Goal: Task Accomplishment & Management: Manage account settings

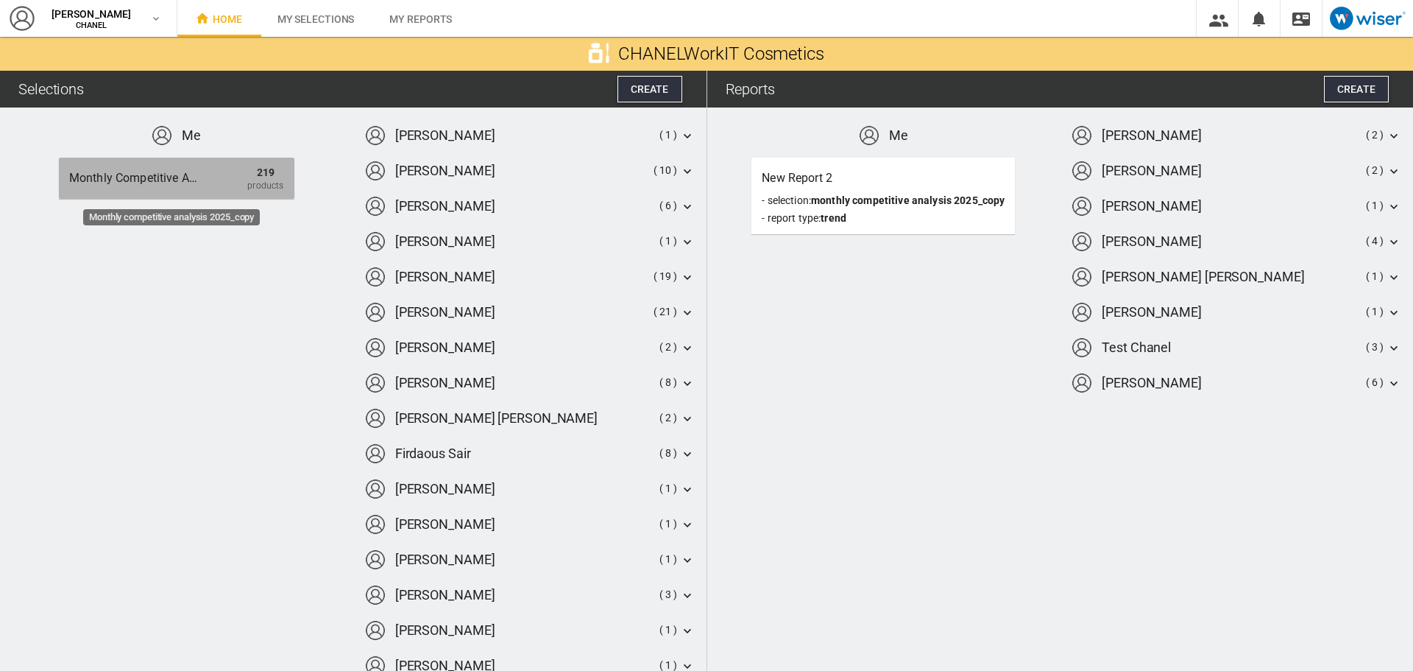
click at [169, 184] on div "Monthly competitive analysis 2025_copy" at bounding box center [135, 178] width 133 height 27
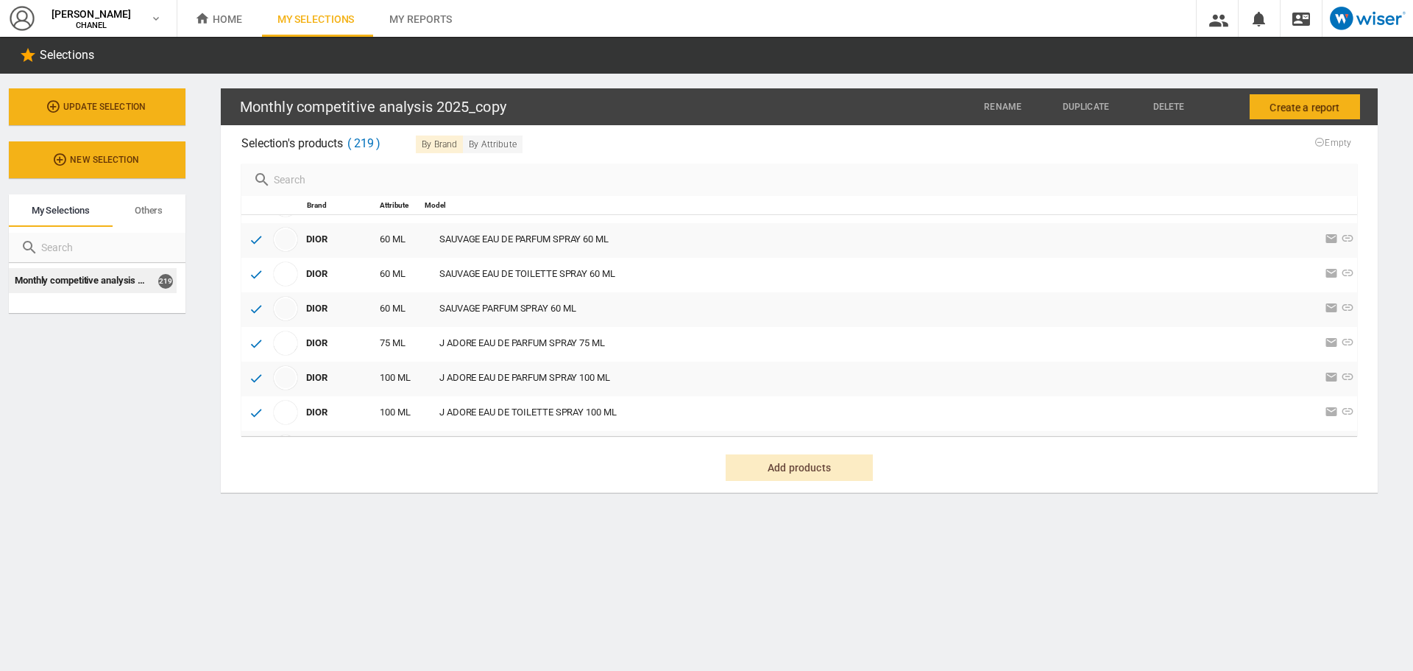
scroll to position [1970, 0]
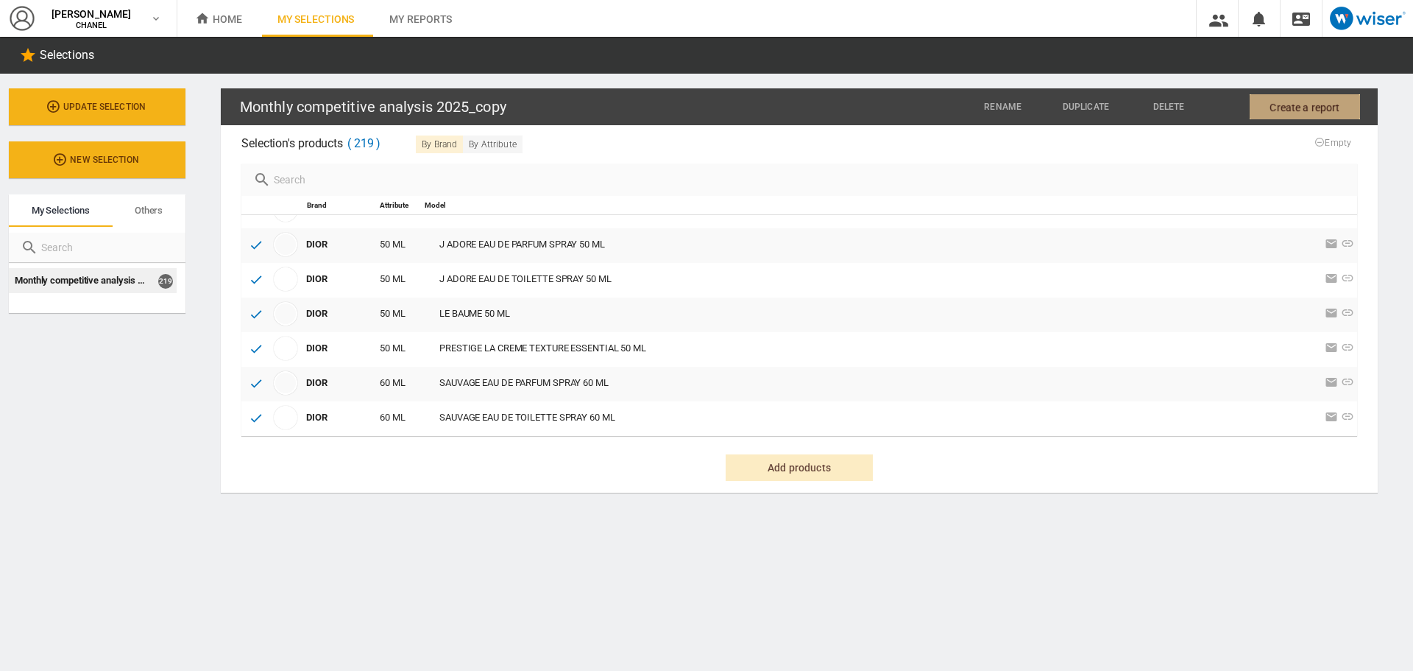
click at [1311, 106] on span "Create a report" at bounding box center [1305, 107] width 70 height 27
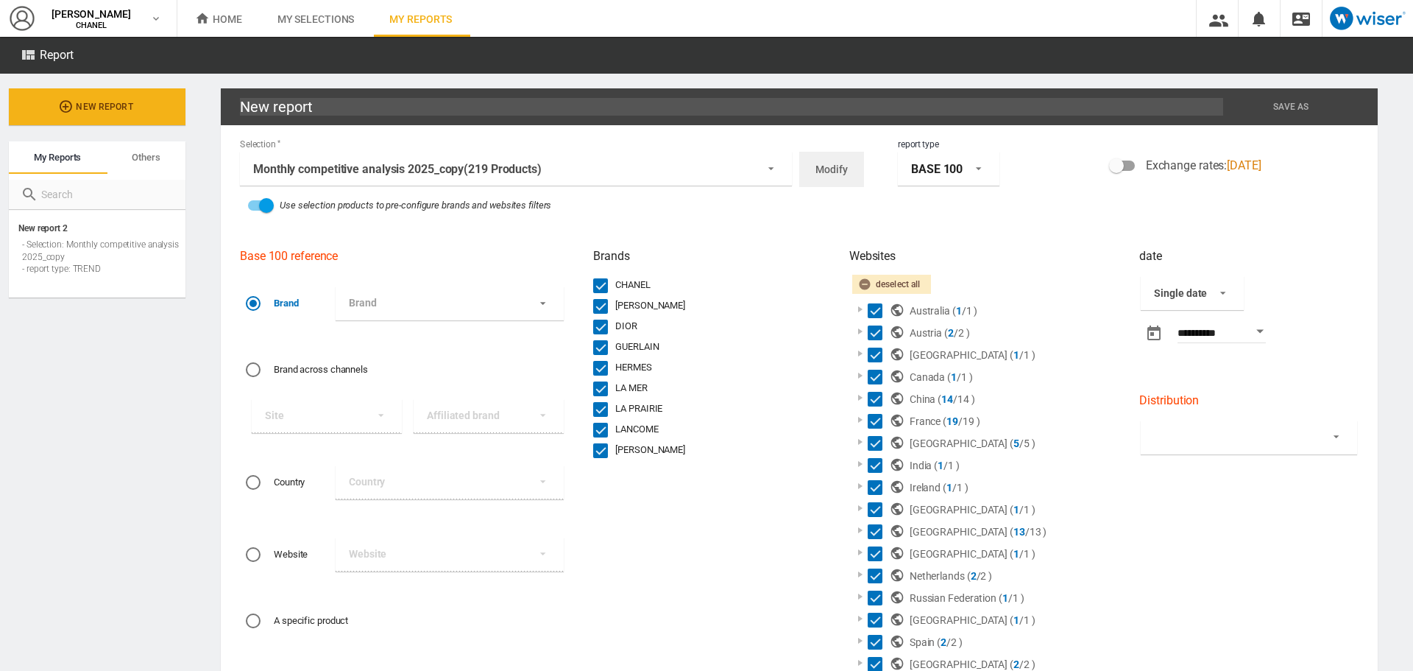
click at [966, 173] on span "report type: \a BASE 100\a" at bounding box center [975, 166] width 18 height 13
click at [936, 230] on md-option "TREND" at bounding box center [945, 231] width 126 height 31
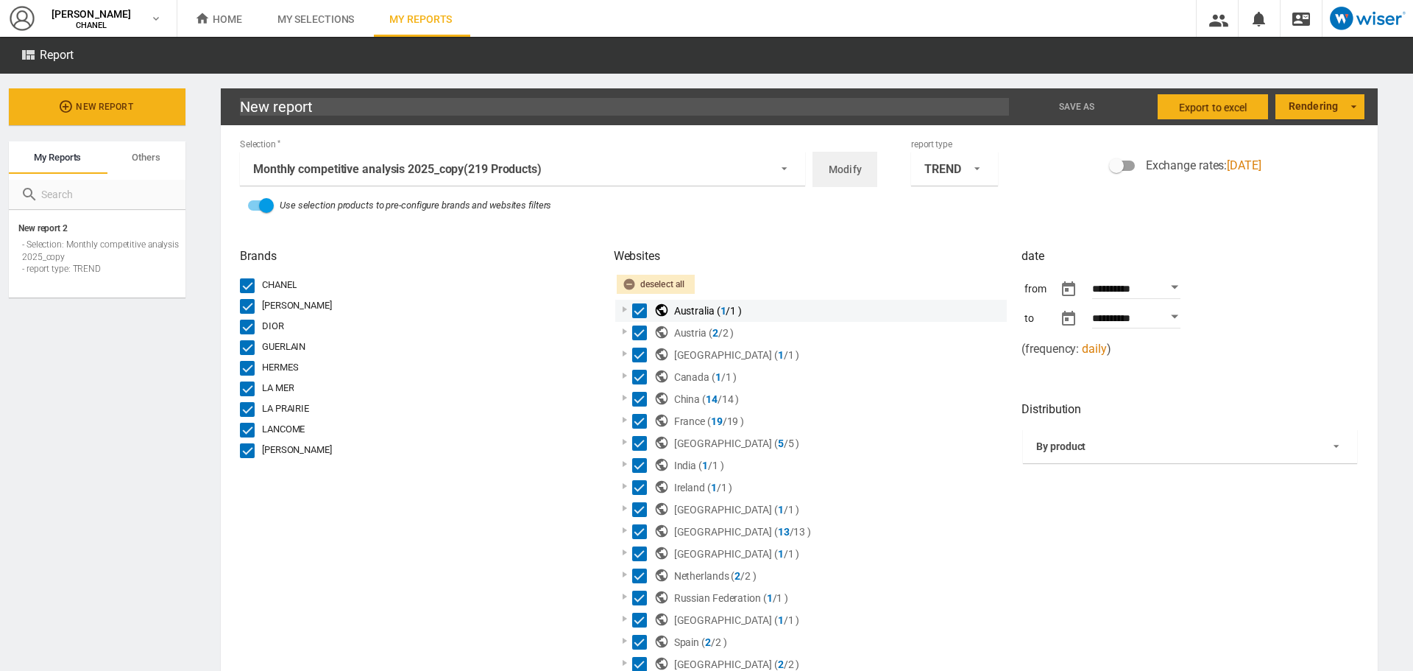
click at [621, 310] on div at bounding box center [625, 309] width 15 height 15
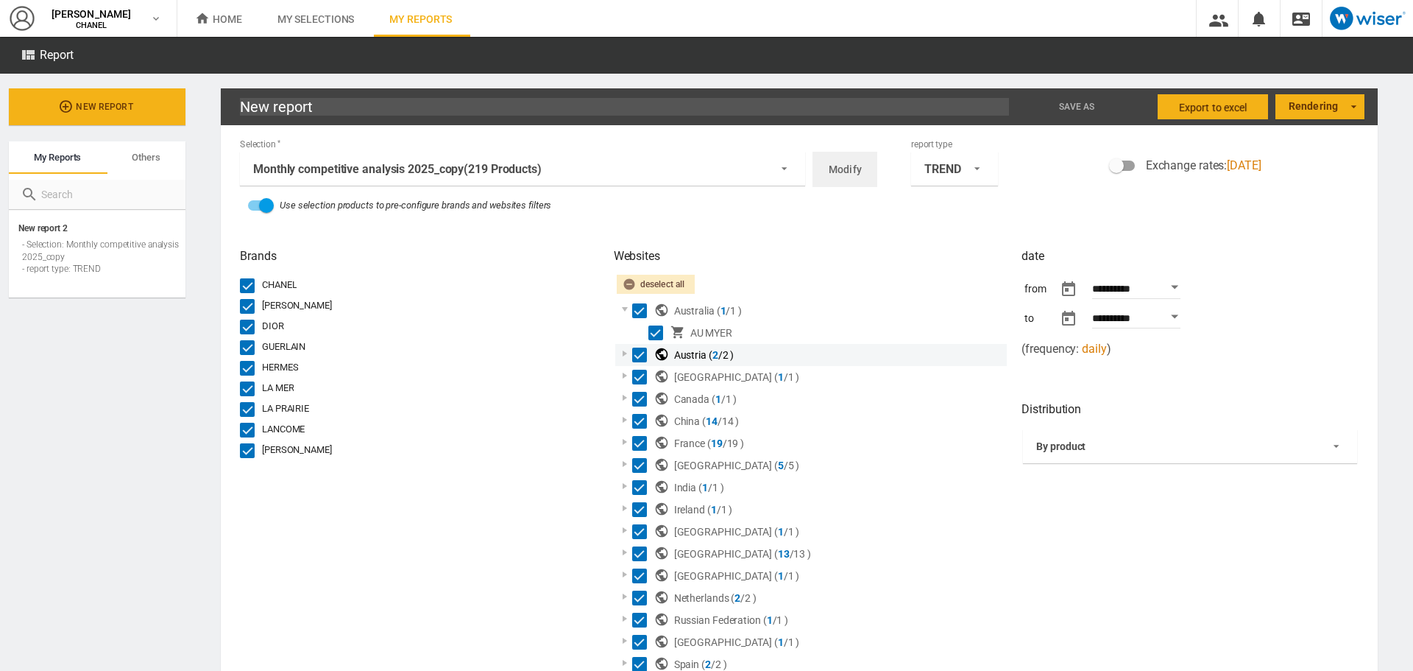
click at [623, 350] on div at bounding box center [625, 353] width 15 height 15
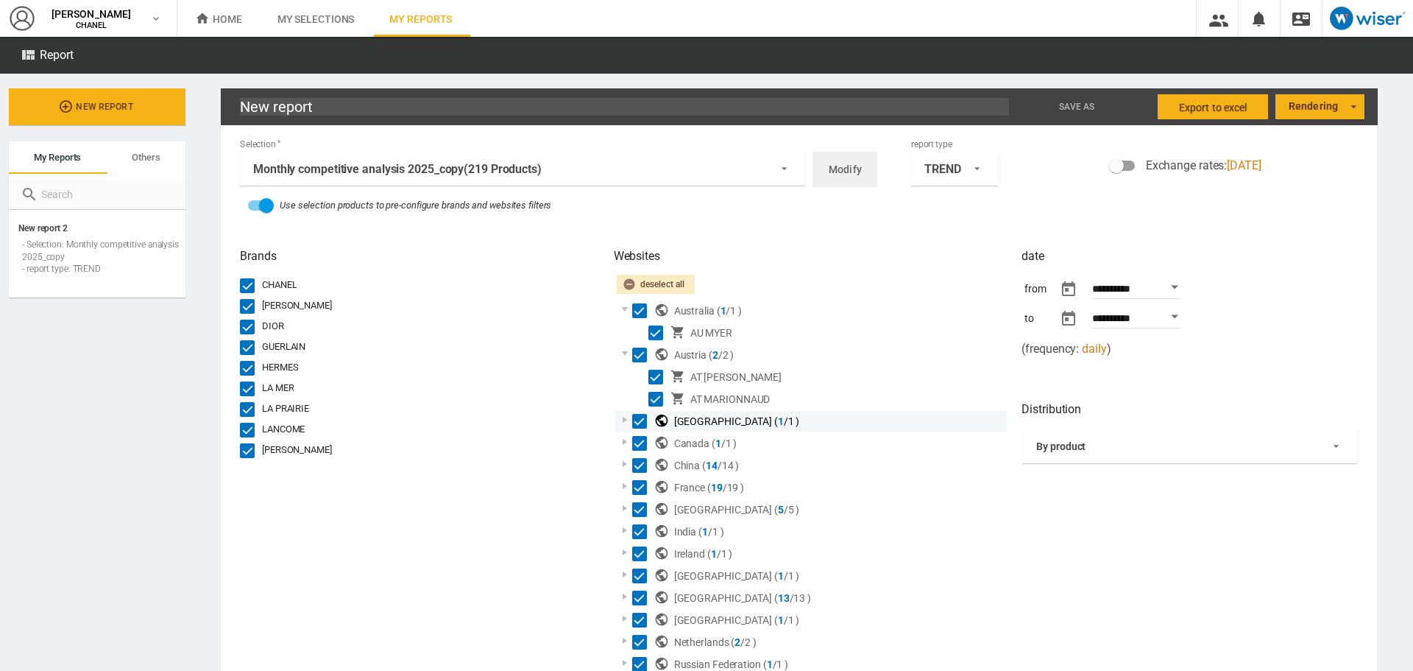
click at [622, 419] on div at bounding box center [625, 419] width 15 height 15
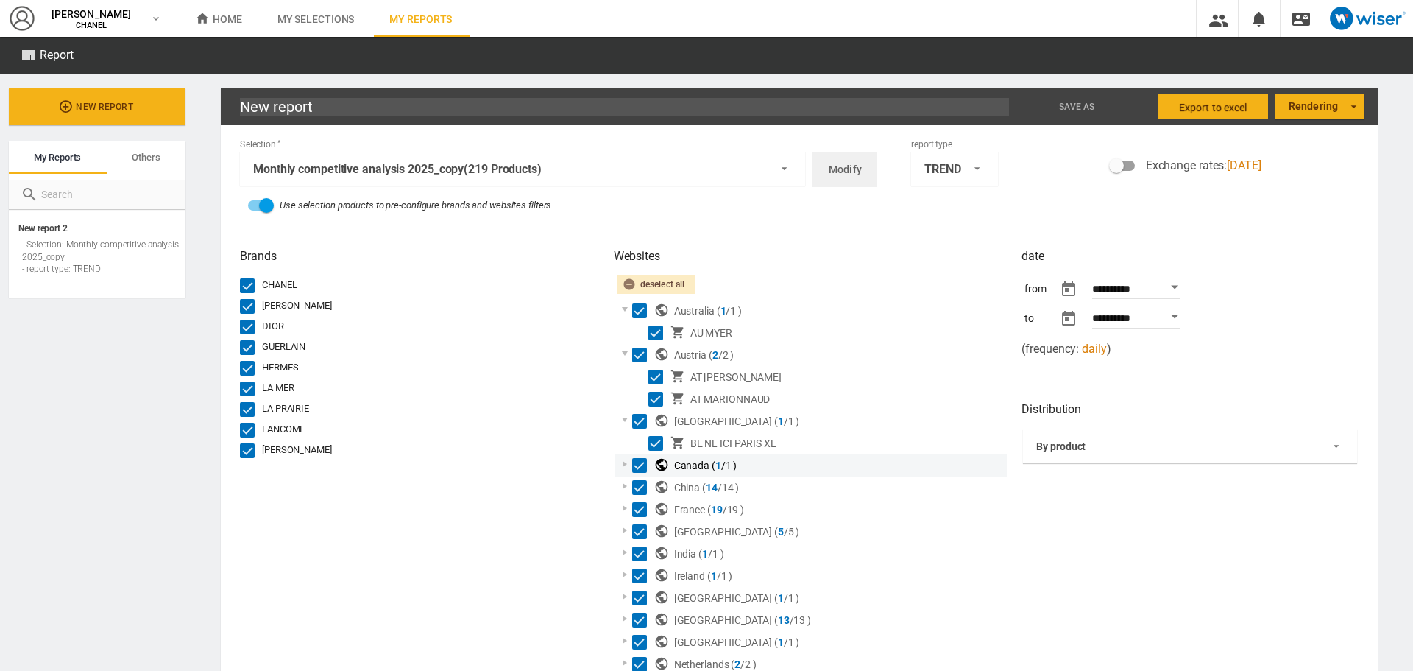
click at [626, 458] on div at bounding box center [625, 463] width 15 height 15
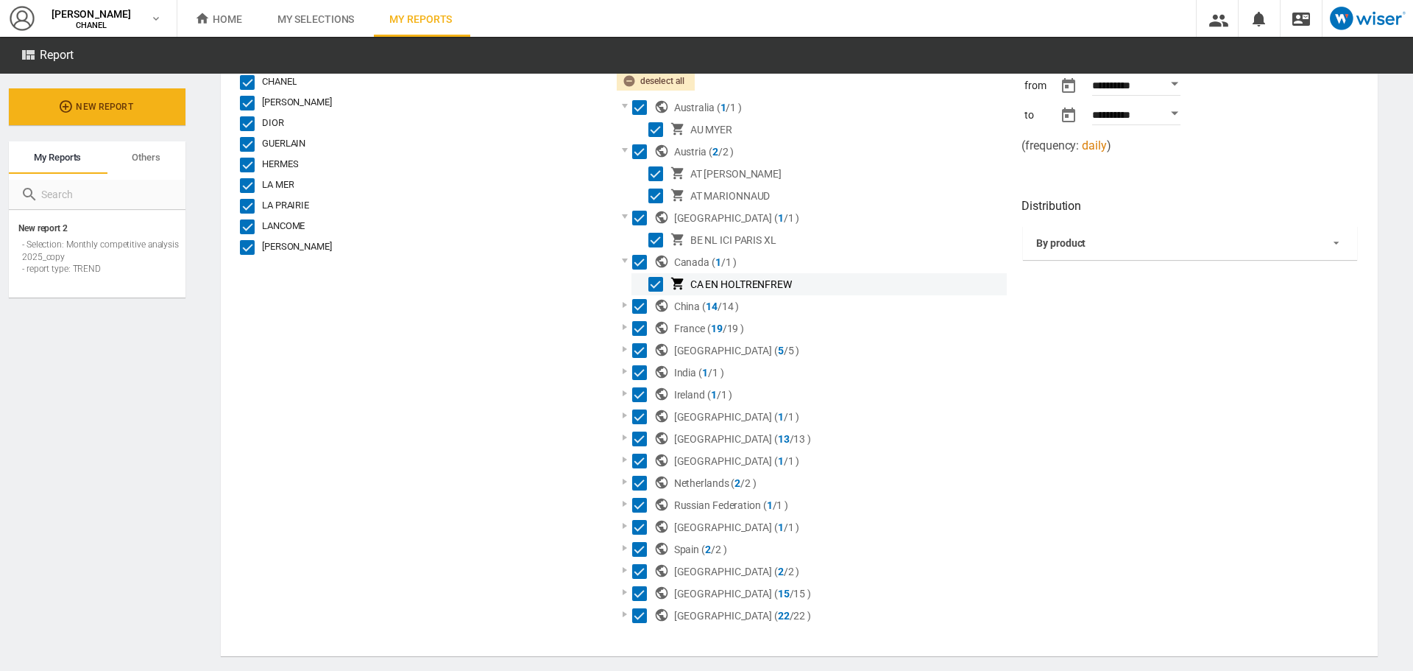
scroll to position [217, 0]
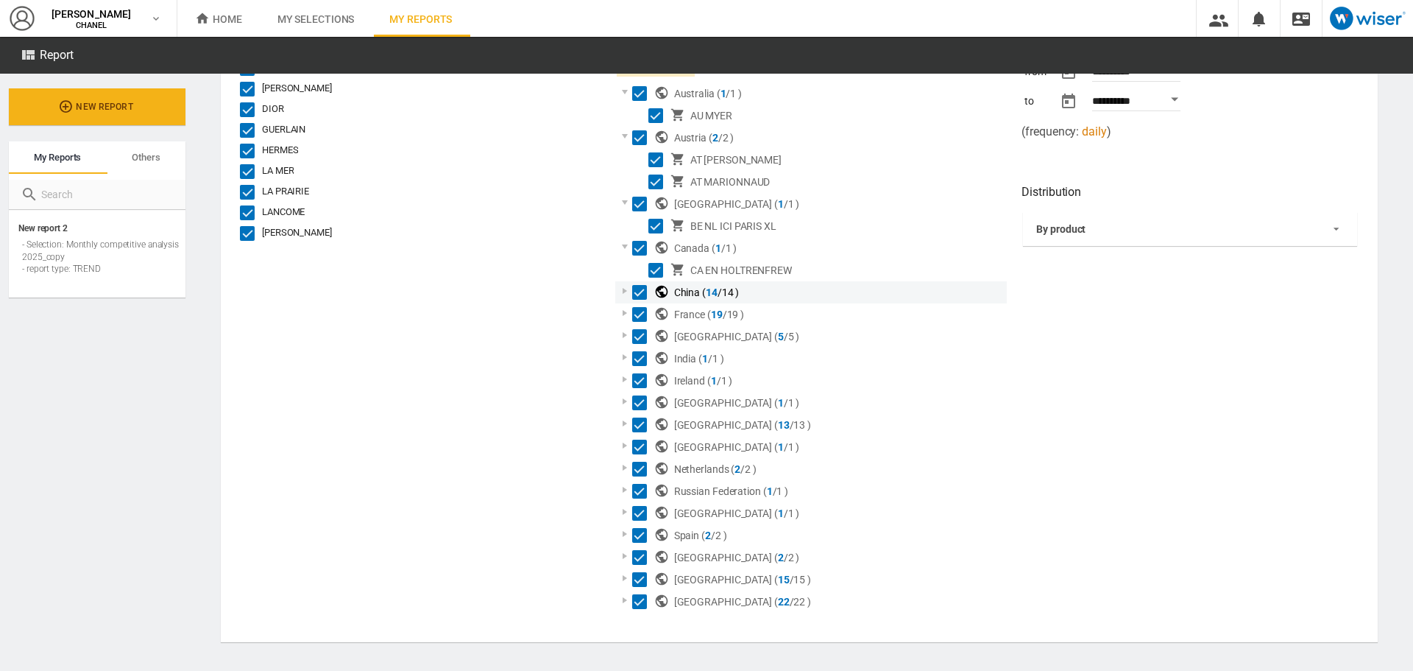
click at [620, 286] on div at bounding box center [625, 290] width 15 height 15
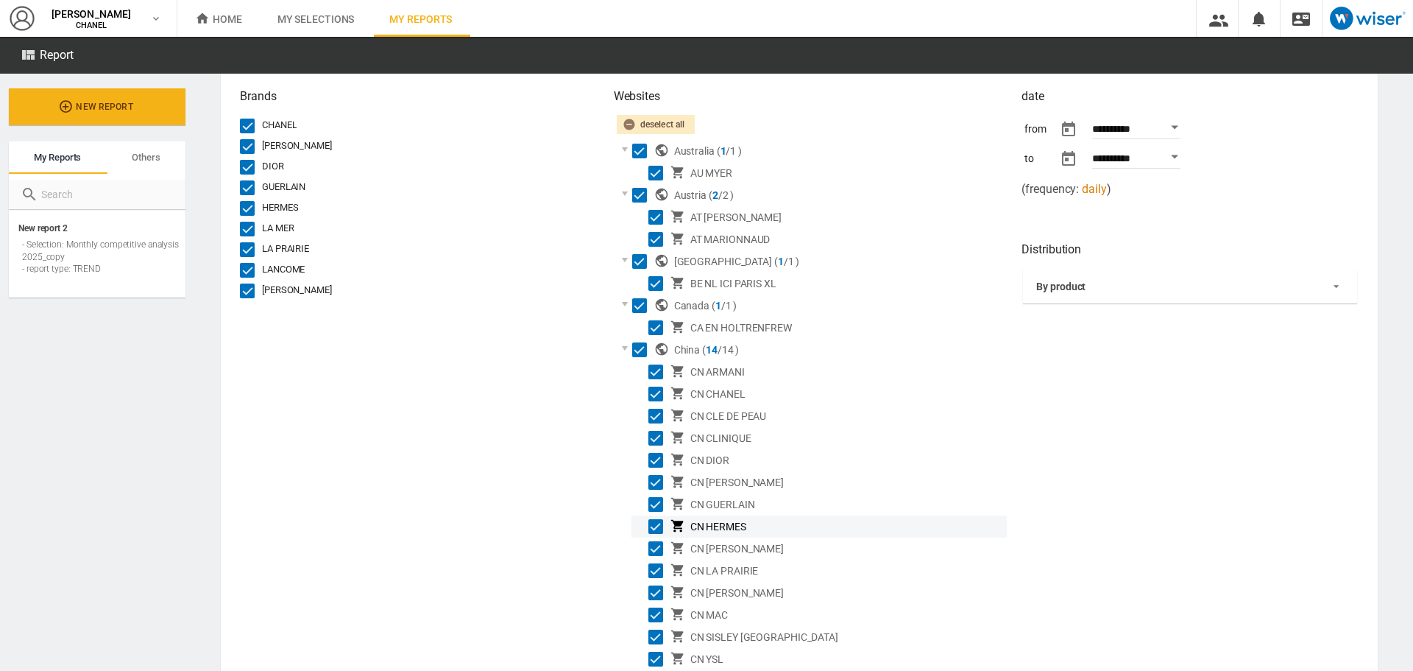
scroll to position [158, 0]
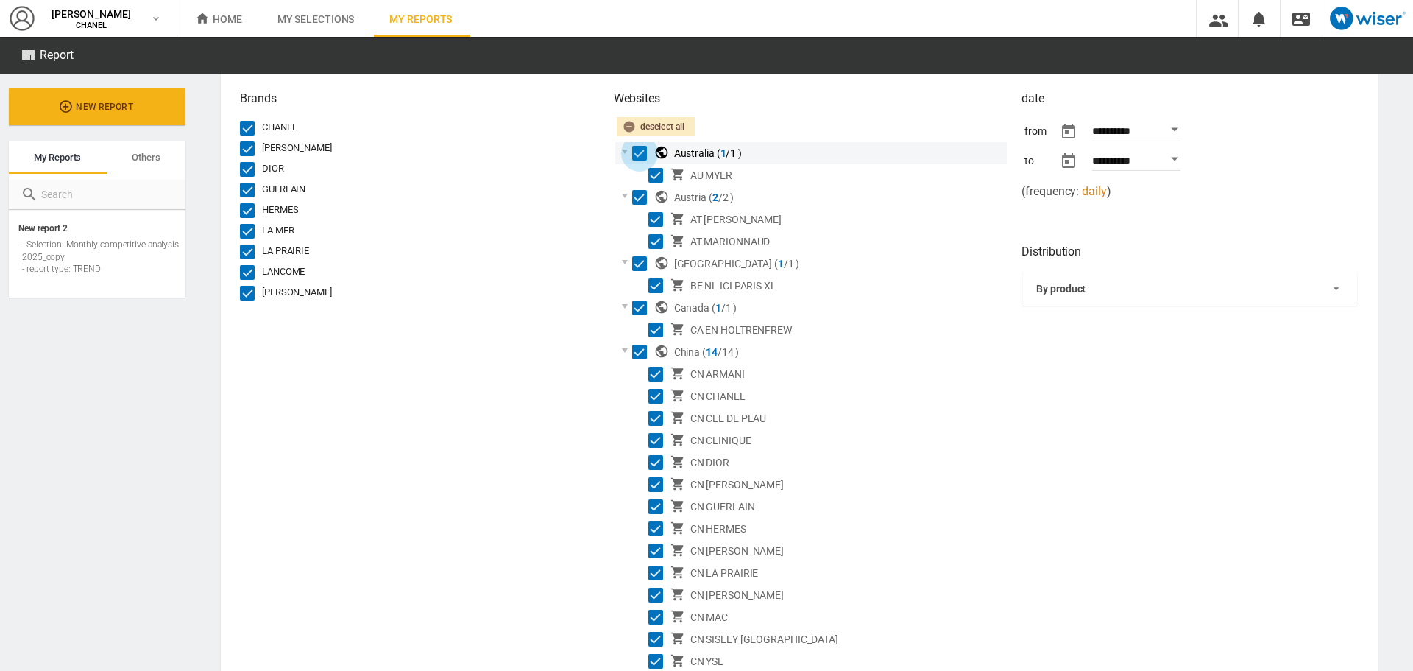
click at [638, 150] on div "Select" at bounding box center [639, 153] width 15 height 15
click at [638, 200] on div "Select" at bounding box center [639, 197] width 15 height 15
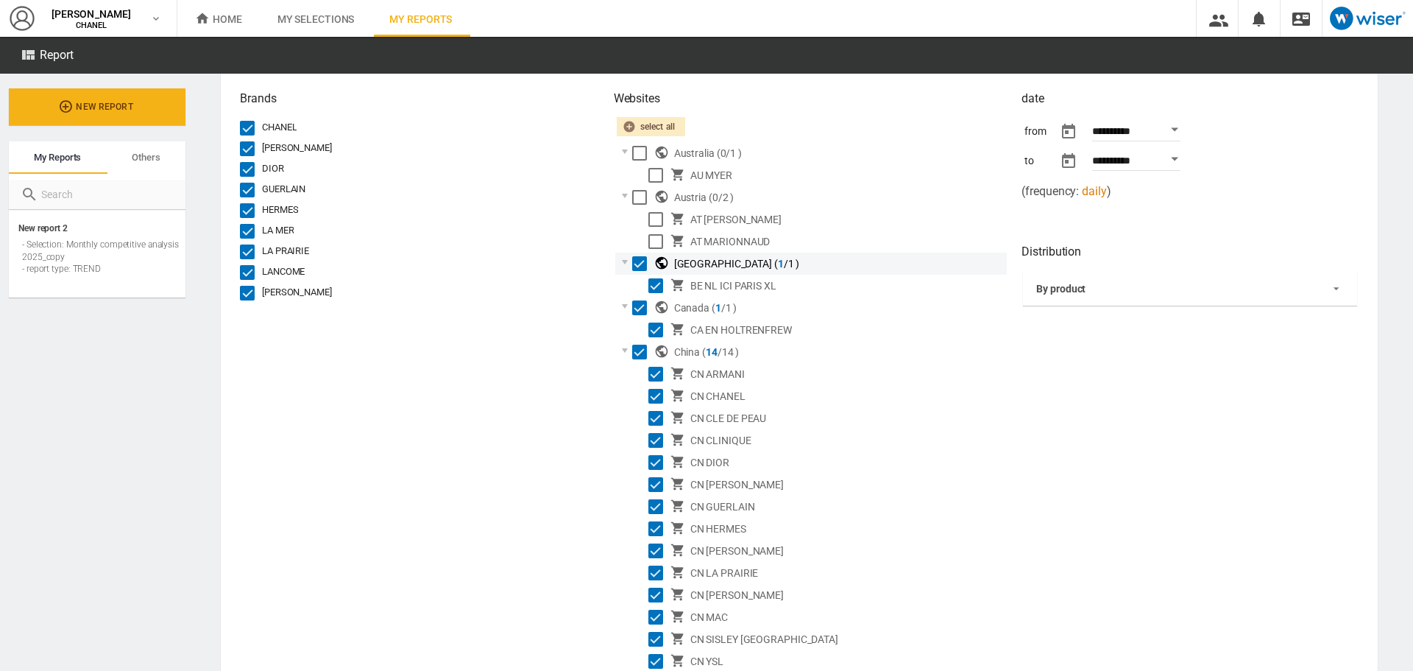
click at [638, 261] on div "Select" at bounding box center [639, 263] width 15 height 15
click at [640, 308] on div "Select" at bounding box center [639, 307] width 15 height 15
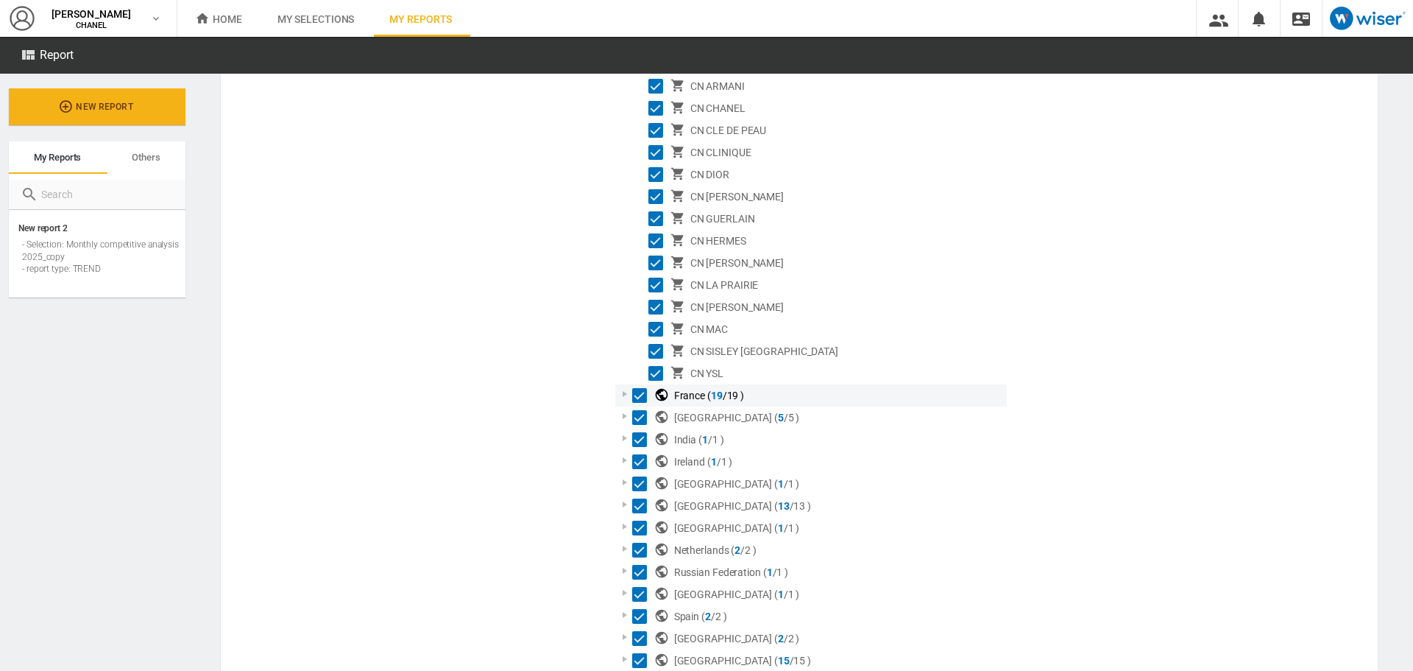
scroll to position [445, 0]
click at [635, 418] on div "Select" at bounding box center [639, 417] width 15 height 15
click at [622, 397] on div at bounding box center [625, 393] width 15 height 15
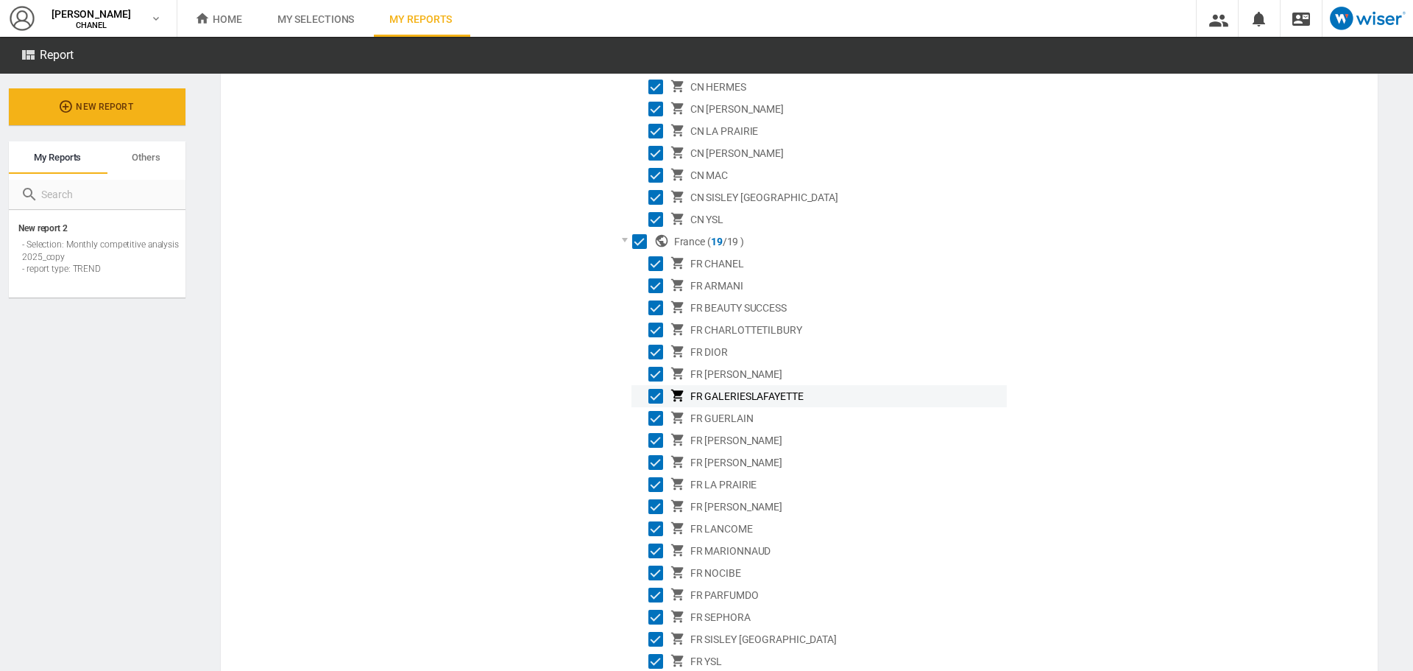
scroll to position [626, 0]
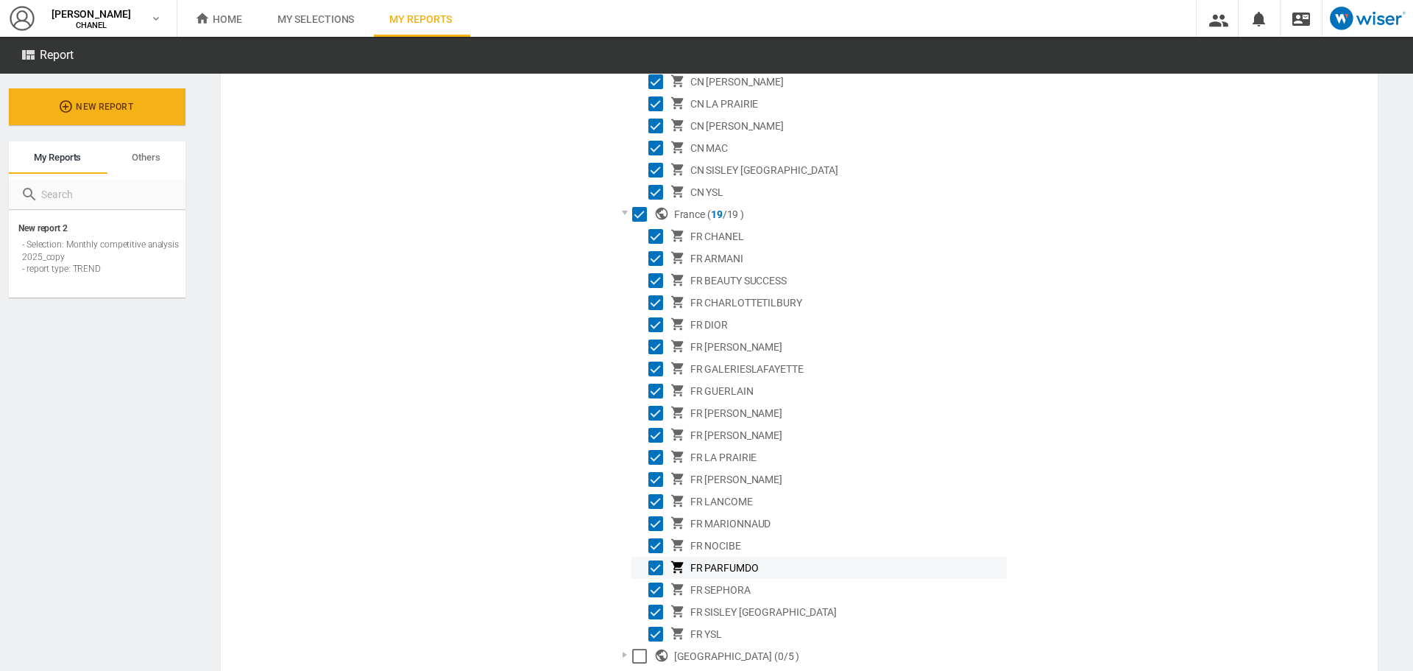
click at [656, 565] on div "Select" at bounding box center [656, 567] width 15 height 15
click at [656, 587] on div "Select" at bounding box center [656, 589] width 15 height 15
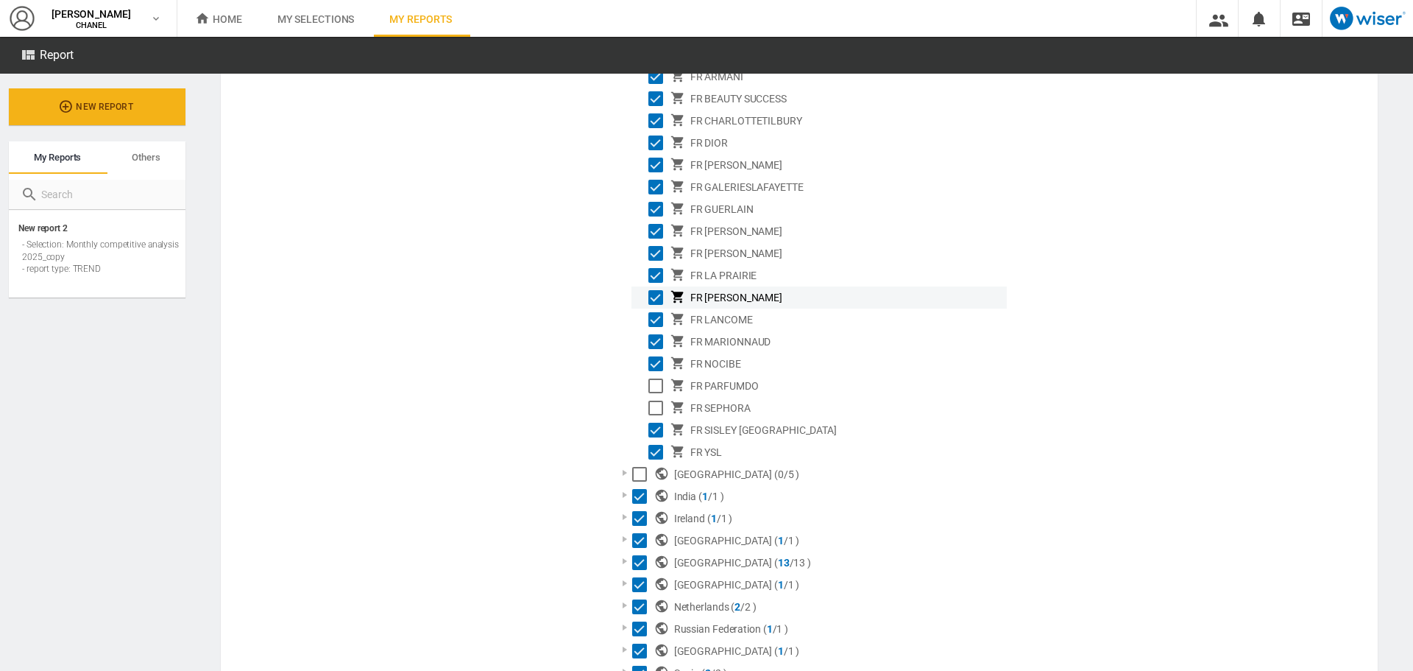
scroll to position [809, 0]
click at [635, 496] on div "Select" at bounding box center [639, 495] width 15 height 15
click at [640, 515] on div "Select" at bounding box center [639, 517] width 15 height 15
click at [645, 537] on md-checkbox "Select" at bounding box center [643, 540] width 22 height 18
click at [618, 560] on div at bounding box center [625, 560] width 15 height 15
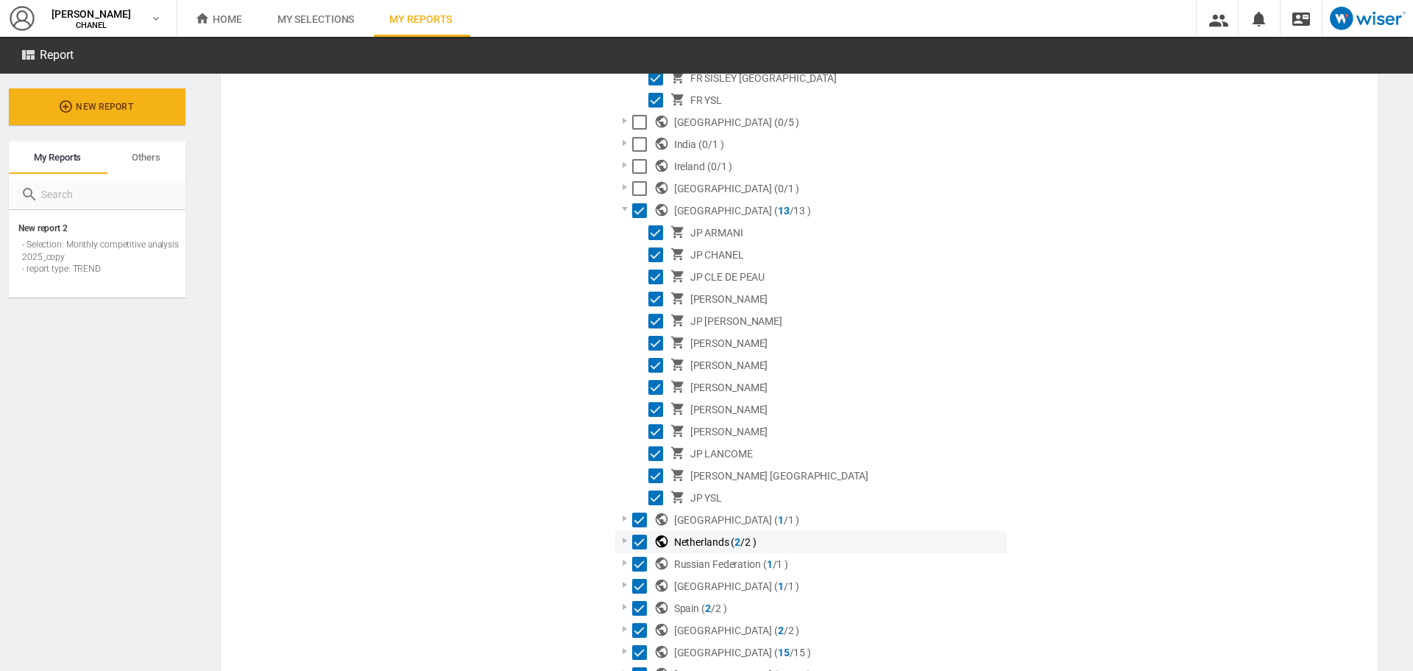
scroll to position [1161, 0]
click at [636, 521] on div "Select" at bounding box center [639, 519] width 15 height 15
click at [640, 540] on div "Select" at bounding box center [639, 541] width 15 height 15
click at [643, 560] on div "Select" at bounding box center [639, 563] width 15 height 15
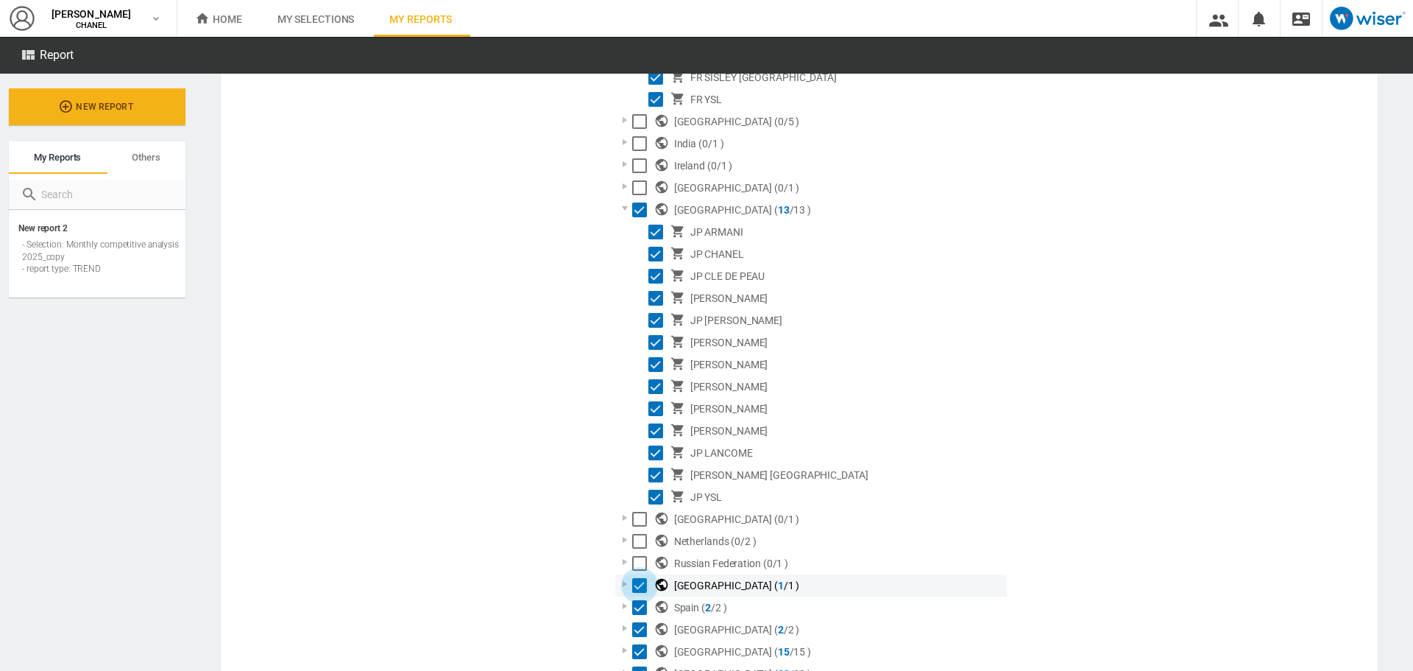
click at [643, 579] on div "Select" at bounding box center [639, 585] width 15 height 15
click at [635, 604] on div "Select" at bounding box center [639, 607] width 15 height 15
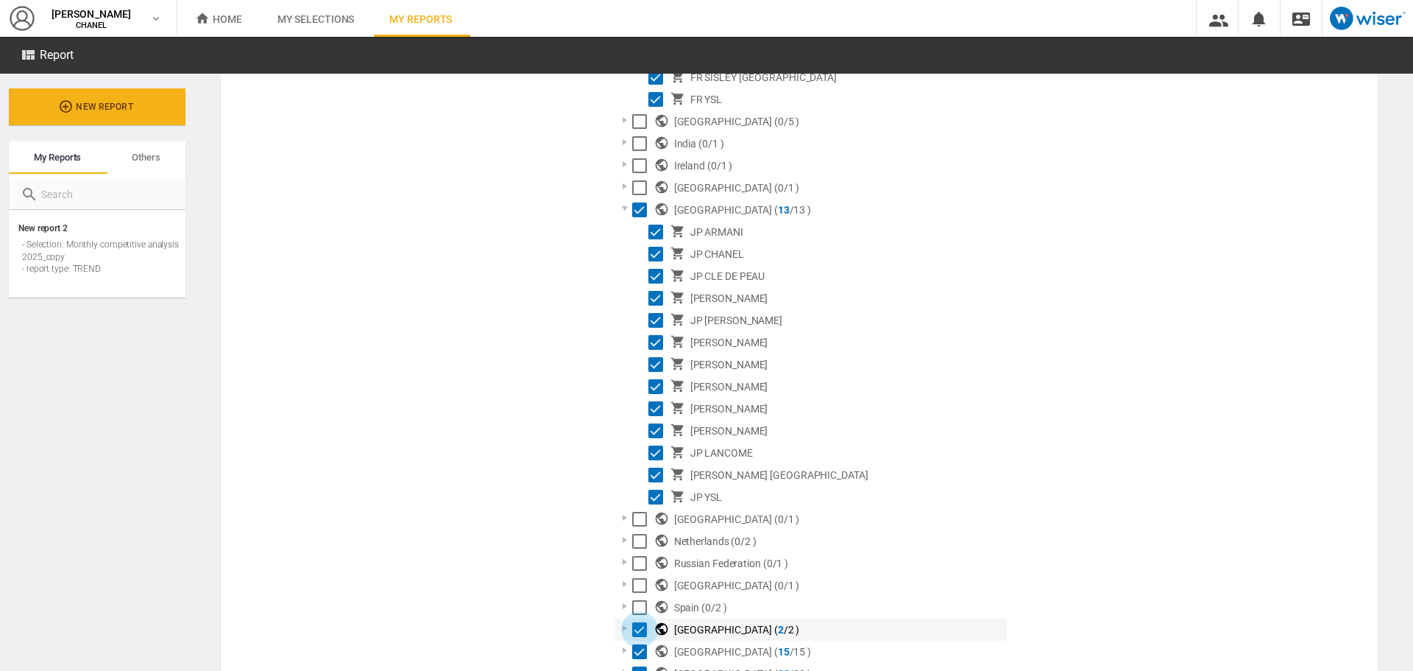
click at [638, 625] on div "Select" at bounding box center [639, 629] width 15 height 15
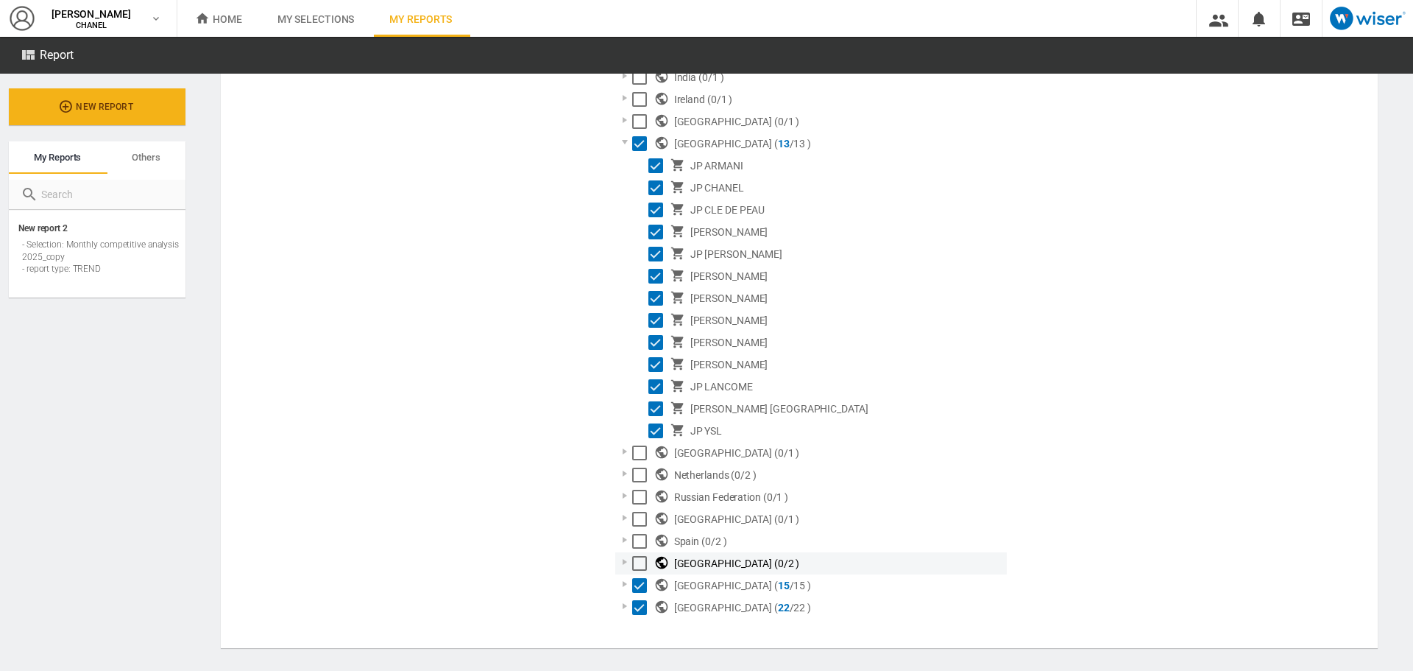
scroll to position [1233, 0]
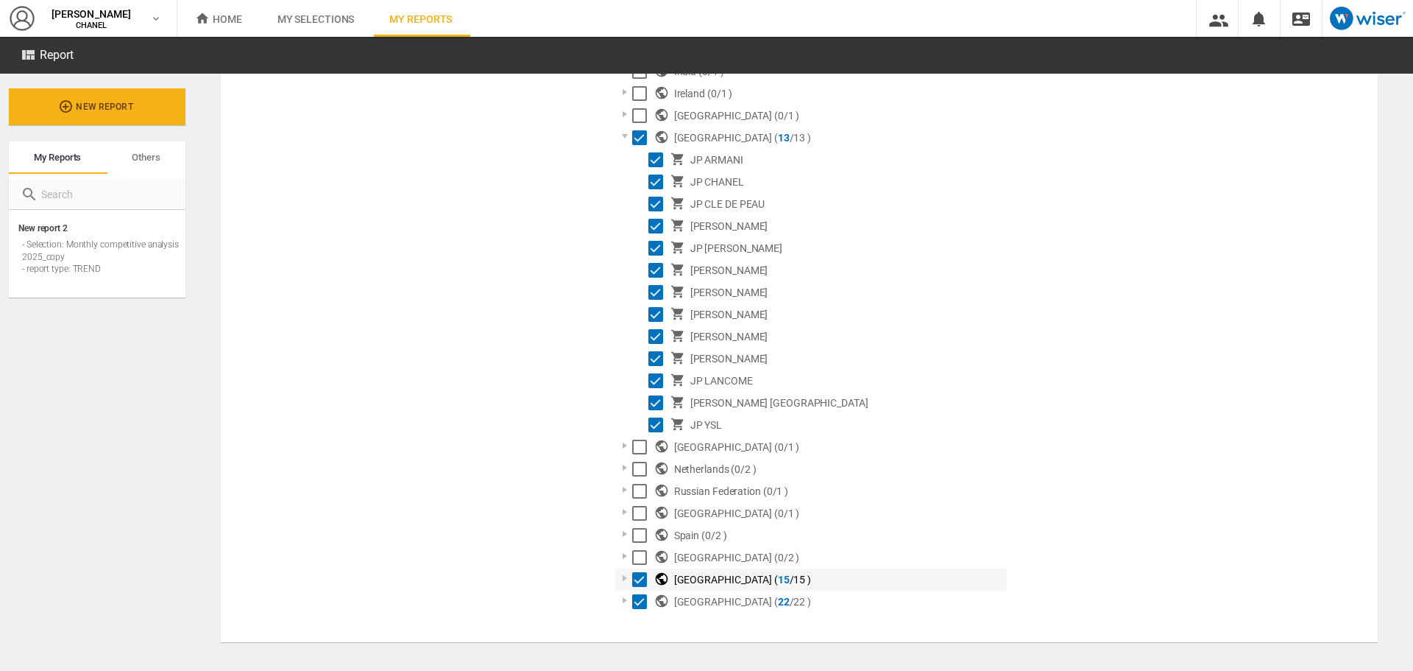
click at [625, 582] on div at bounding box center [625, 578] width 15 height 15
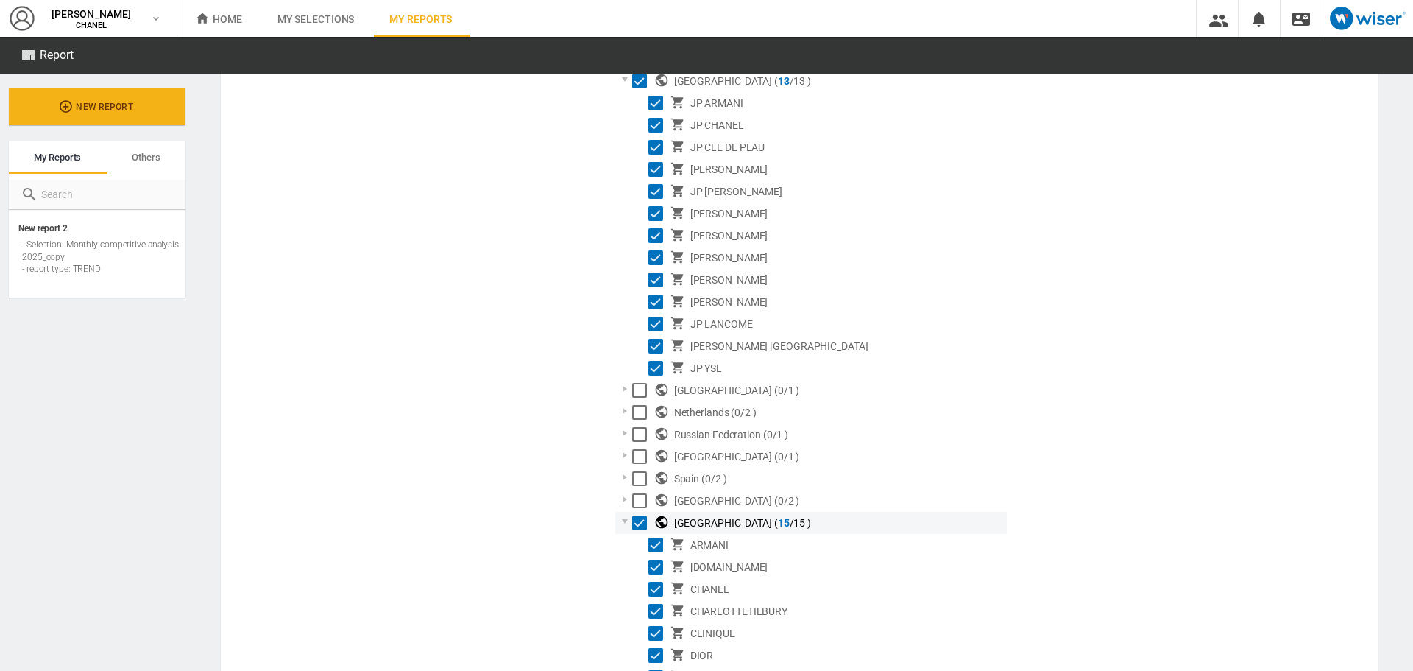
scroll to position [1291, 0]
click at [652, 569] on div "Select" at bounding box center [656, 566] width 15 height 15
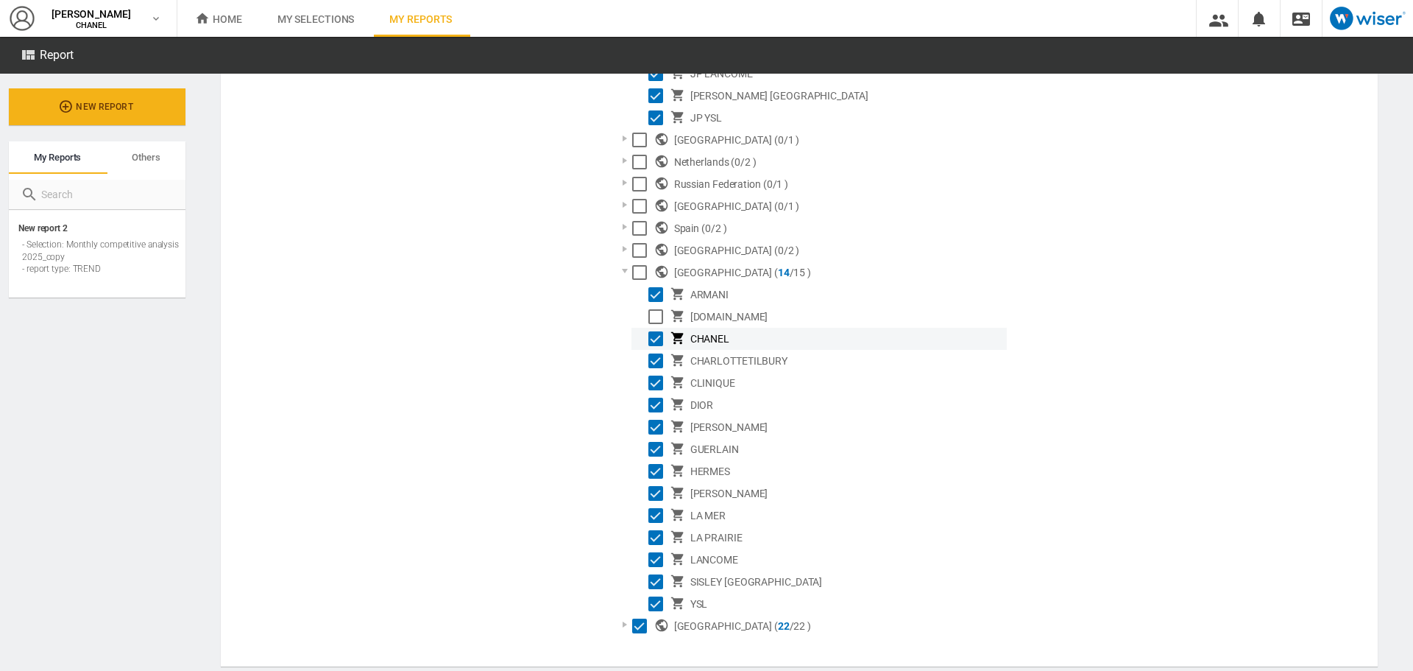
scroll to position [1545, 0]
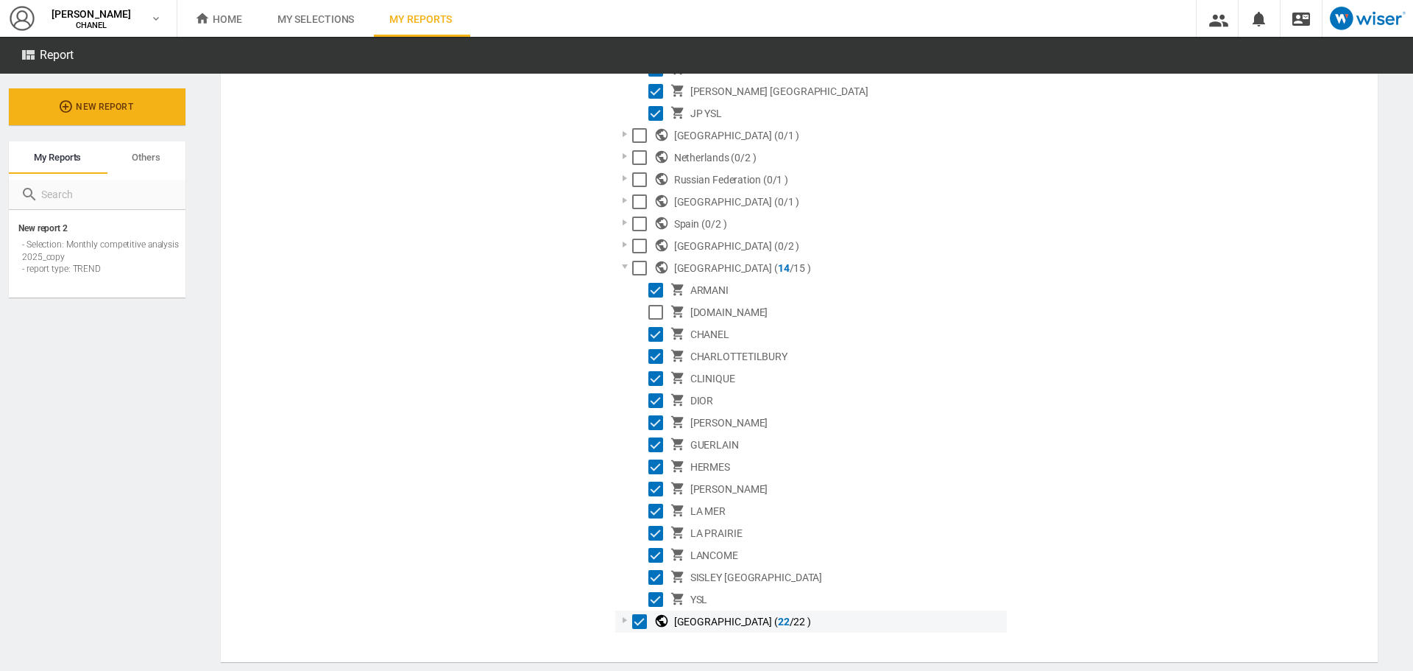
click at [622, 621] on div at bounding box center [625, 620] width 15 height 15
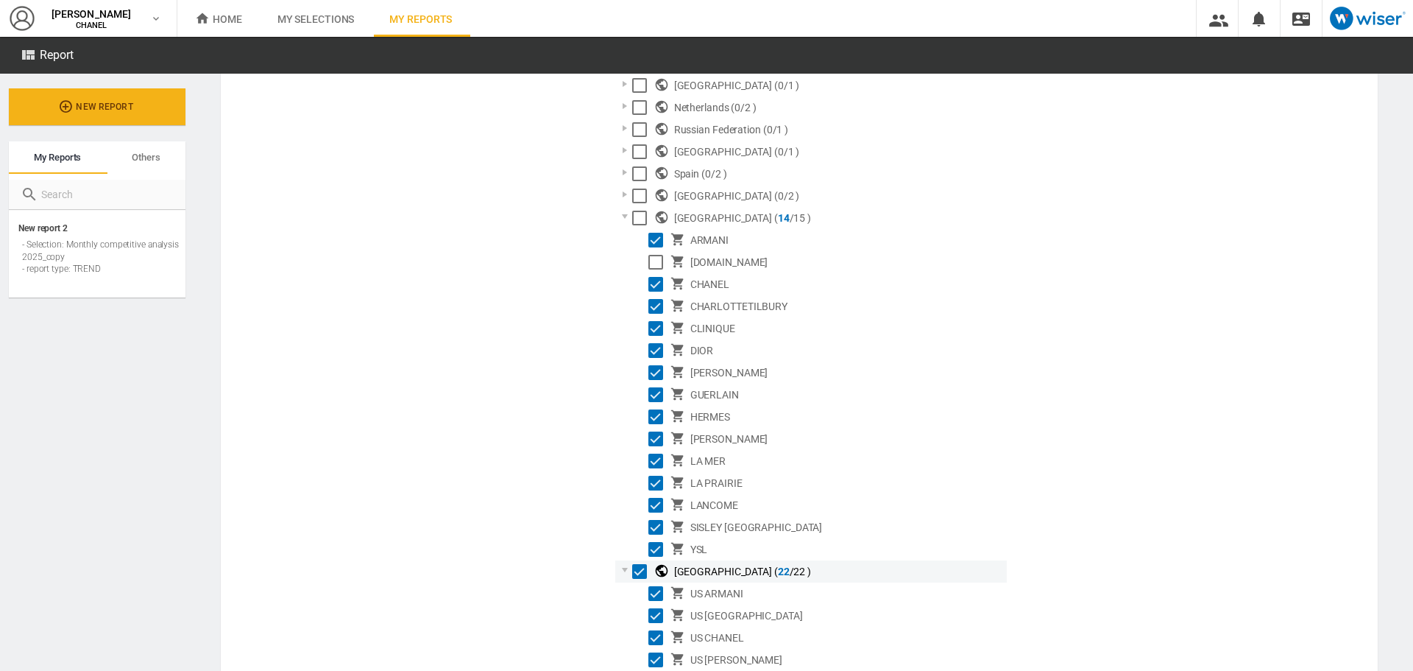
scroll to position [1607, 0]
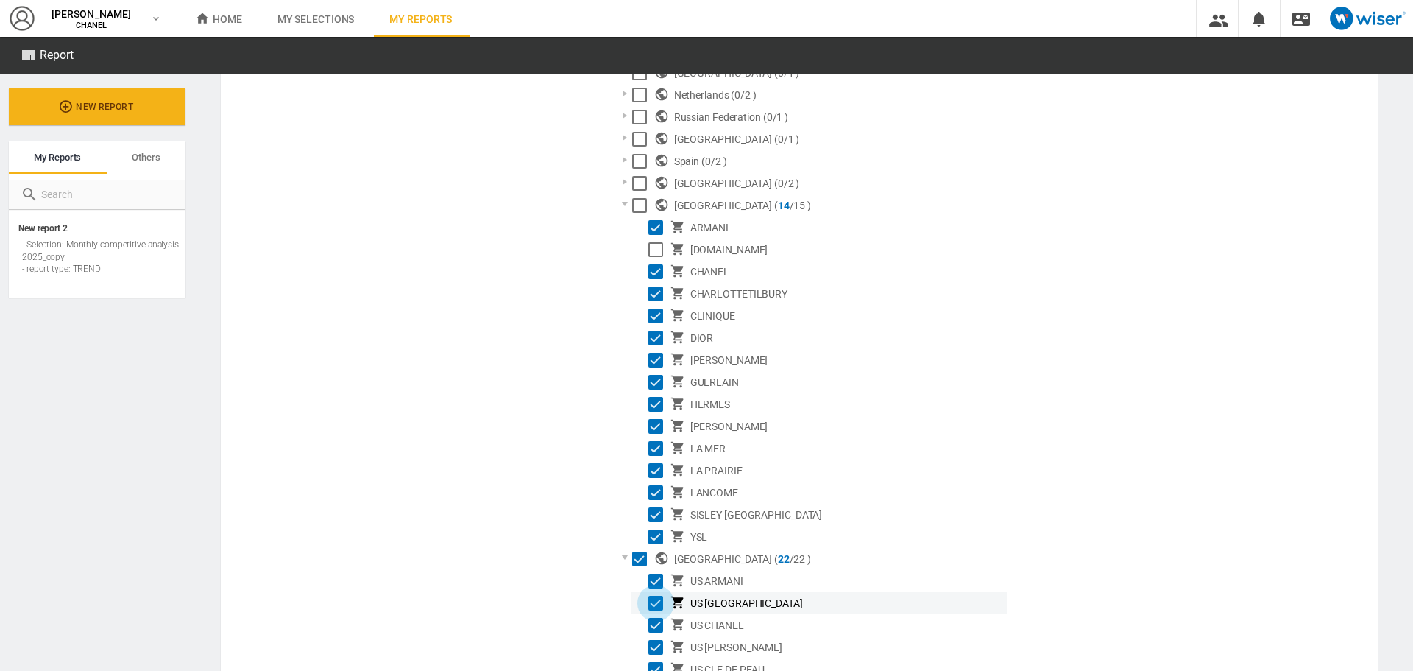
click at [654, 602] on div "Select" at bounding box center [656, 603] width 15 height 15
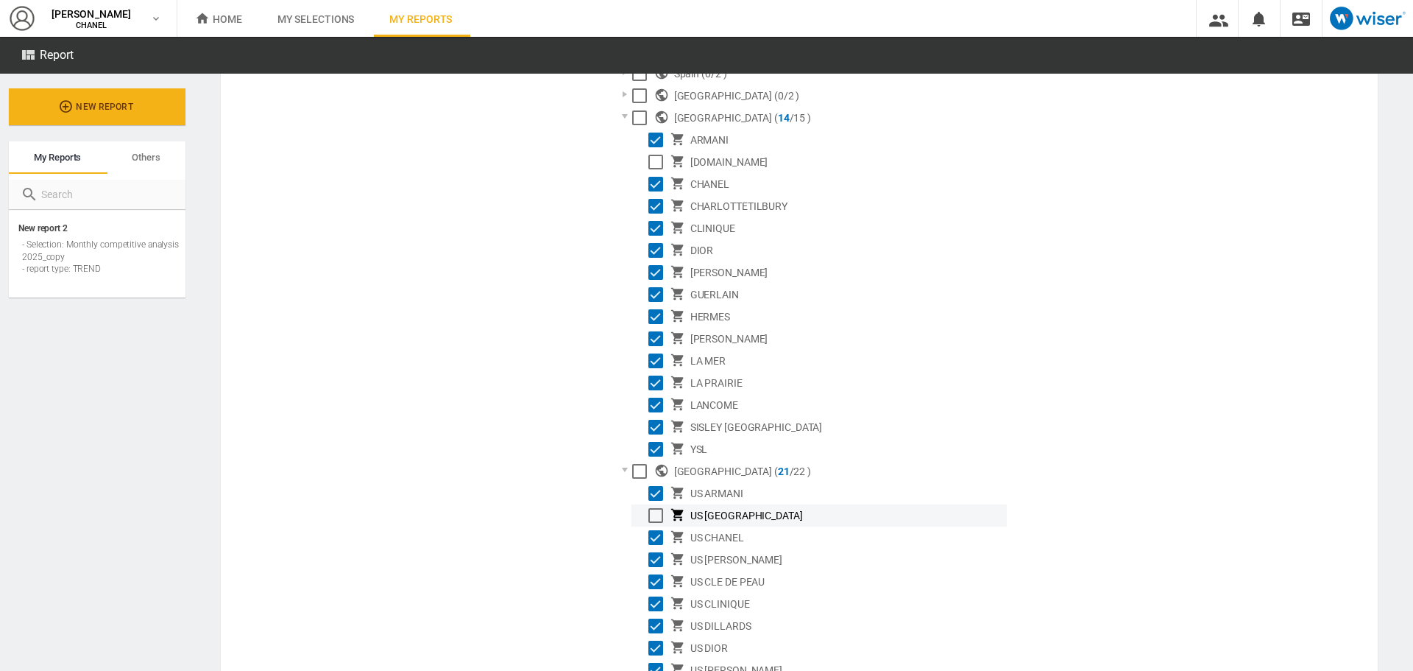
scroll to position [1717, 0]
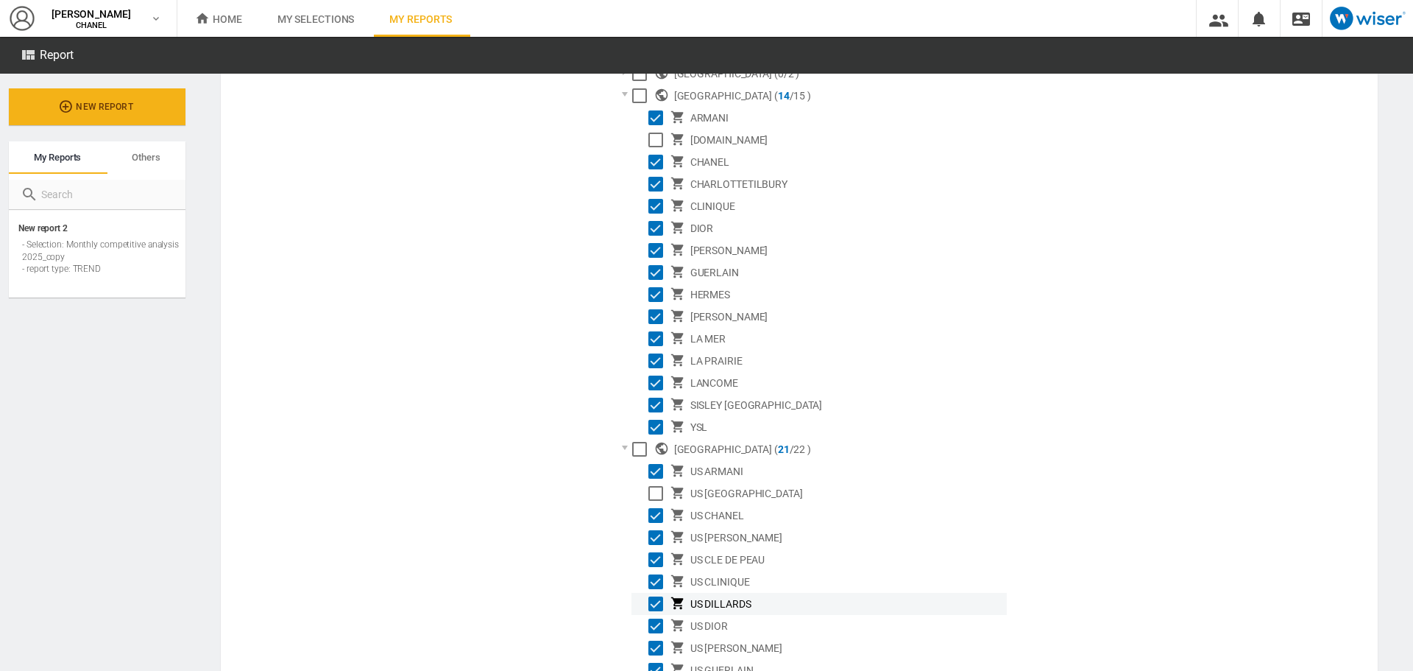
click at [652, 596] on div "Select" at bounding box center [656, 603] width 15 height 15
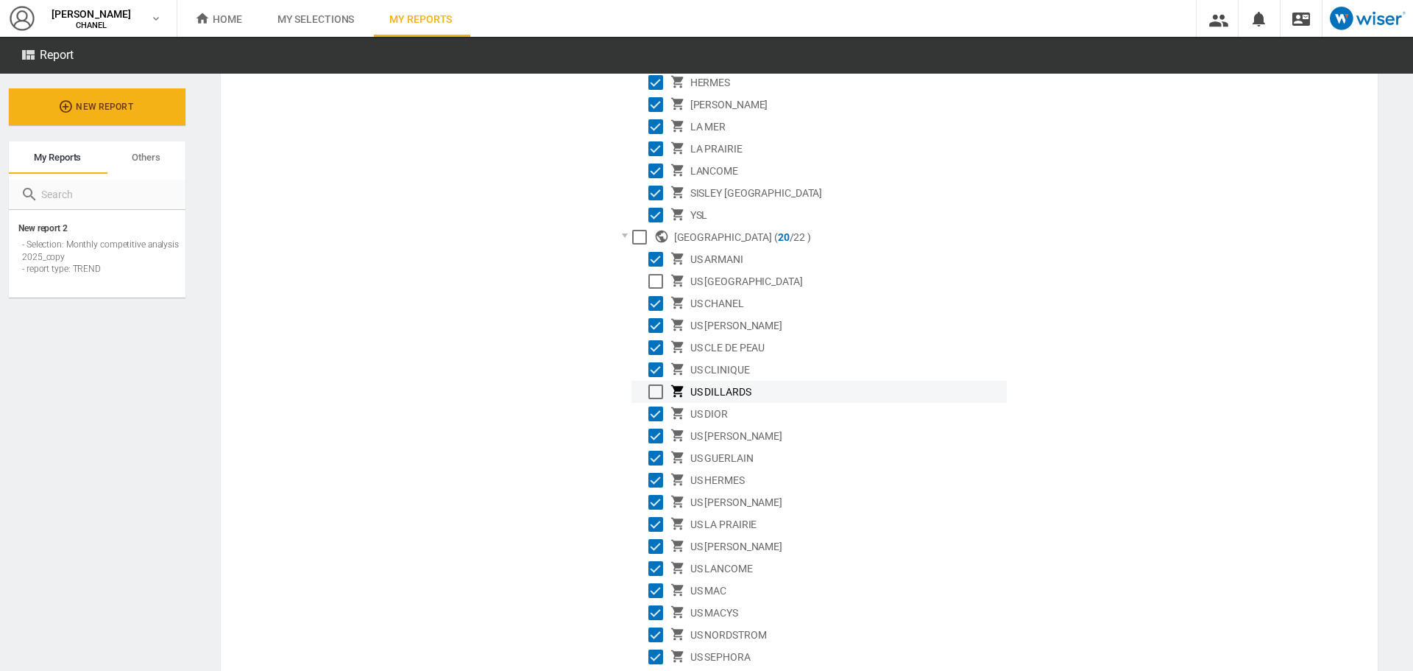
scroll to position [1932, 0]
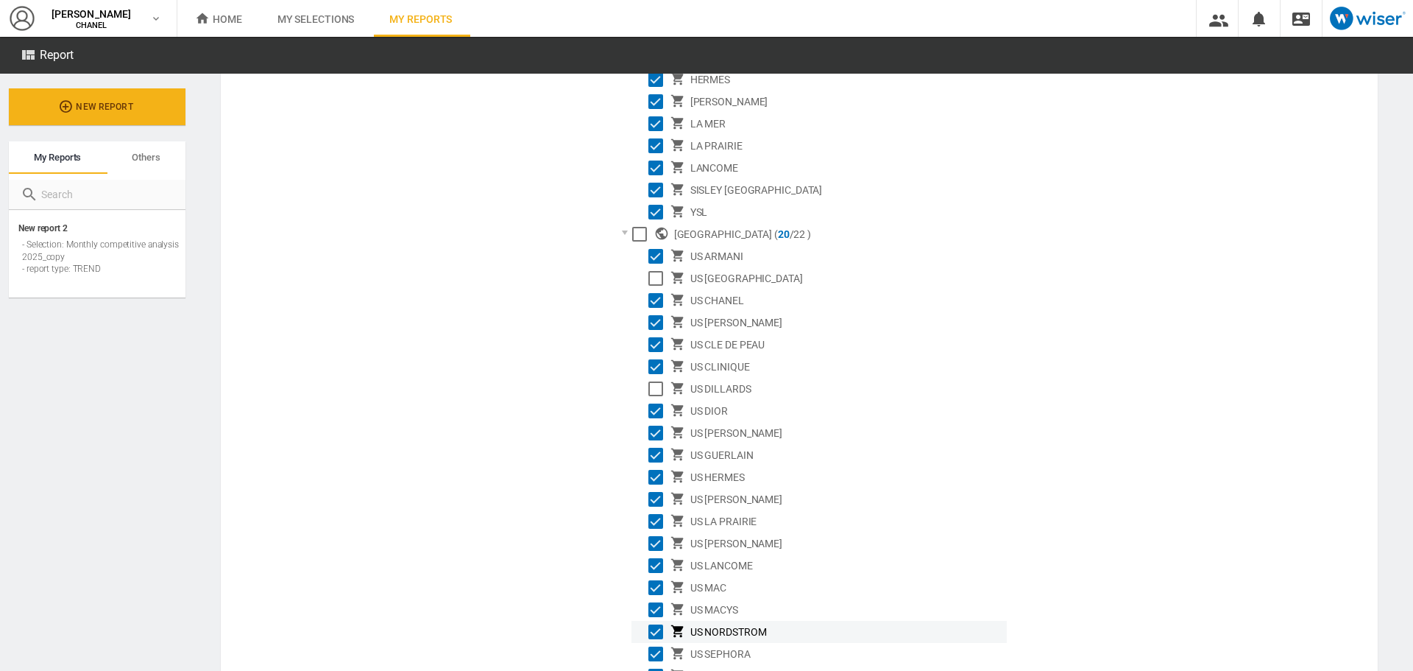
click at [650, 627] on div "Select" at bounding box center [656, 631] width 15 height 15
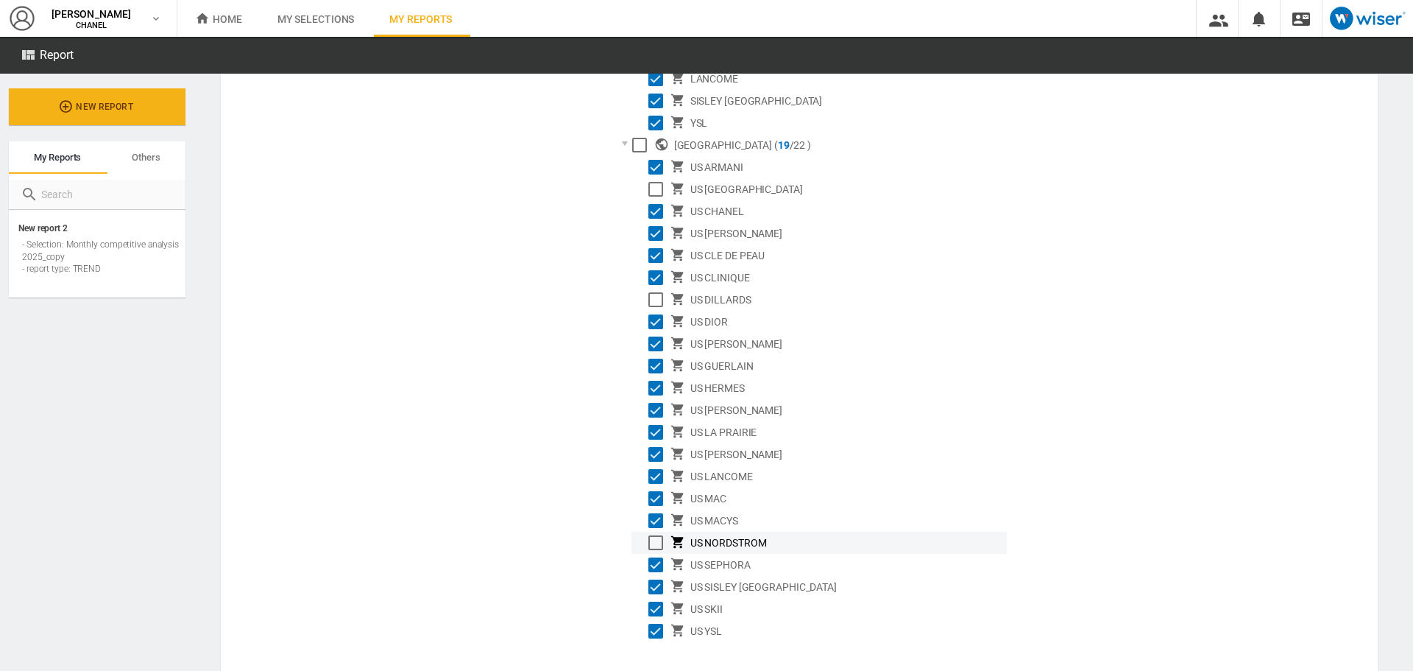
scroll to position [2042, 0]
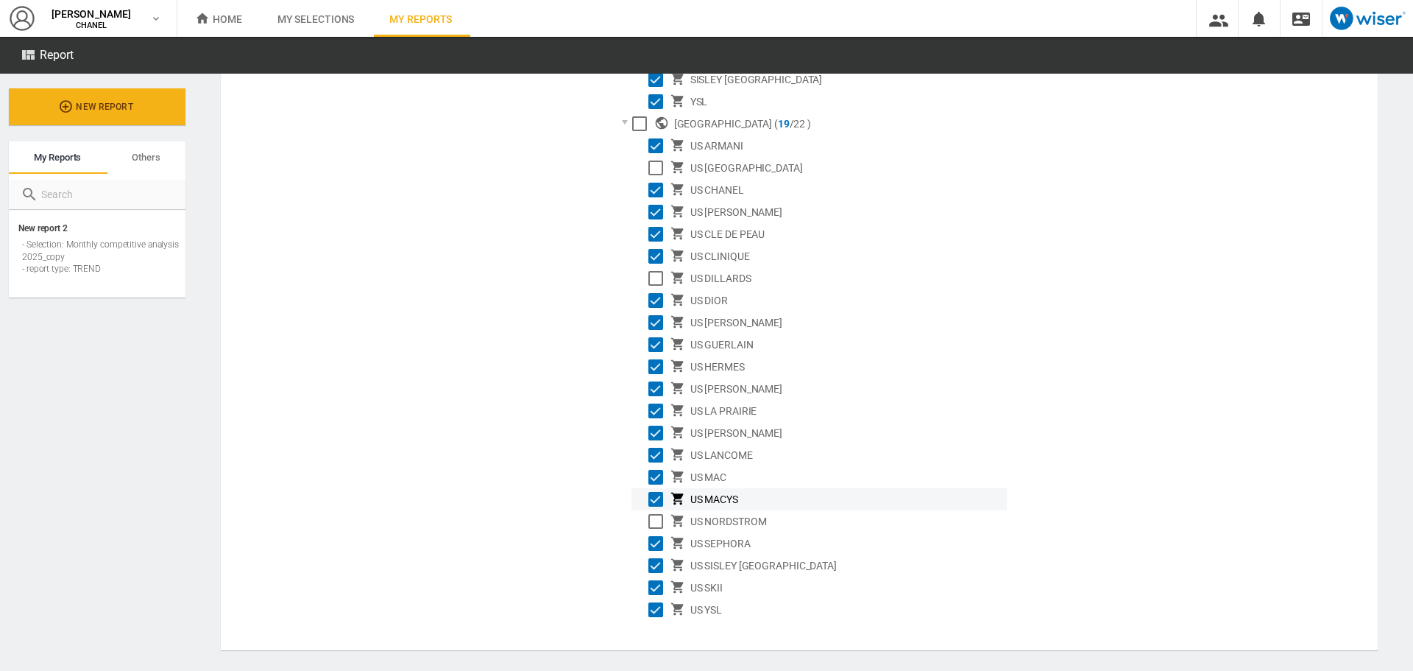
click at [657, 501] on div "Select" at bounding box center [656, 499] width 15 height 15
click at [659, 539] on div "Select" at bounding box center [656, 543] width 15 height 15
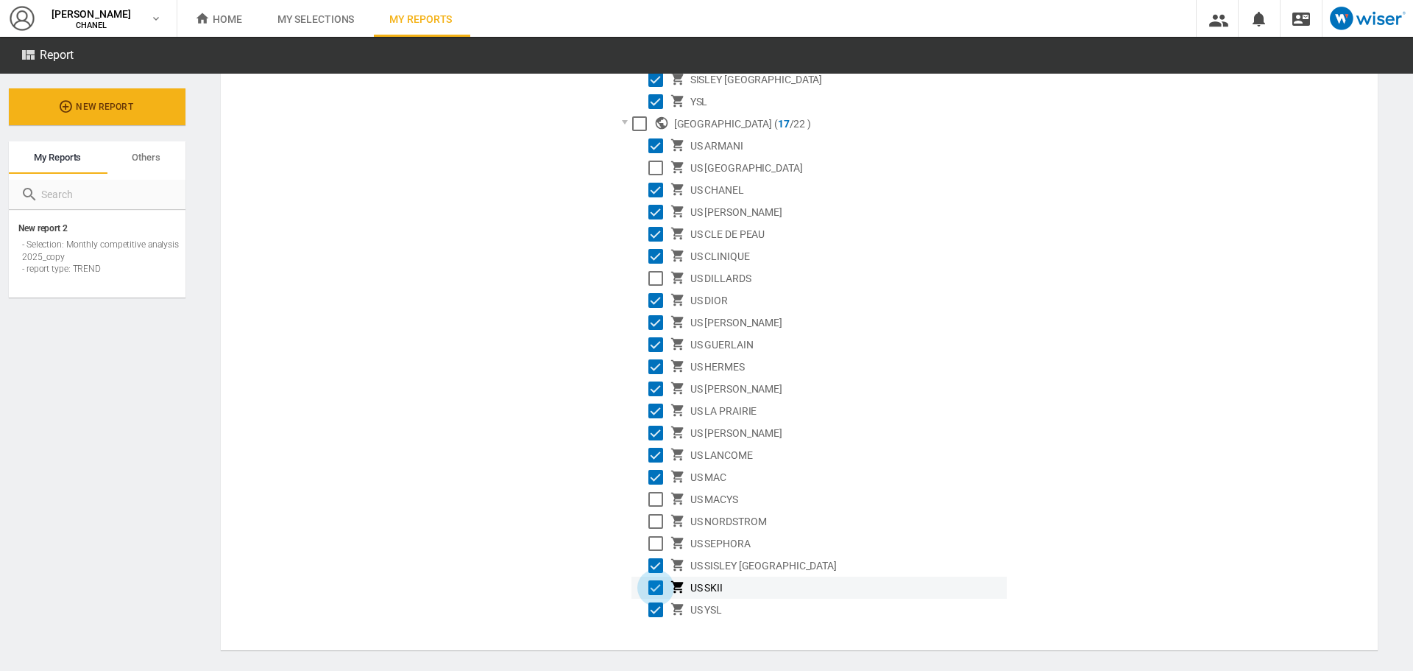
click at [660, 585] on div "Select" at bounding box center [656, 587] width 15 height 15
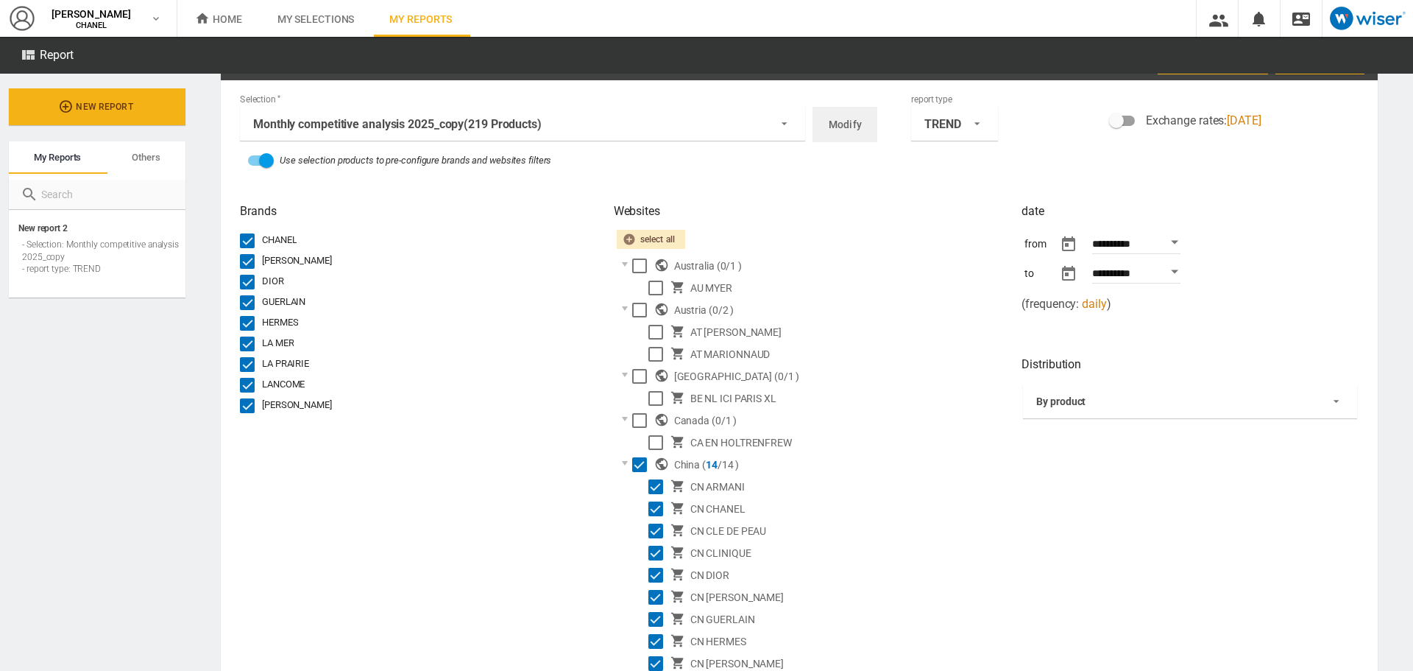
scroll to position [0, 0]
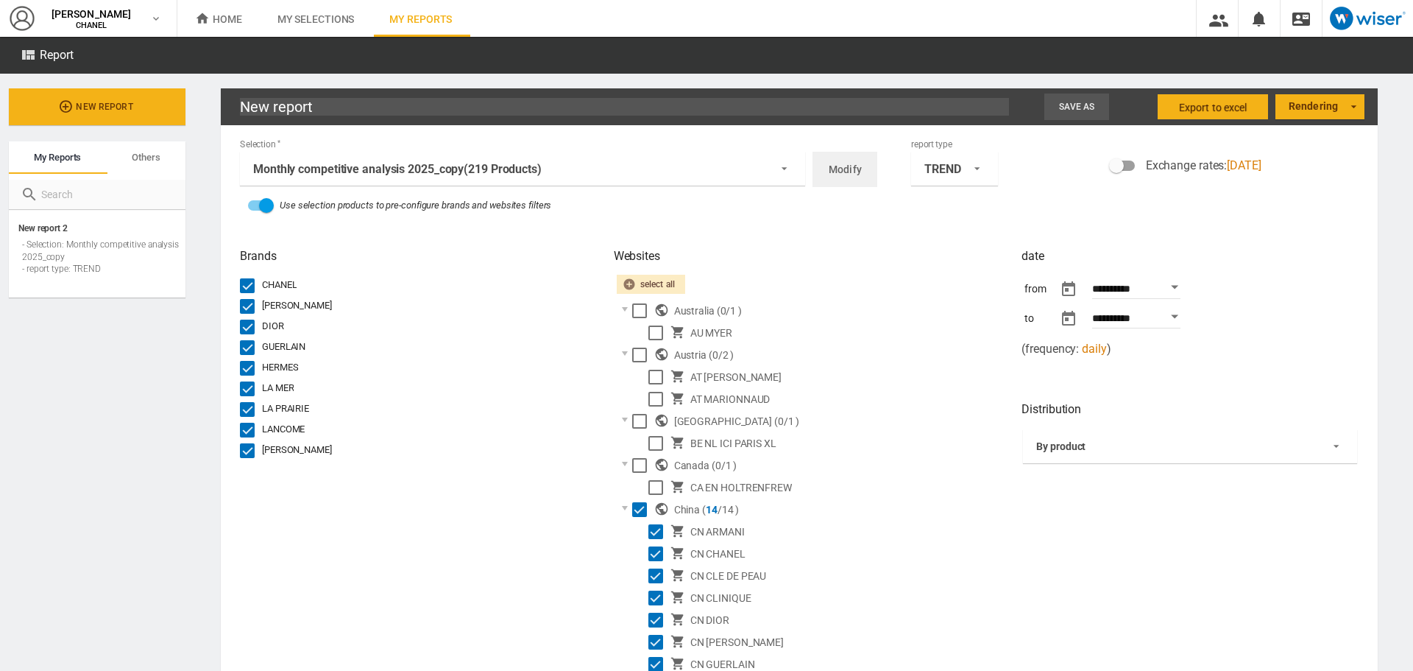
click at [1065, 103] on span "Save as" at bounding box center [1077, 107] width 36 height 10
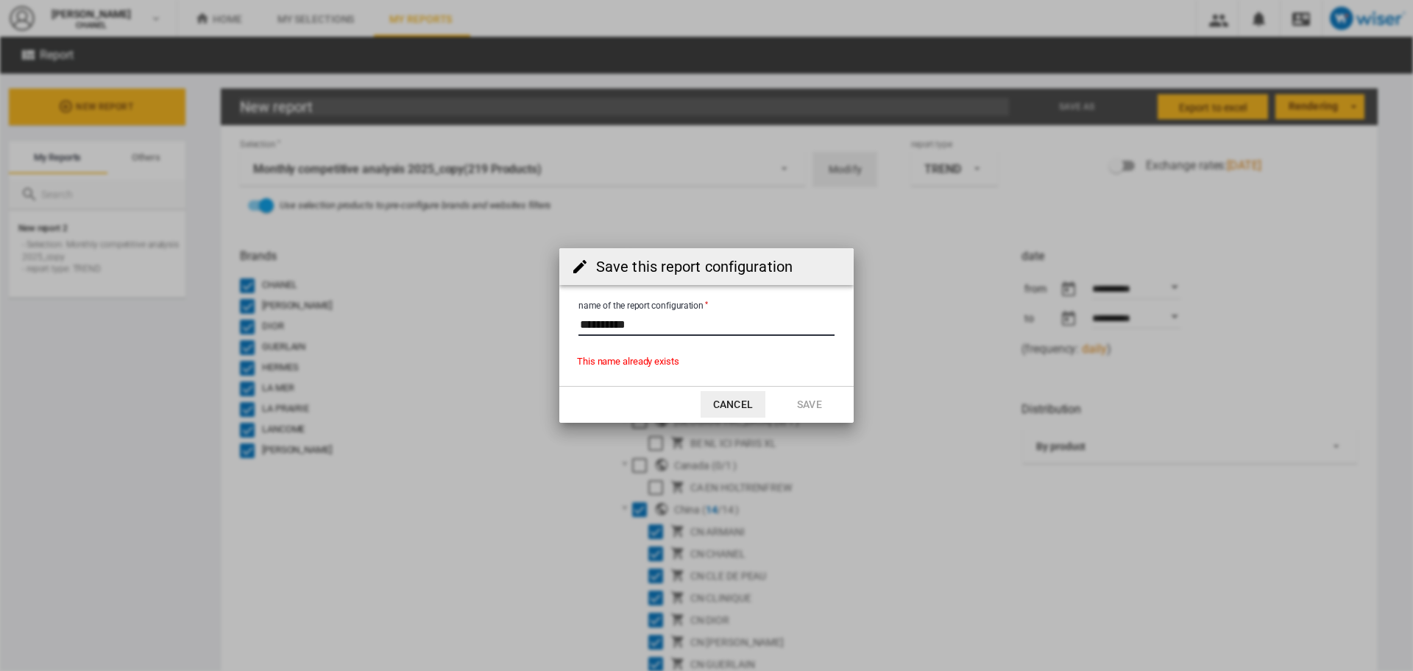
drag, startPoint x: 724, startPoint y: 330, endPoint x: 557, endPoint y: 340, distance: 167.4
click at [557, 340] on div "Save this report configuration name of the report configuration This name alrea…" at bounding box center [706, 335] width 1413 height 671
type input "**********"
click at [797, 405] on button "Save" at bounding box center [809, 404] width 65 height 27
type input "Monthly analysis"
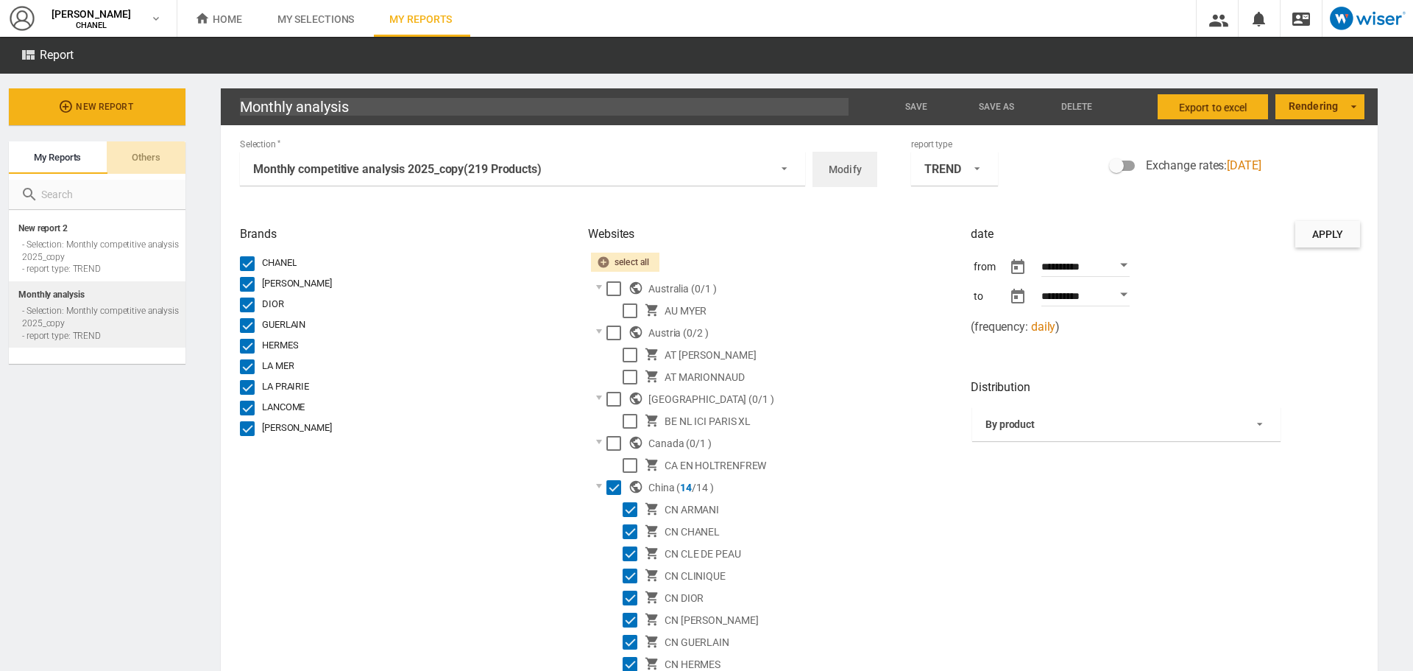
click at [166, 158] on md-tab-item "Others" at bounding box center [146, 157] width 79 height 32
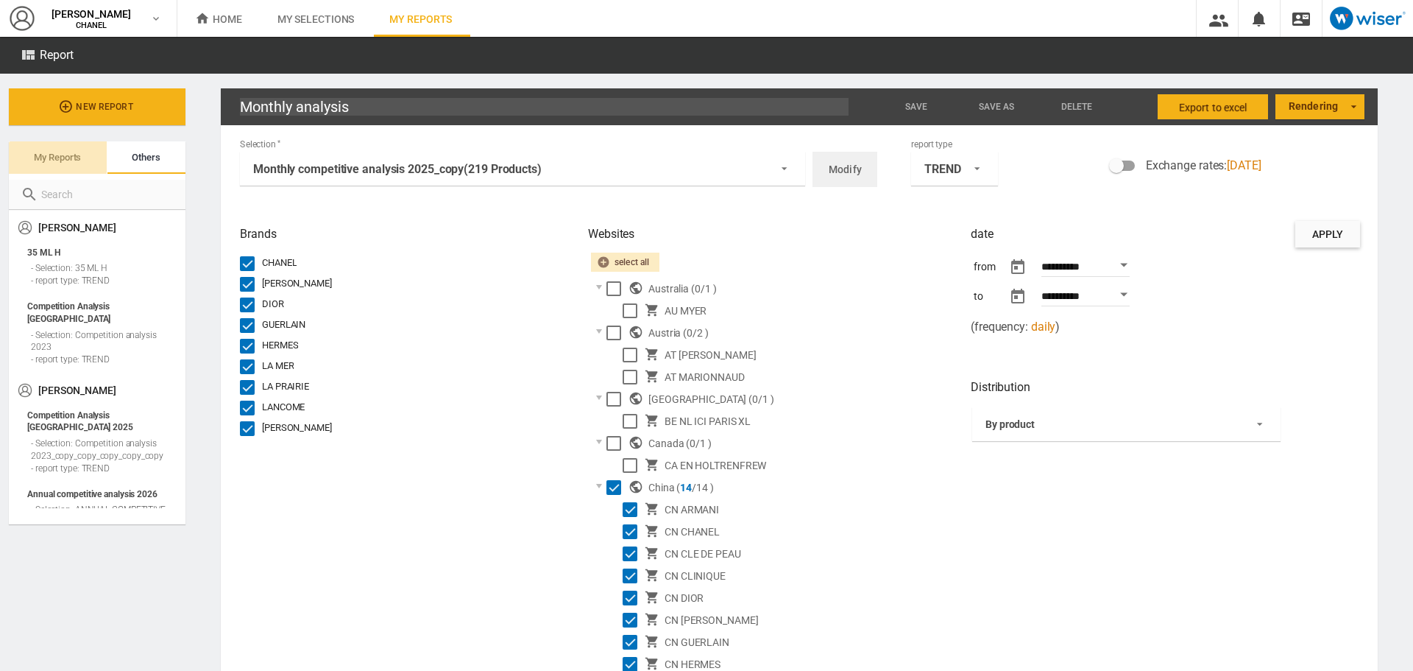
click at [68, 158] on span "My reports" at bounding box center [57, 157] width 47 height 11
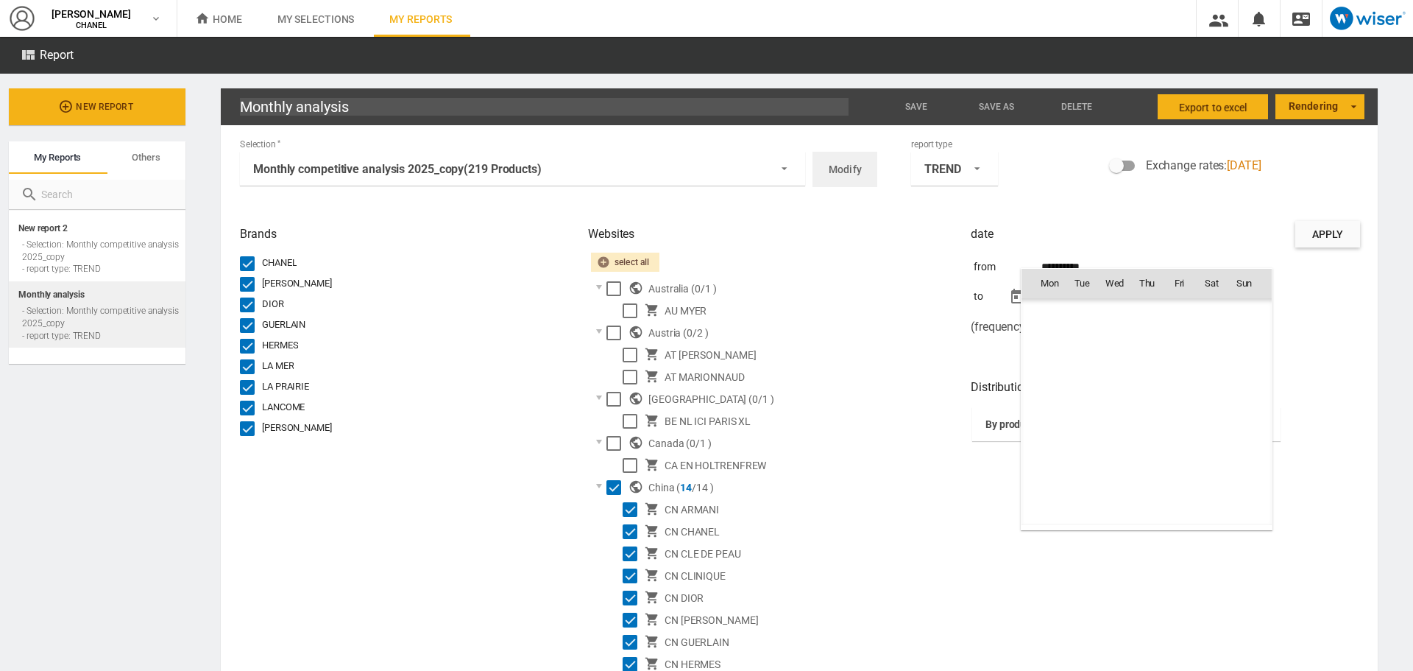
click at [1090, 272] on body "In order to access Insight, please log out and log in again OK NEW [PERSON_NAME…" at bounding box center [706, 335] width 1413 height 671
click at [1118, 262] on button "Open calendar" at bounding box center [1124, 265] width 27 height 27
click at [1118, 443] on span "1" at bounding box center [1114, 446] width 29 height 29
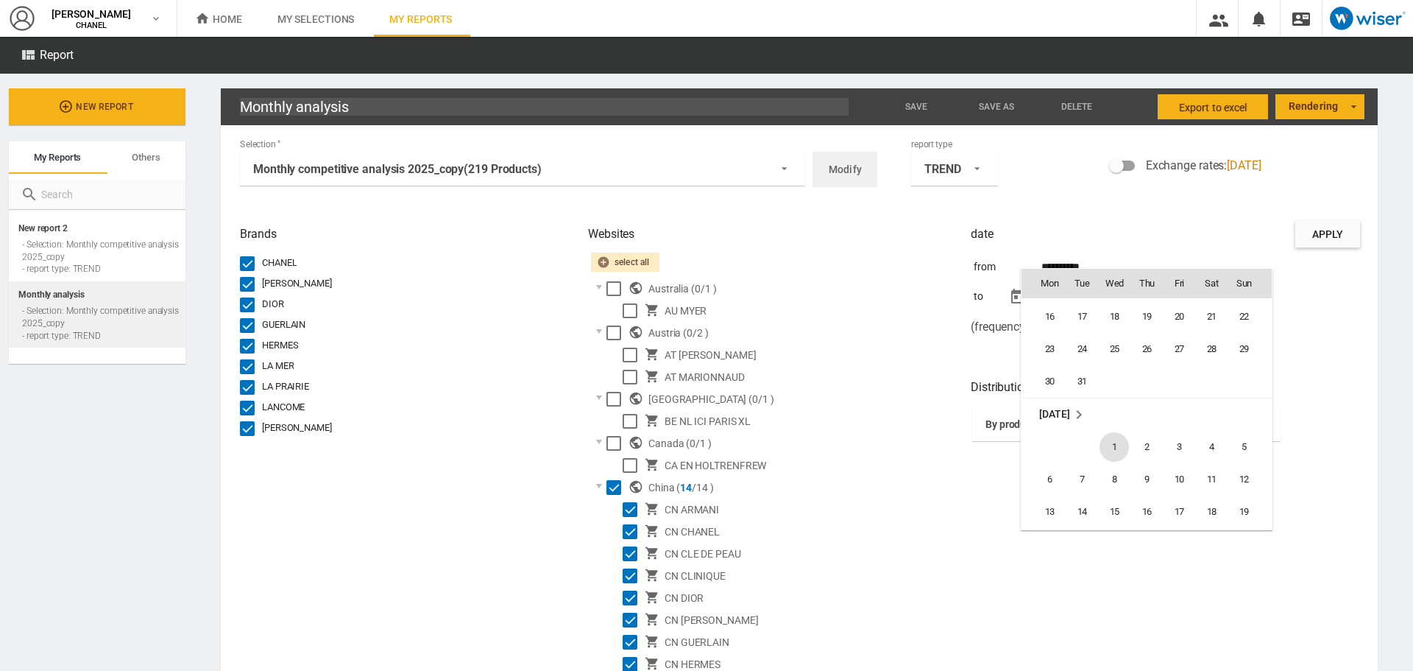
type input "**********"
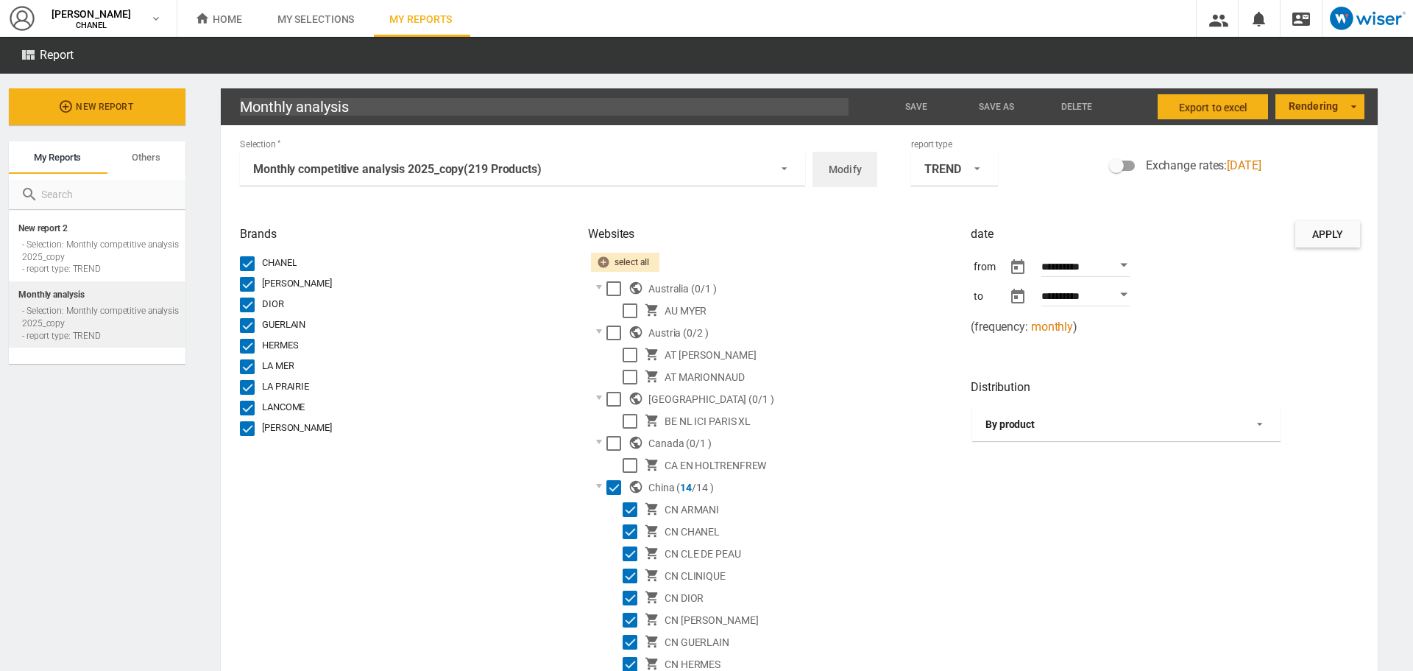
click at [1108, 431] on span "By product" at bounding box center [1115, 424] width 258 height 15
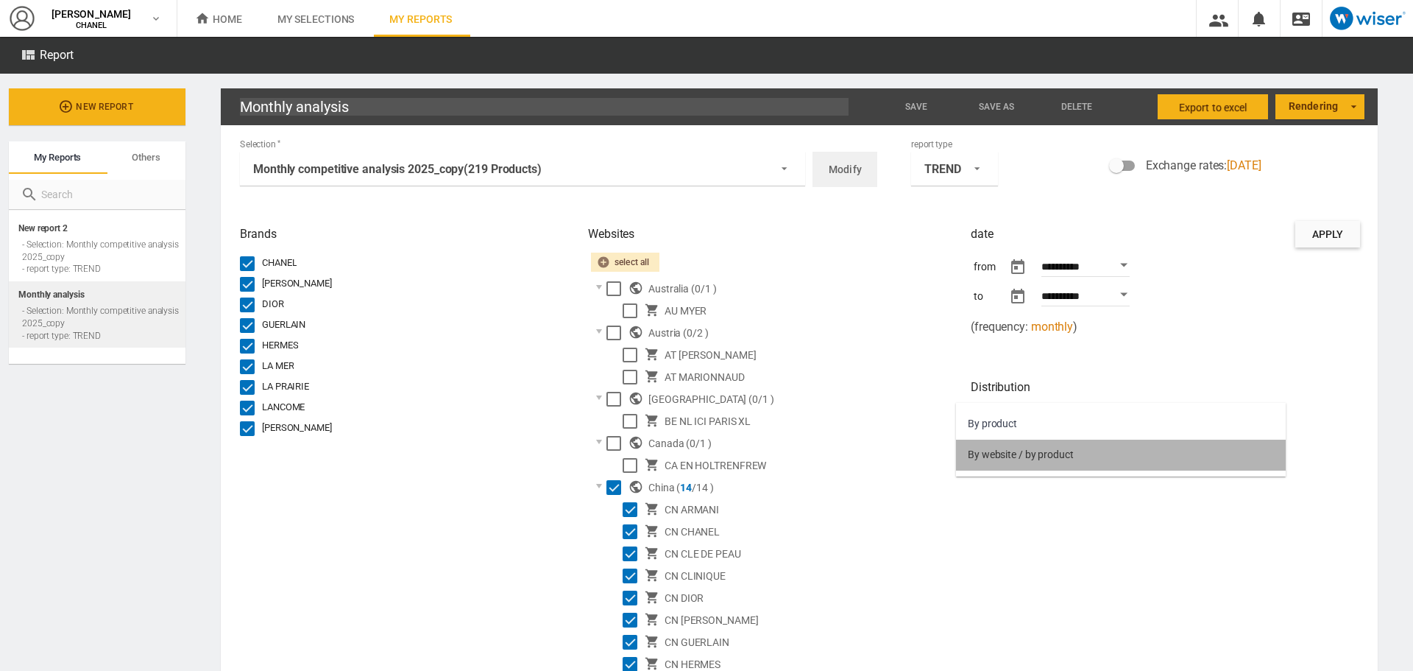
click at [1094, 463] on md-option "By website / by product" at bounding box center [1121, 455] width 330 height 31
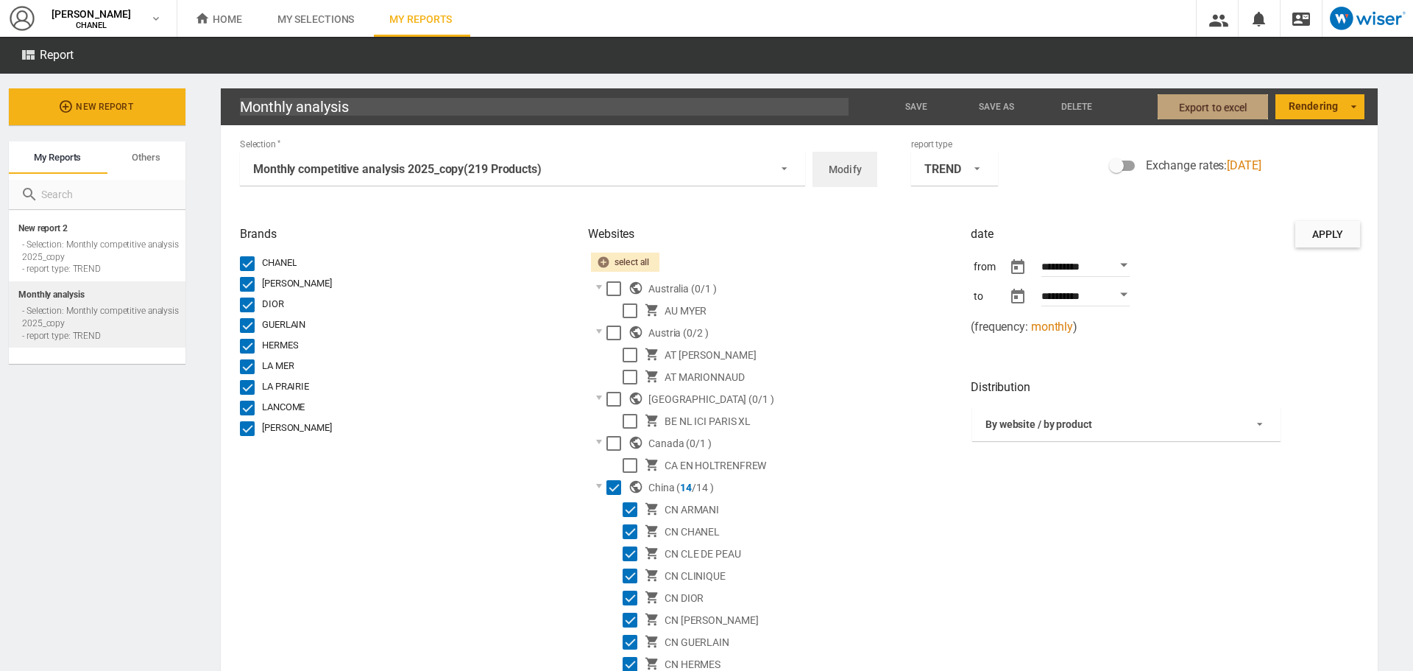
click at [1182, 113] on span "Export to Excel" at bounding box center [1213, 107] width 68 height 27
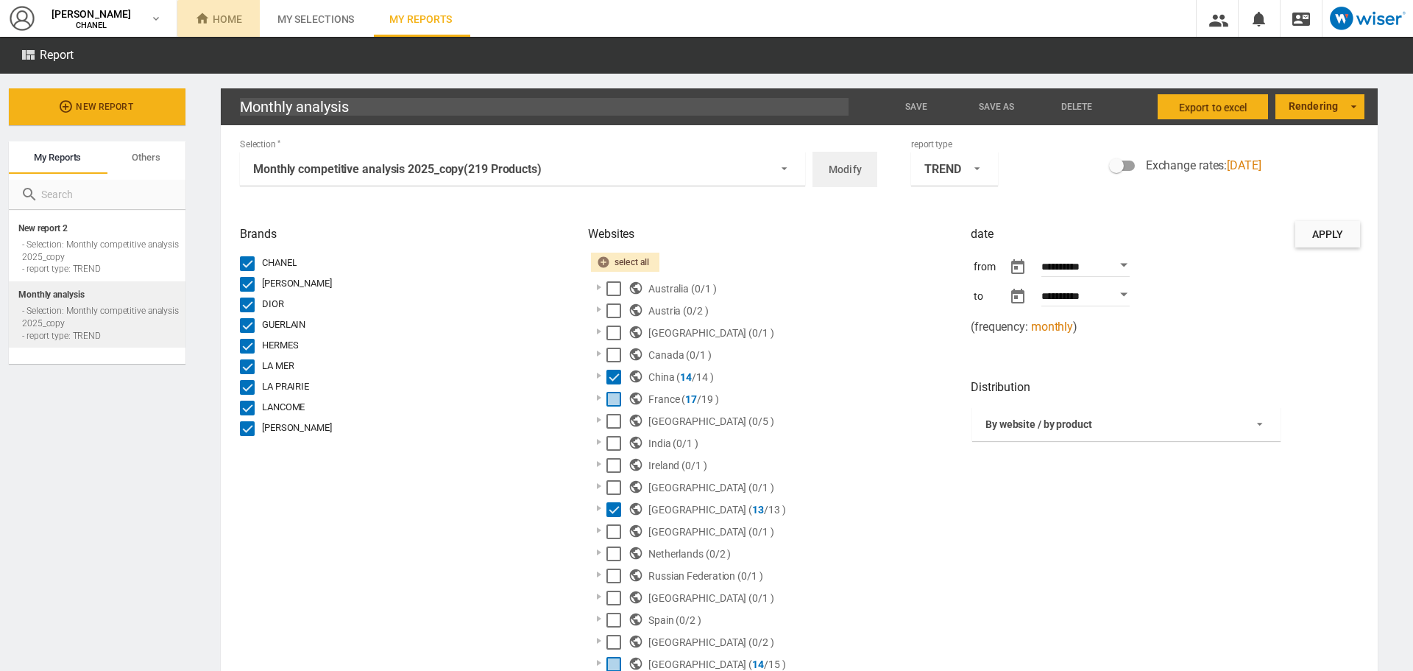
click at [220, 23] on span "Home" at bounding box center [218, 19] width 47 height 12
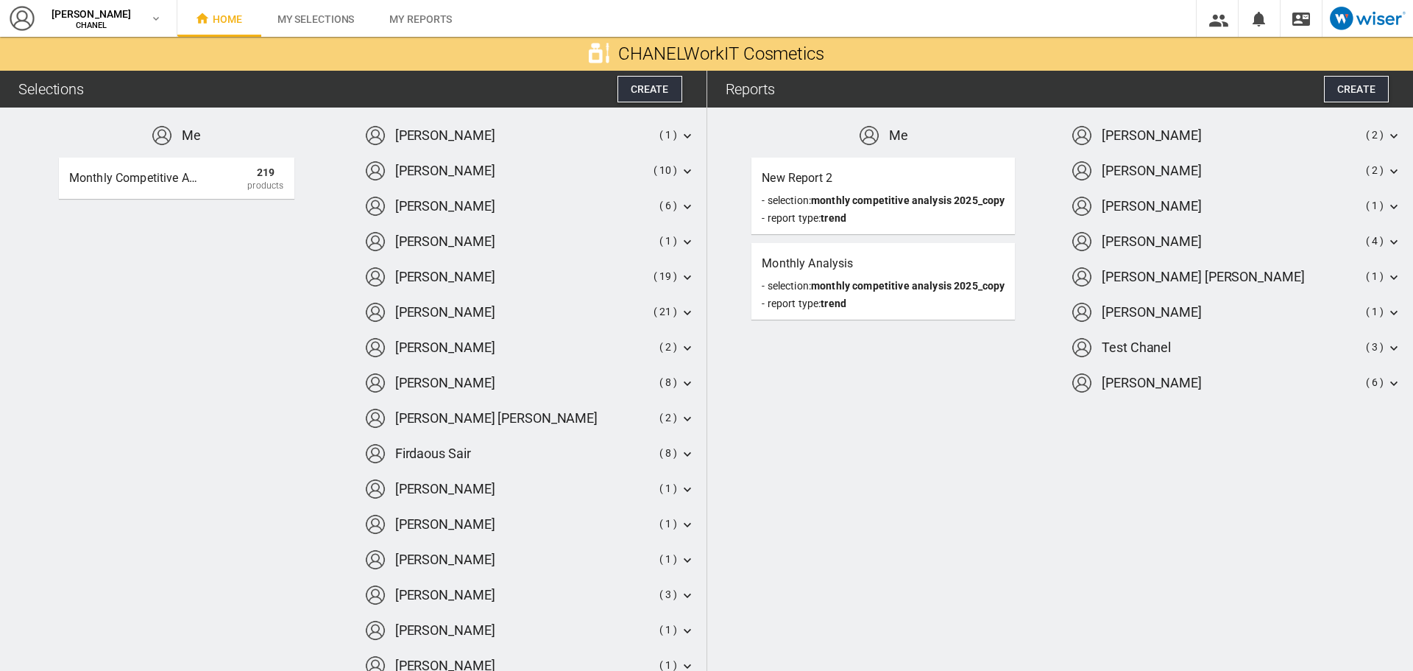
click at [749, 93] on div "Reports" at bounding box center [750, 89] width 49 height 21
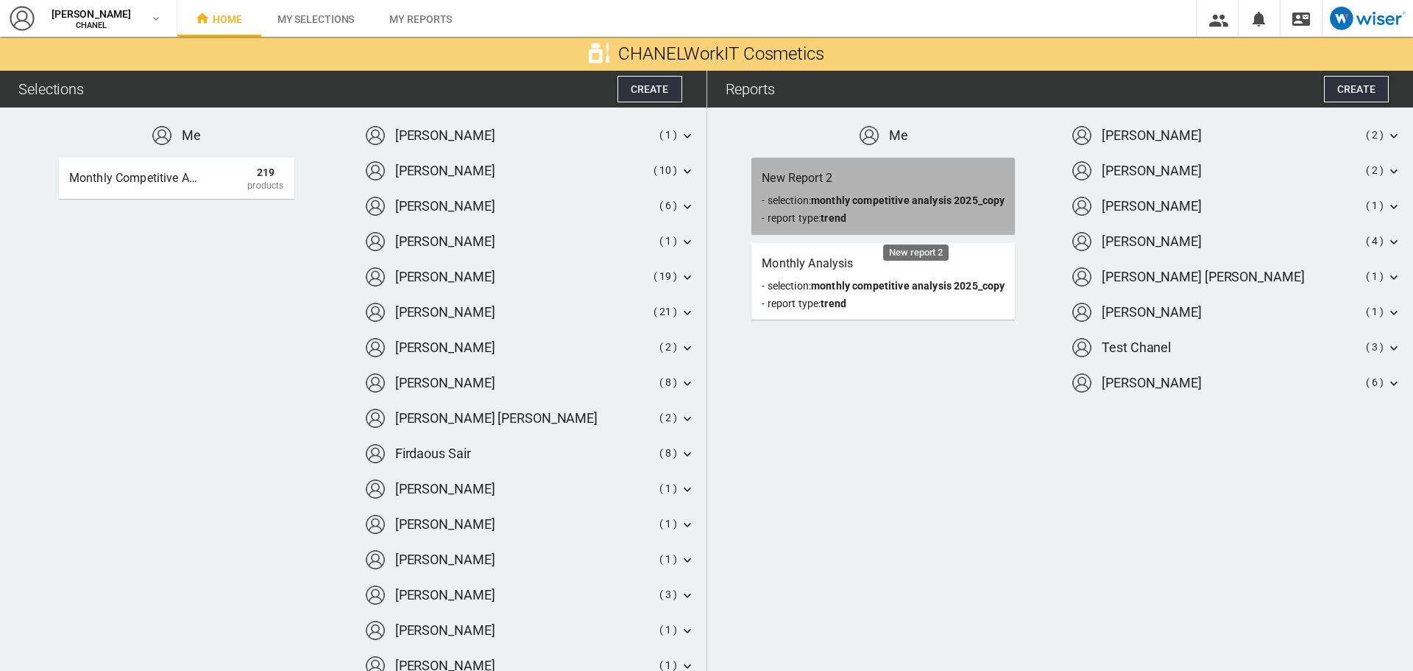
click at [864, 201] on span "Monthly competitive analysis 2025_copy" at bounding box center [908, 200] width 194 height 12
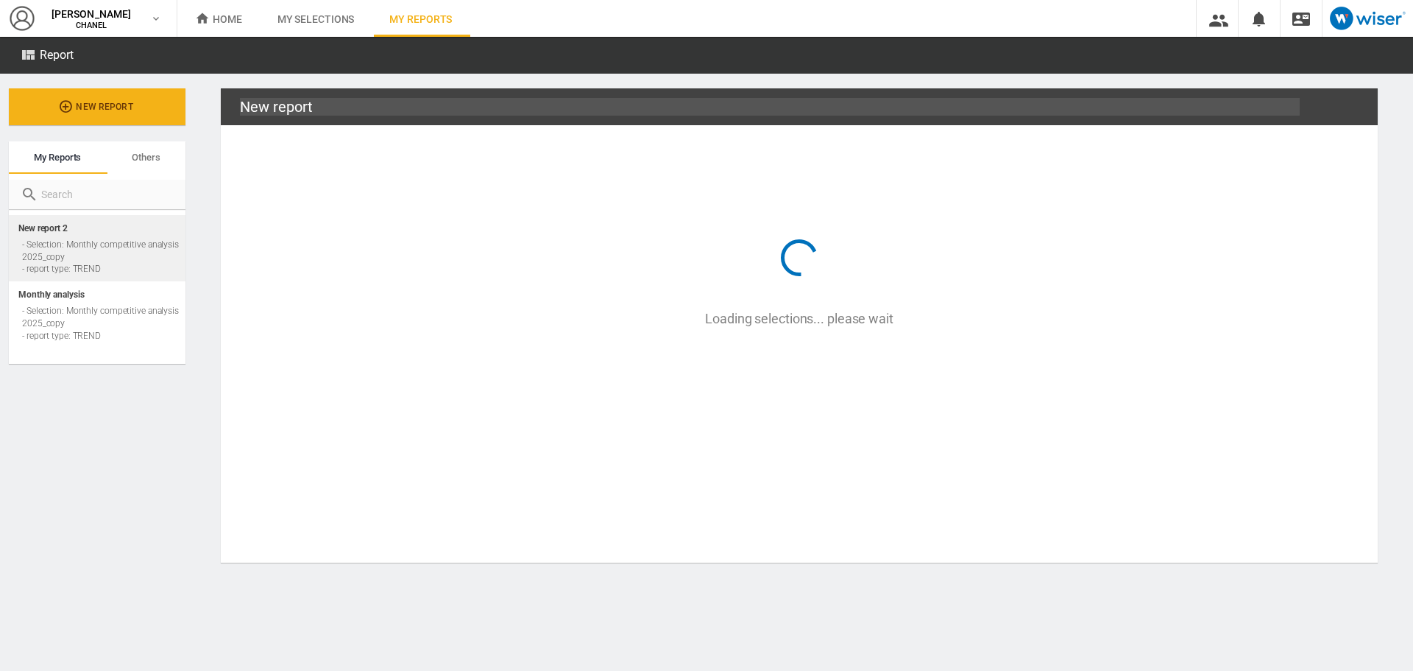
type input "New report 2"
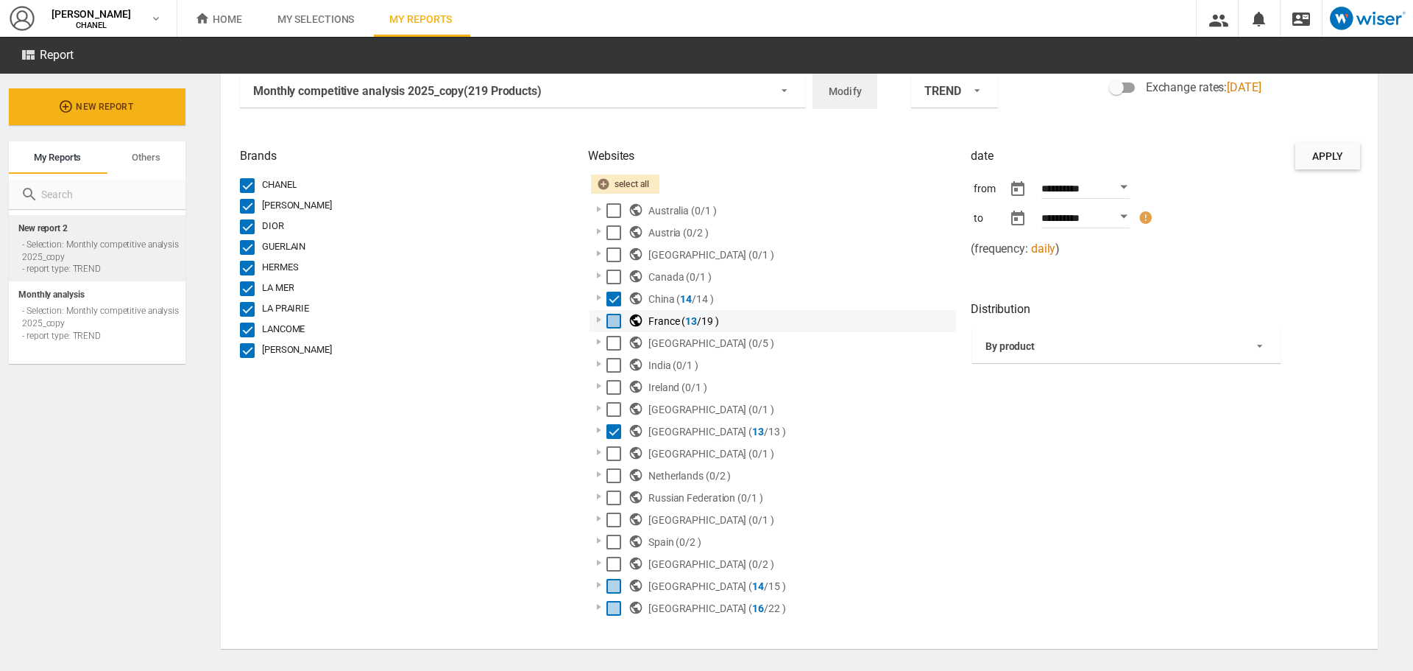
scroll to position [85, 0]
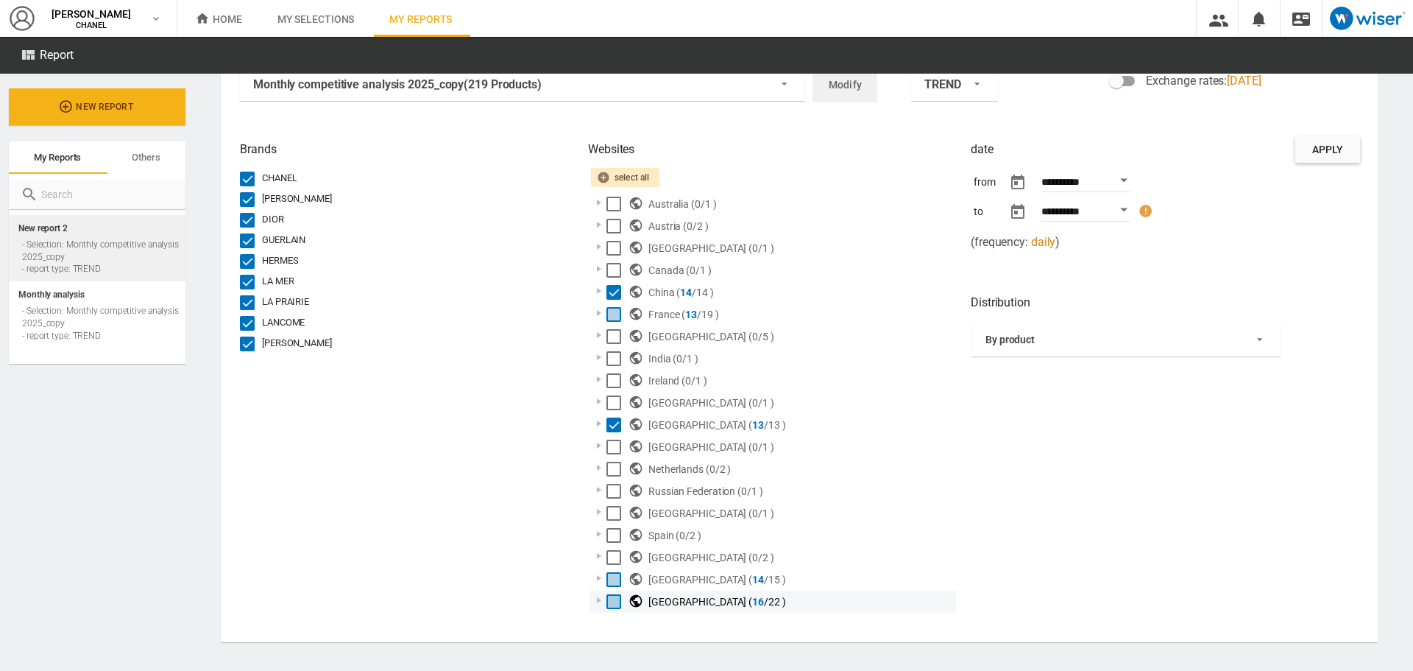
click at [602, 599] on div at bounding box center [599, 600] width 15 height 15
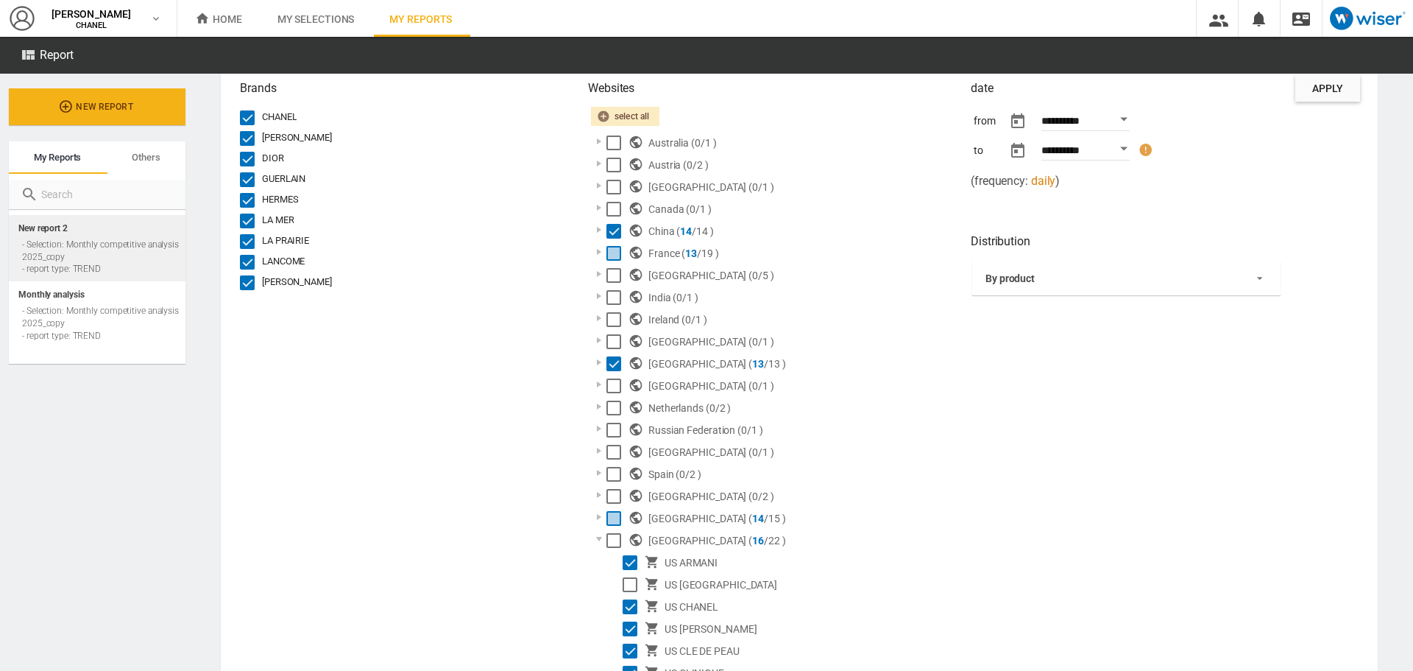
scroll to position [145, 0]
click at [600, 520] on div at bounding box center [599, 517] width 15 height 15
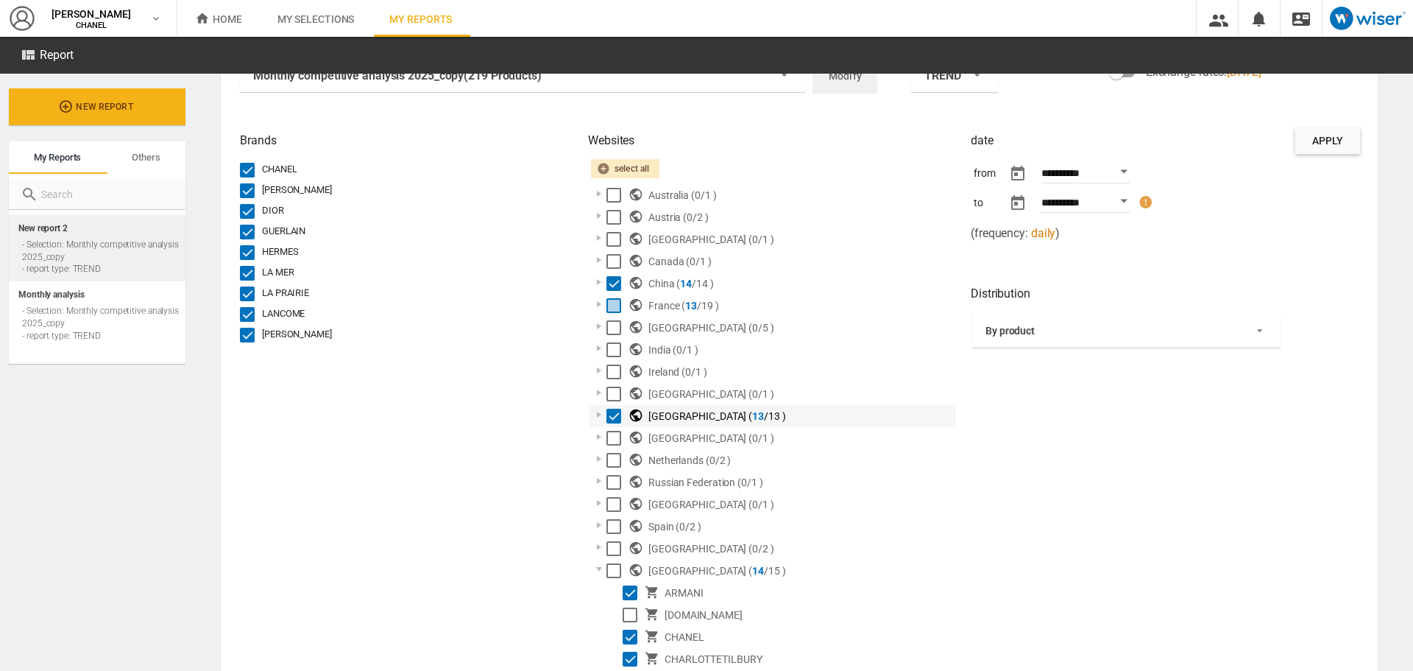
scroll to position [93, 0]
click at [599, 303] on div at bounding box center [599, 304] width 15 height 15
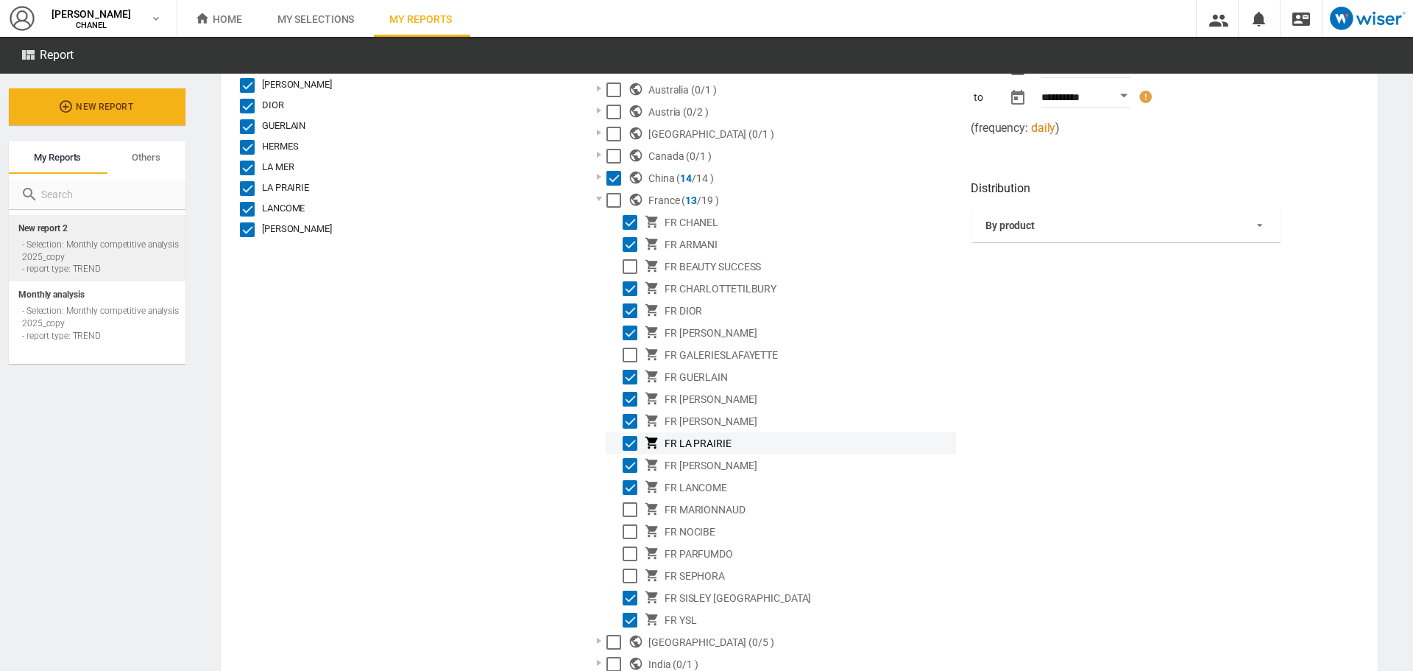
scroll to position [0, 0]
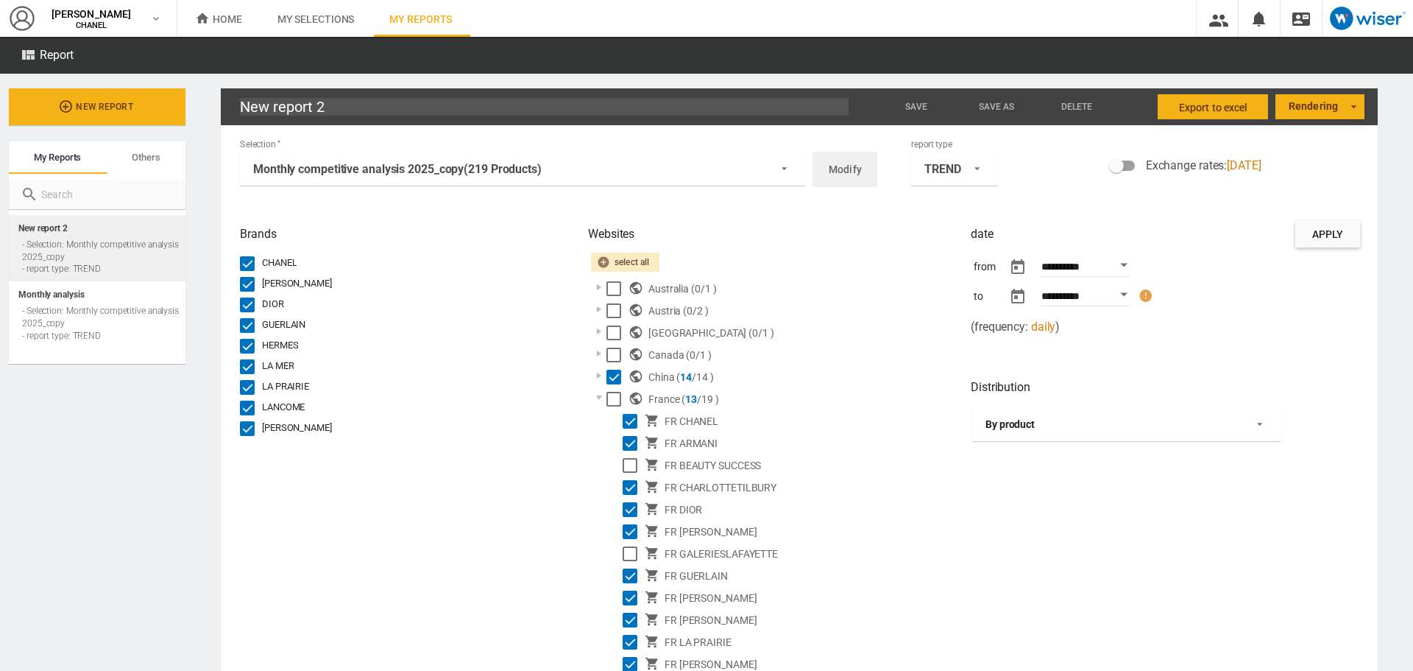
click at [1056, 418] on span "By product" at bounding box center [1115, 424] width 258 height 15
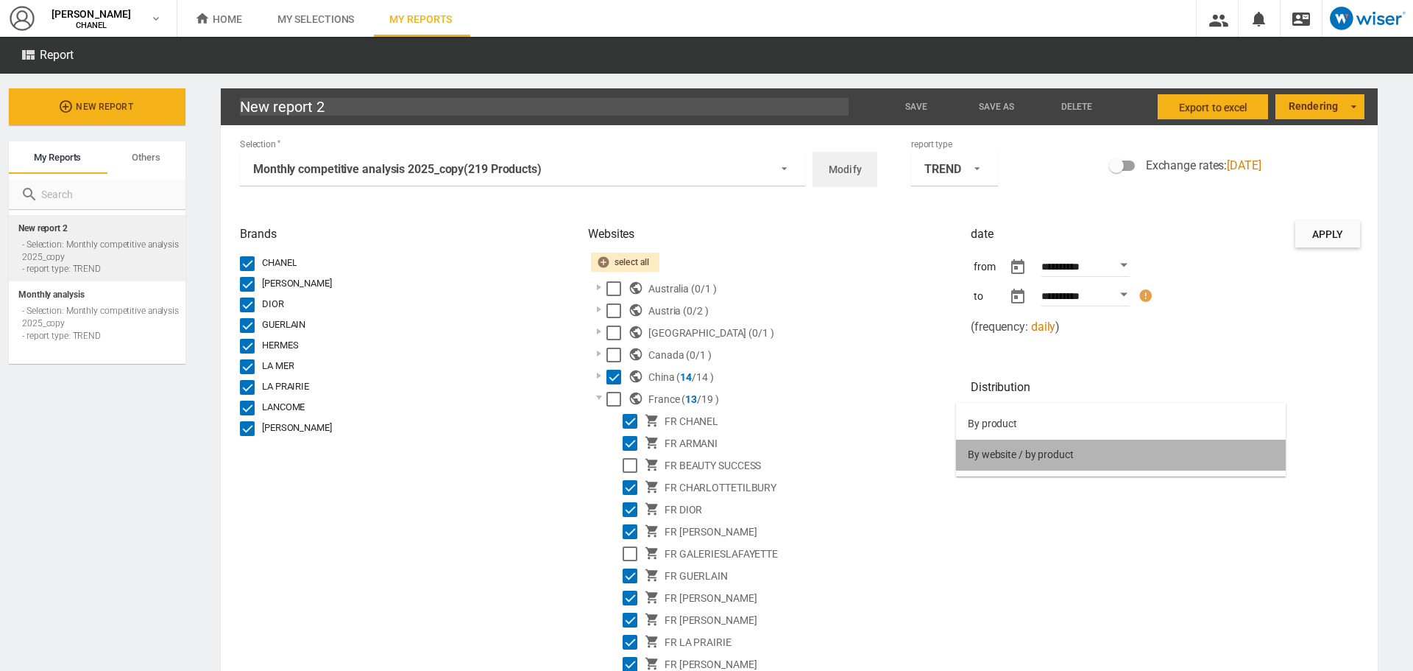
click at [1047, 462] on md-option "By website / by product" at bounding box center [1121, 455] width 330 height 31
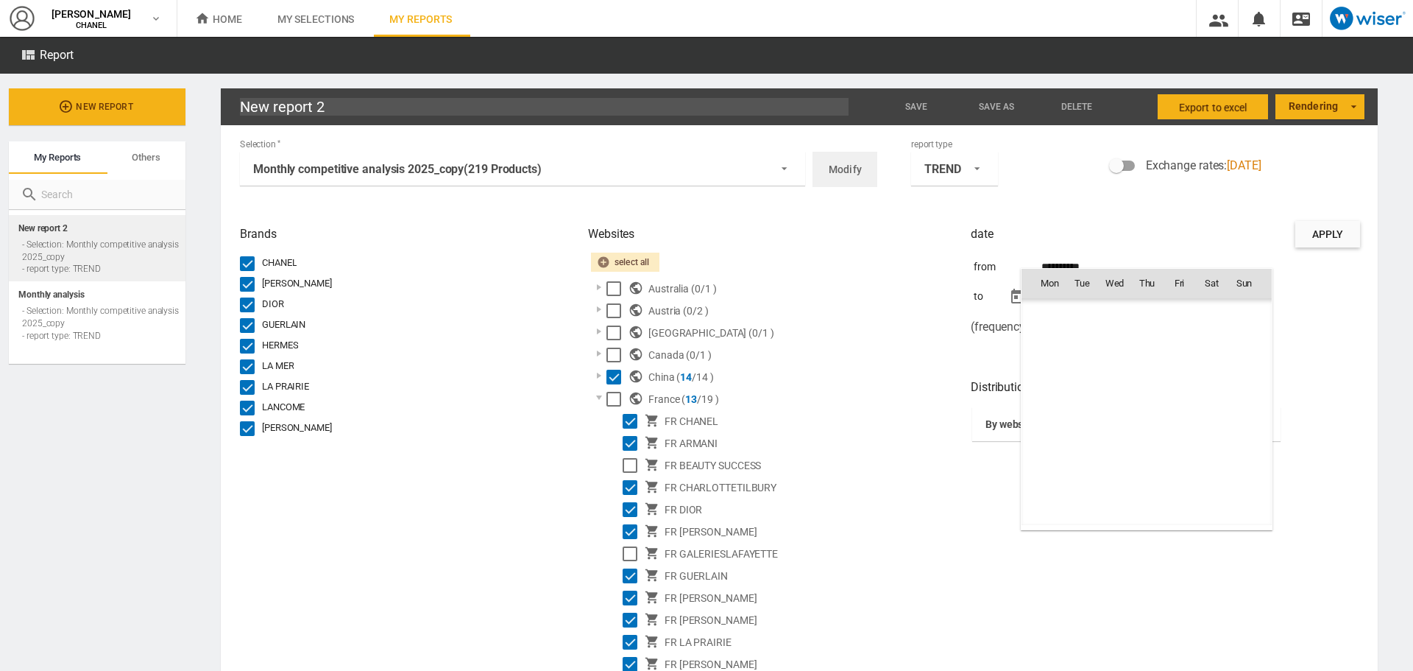
click at [1084, 274] on body "In order to access Insight, please log out and log in again OK NEW [PERSON_NAME…" at bounding box center [706, 335] width 1413 height 671
click at [1117, 269] on button "Open calendar" at bounding box center [1124, 265] width 27 height 27
click at [1115, 393] on span "1" at bounding box center [1114, 400] width 29 height 29
type input "**********"
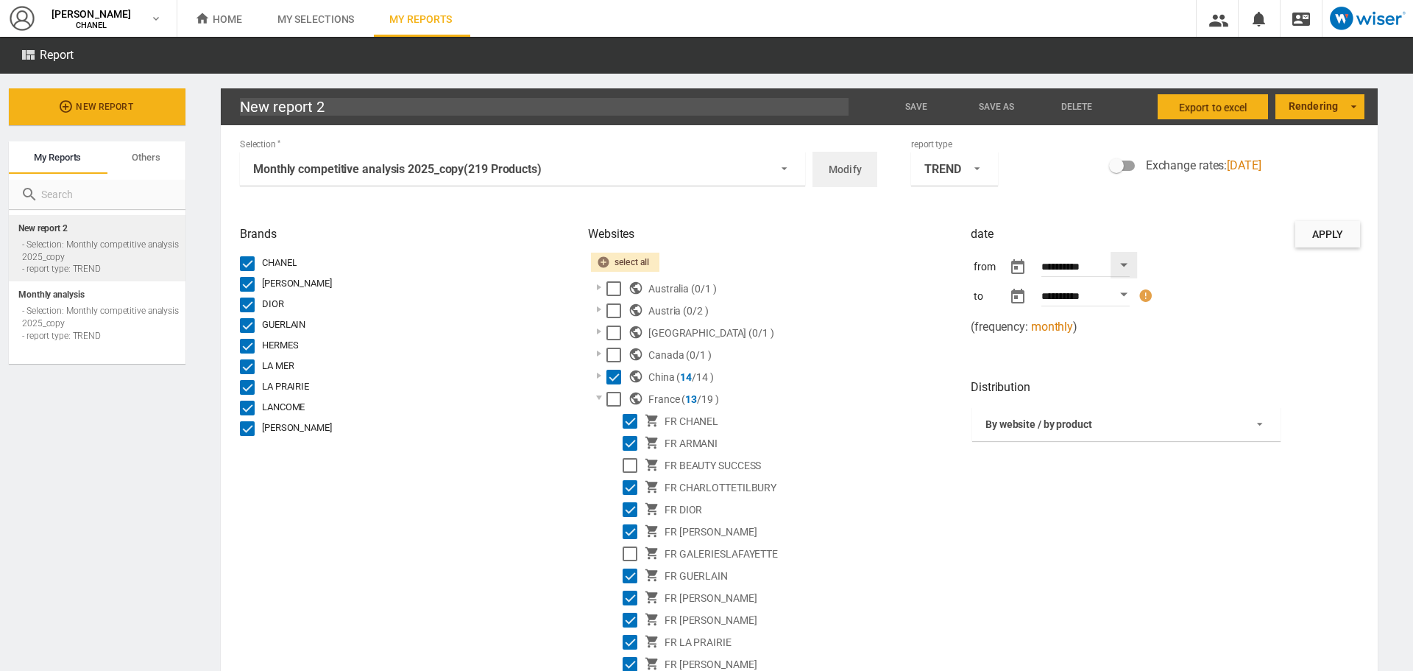
click at [1120, 292] on div "Open calendar" at bounding box center [1123, 294] width 7 height 4
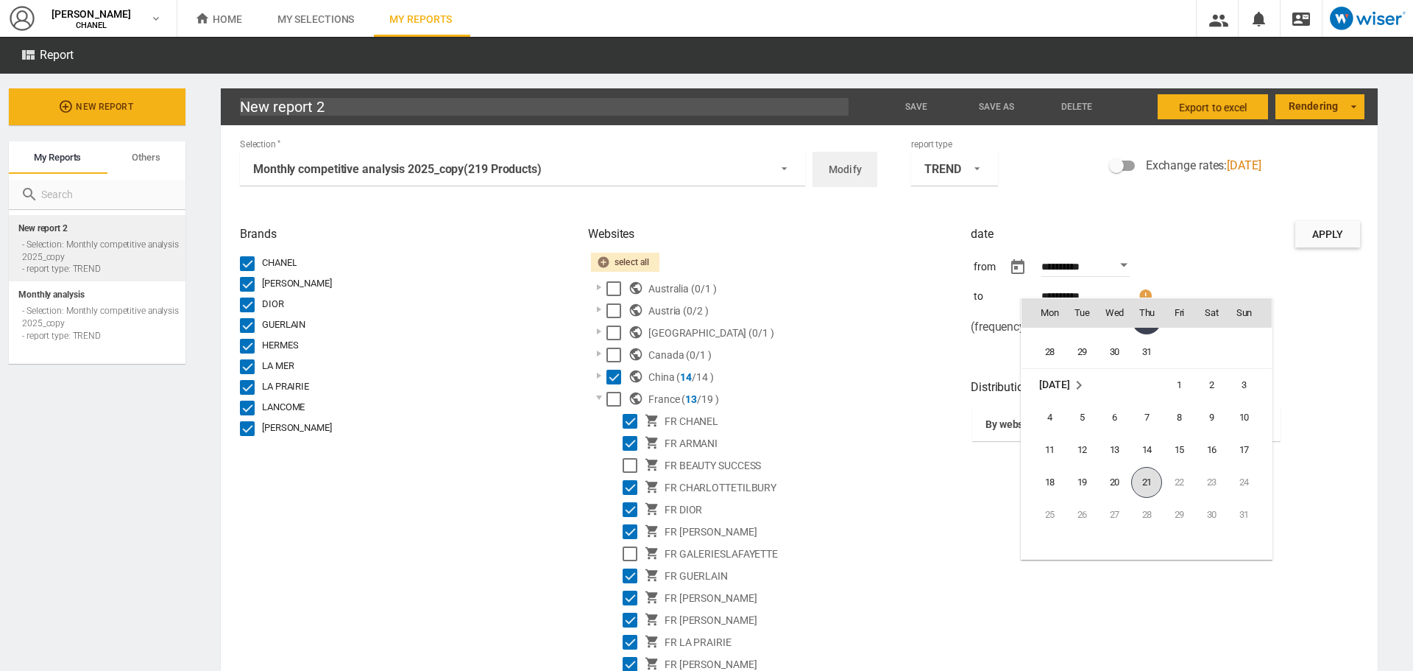
click at [1152, 476] on span "21" at bounding box center [1147, 482] width 31 height 31
type input "**********"
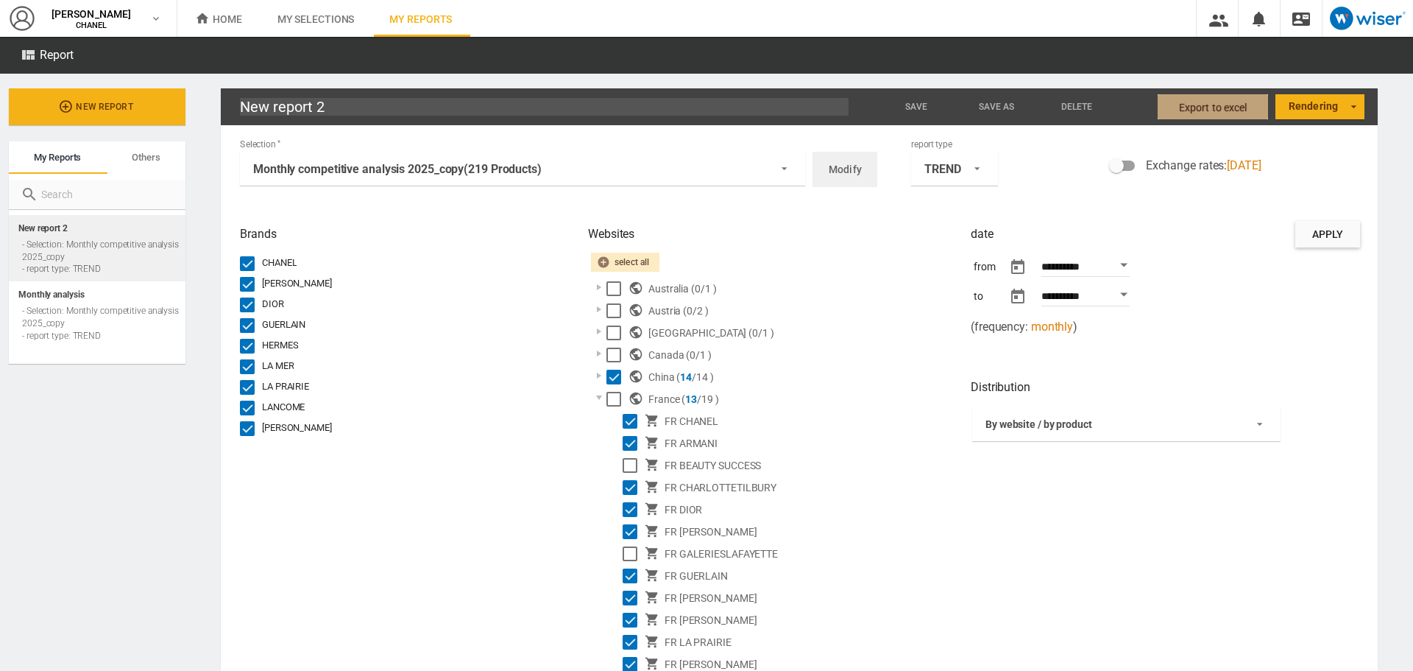
click at [1229, 113] on span "Export to Excel" at bounding box center [1213, 107] width 68 height 27
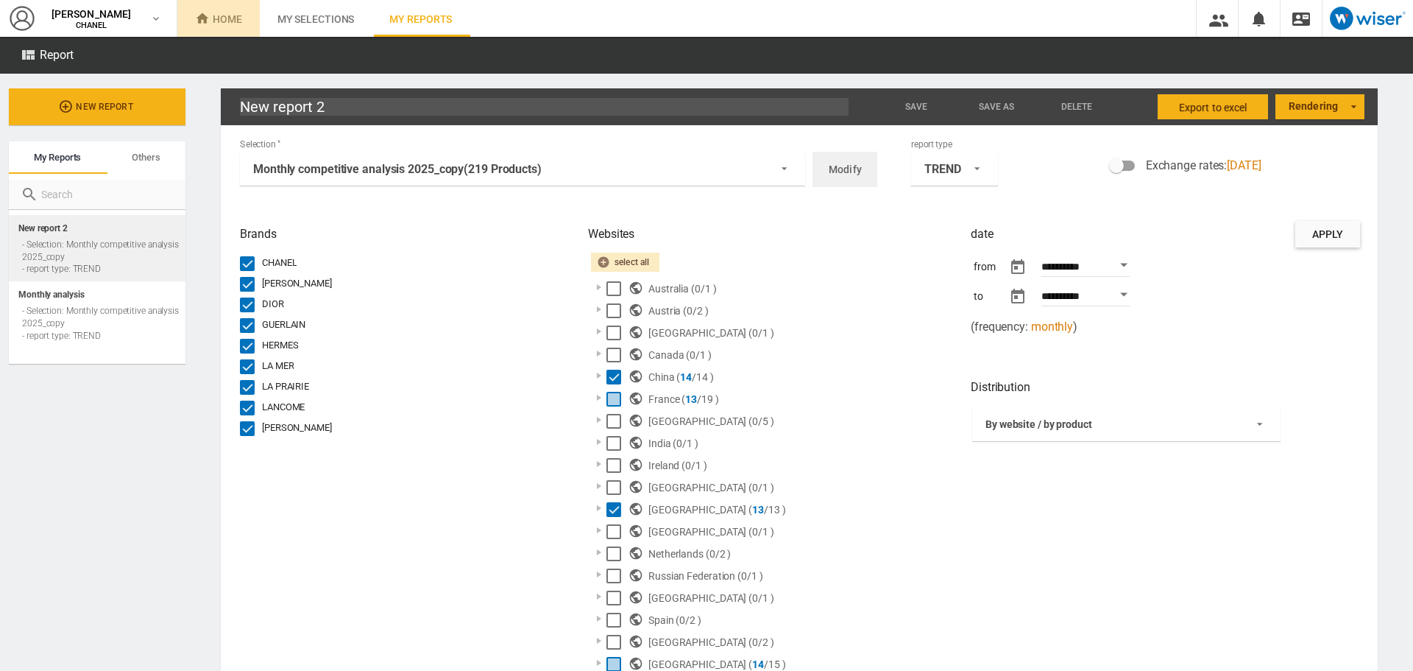
click at [236, 21] on span "Home" at bounding box center [218, 19] width 47 height 12
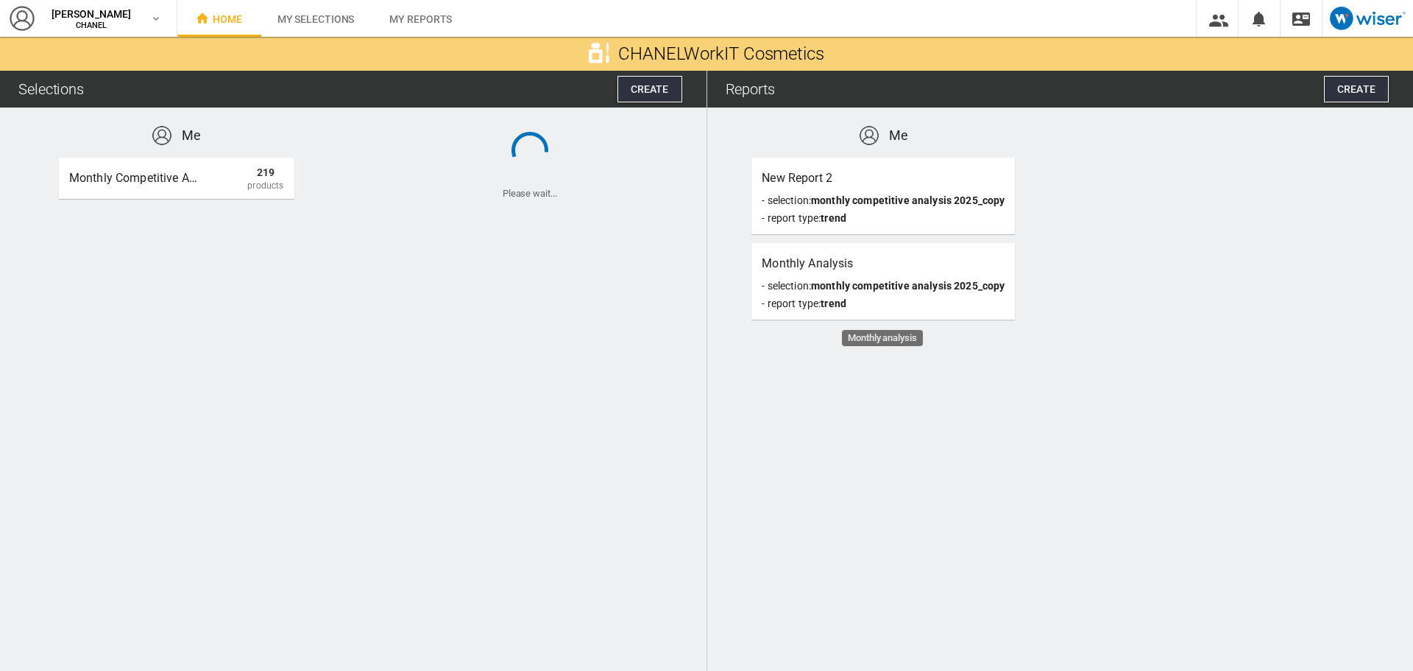
drag, startPoint x: 917, startPoint y: 272, endPoint x: 861, endPoint y: 415, distance: 154.1
click at [861, 415] on md-content "Me New report 2 - Selection: Monthly competitive analysis 2025_copy - report ty…" at bounding box center [1060, 388] width 707 height 563
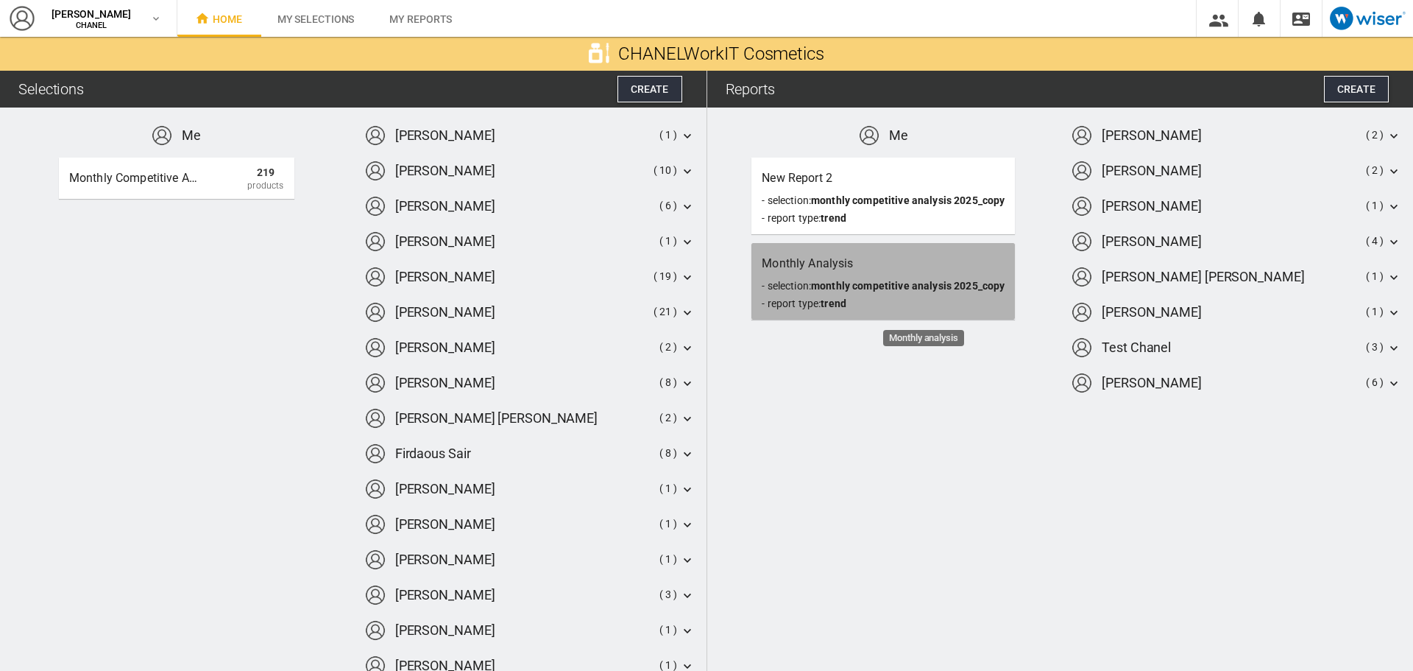
click at [977, 283] on span "Monthly competitive analysis 2025_copy" at bounding box center [908, 286] width 194 height 12
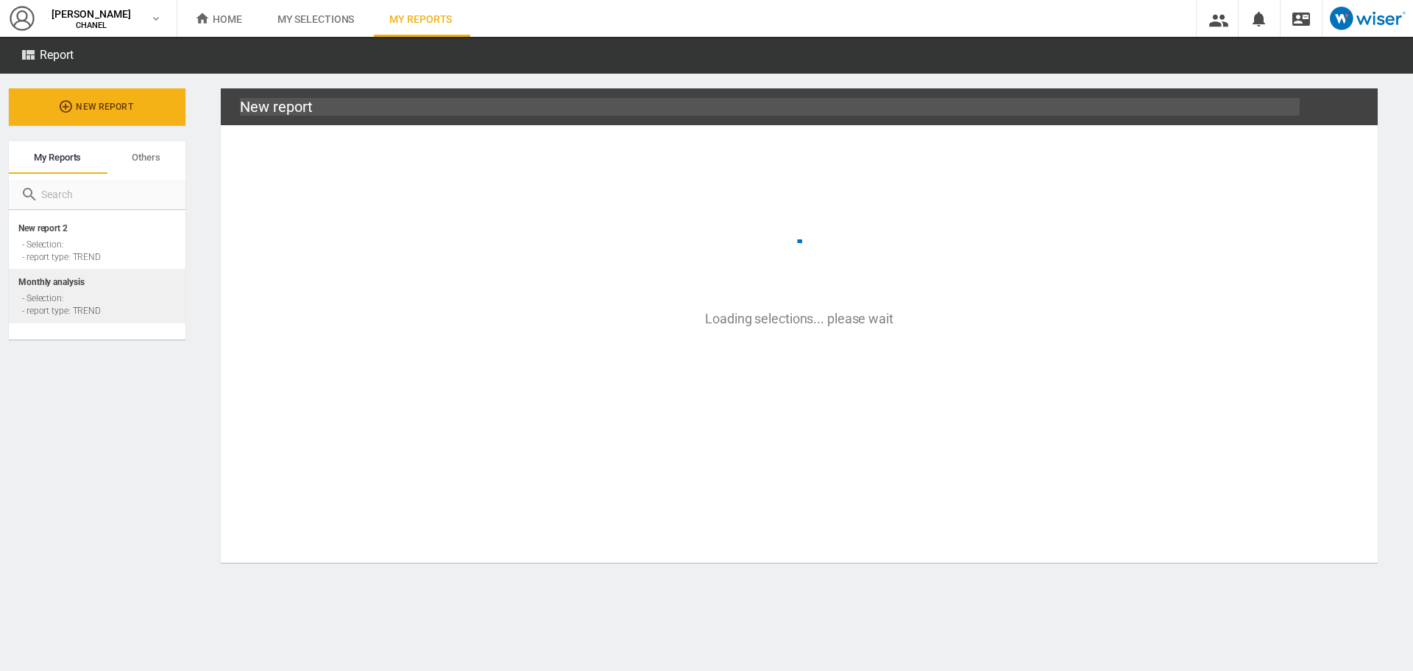
drag, startPoint x: 146, startPoint y: 297, endPoint x: 90, endPoint y: 379, distance: 99.0
click at [90, 379] on wk-cosmetic-reports-list "New report My reports Others My reports Others New report 2 - Selection: - repo…" at bounding box center [93, 372] width 186 height 597
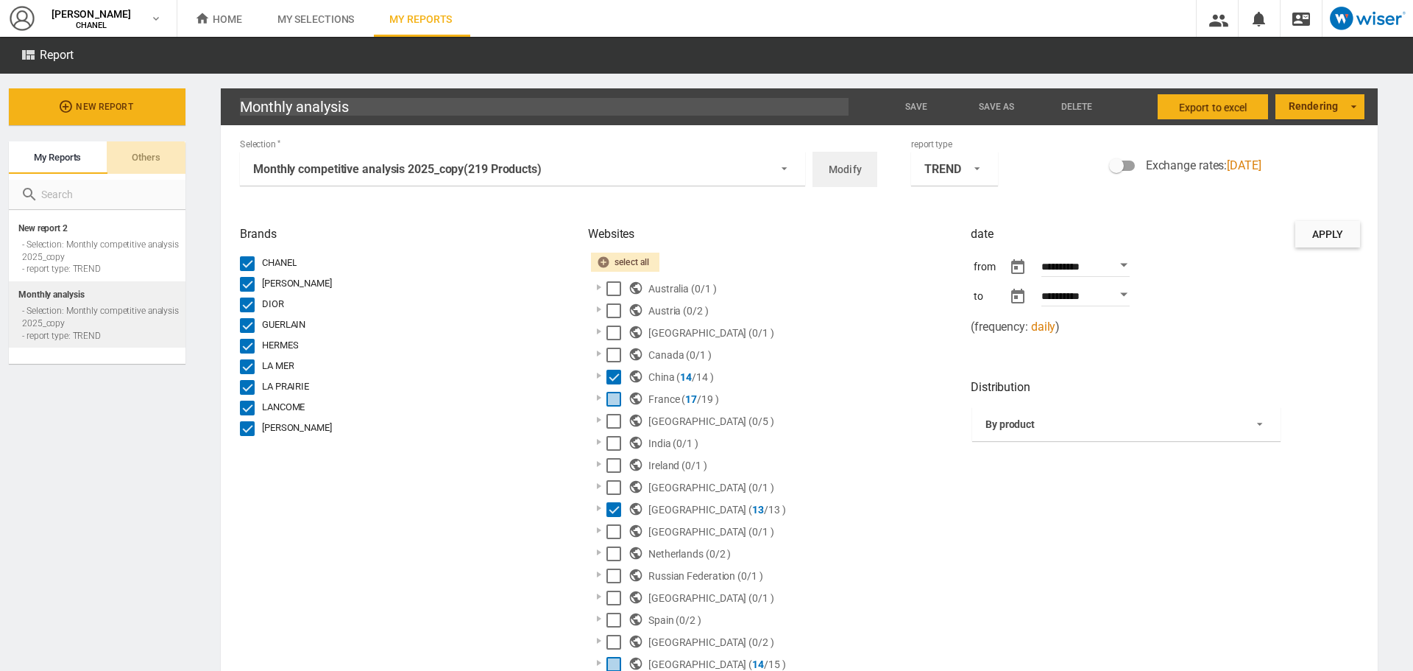
drag, startPoint x: 149, startPoint y: 326, endPoint x: 135, endPoint y: 161, distance: 165.5
click at [135, 161] on span "Others" at bounding box center [146, 157] width 28 height 11
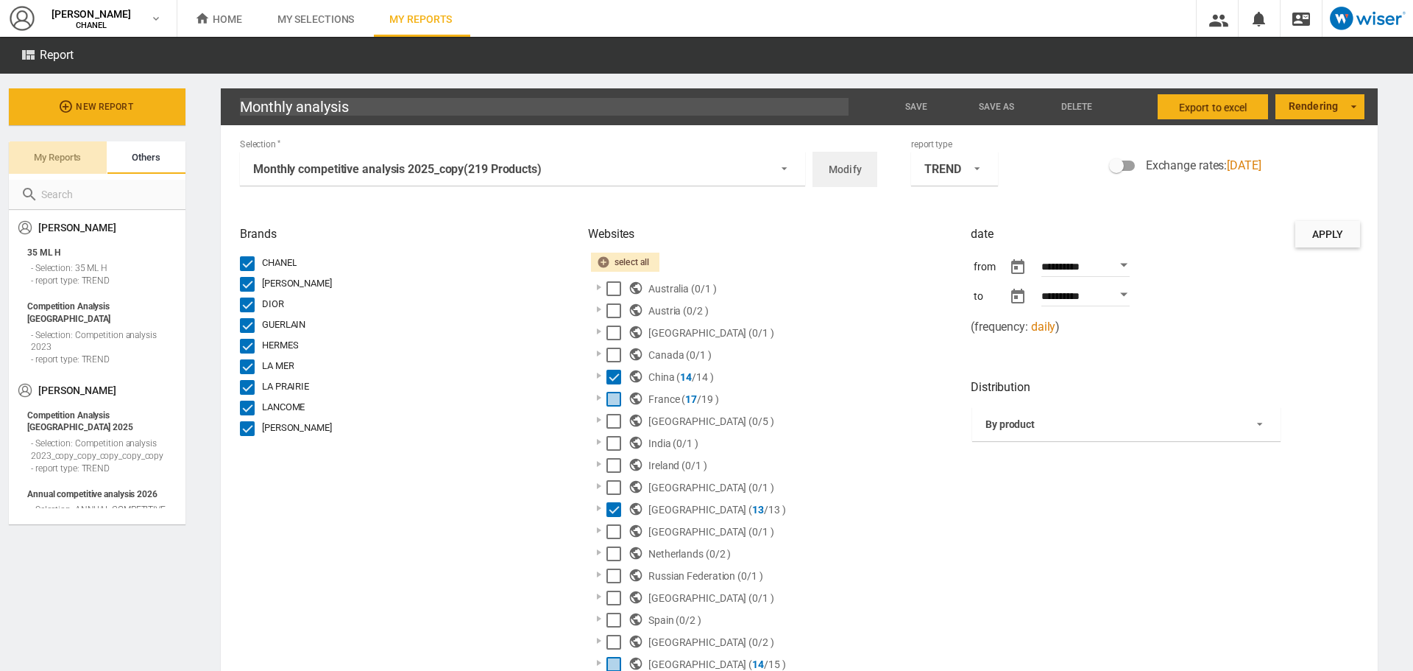
click at [62, 158] on span "My reports" at bounding box center [57, 157] width 47 height 11
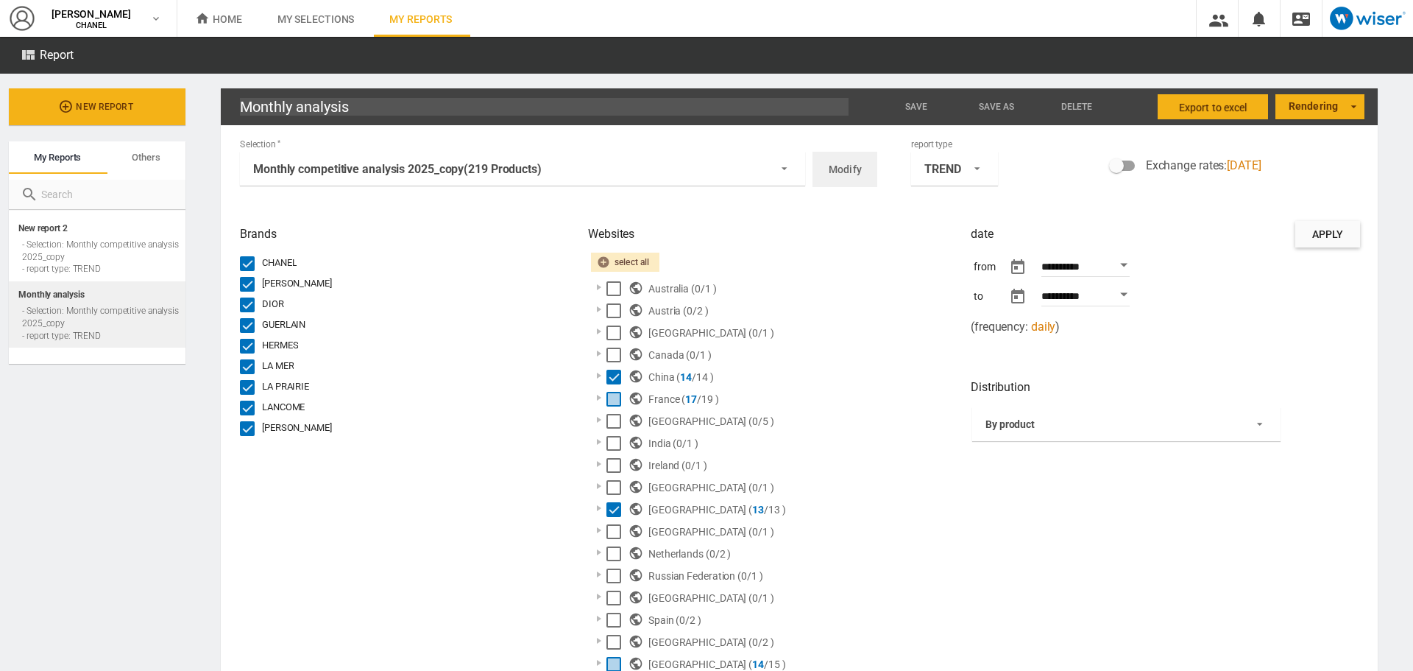
drag, startPoint x: 91, startPoint y: 315, endPoint x: 339, endPoint y: 106, distance: 324.4
click at [339, 106] on input "Monthly analysis" at bounding box center [544, 107] width 609 height 18
click at [1081, 108] on span "Delete" at bounding box center [1078, 107] width 32 height 10
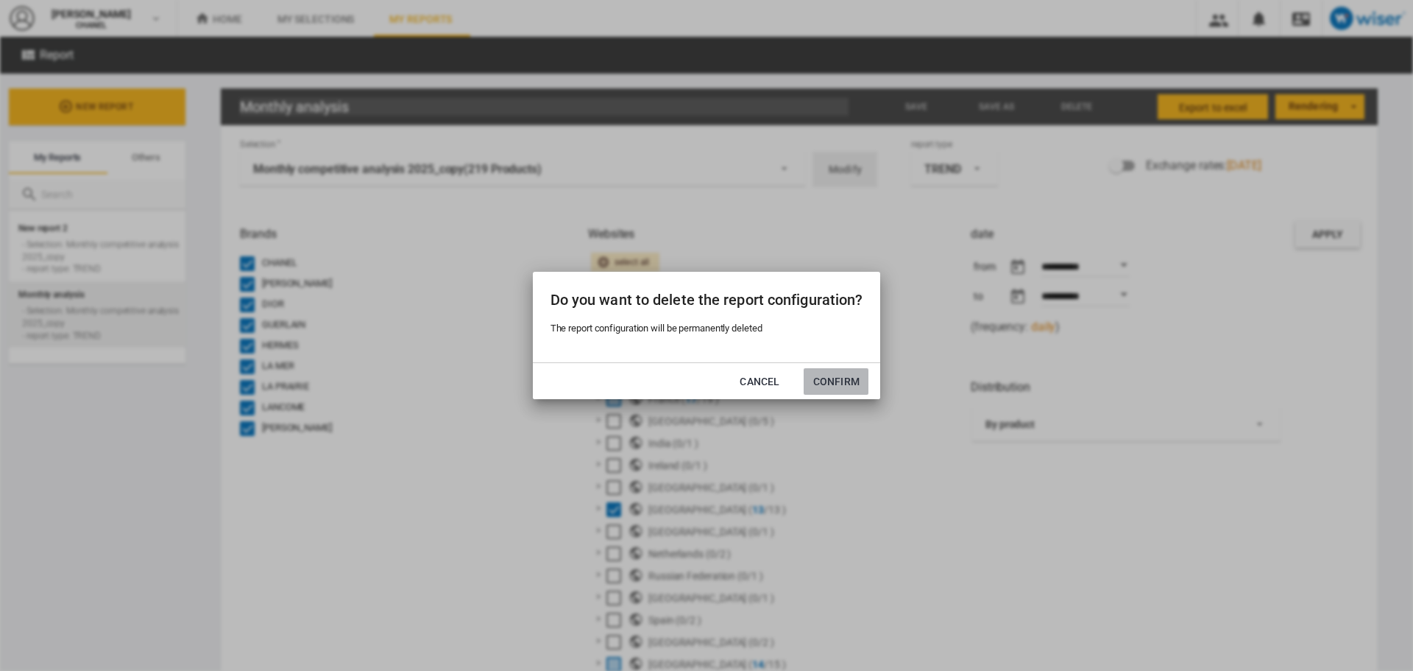
click at [829, 386] on button "Confirm" at bounding box center [836, 381] width 65 height 27
type input "New report 2"
type input "**********"
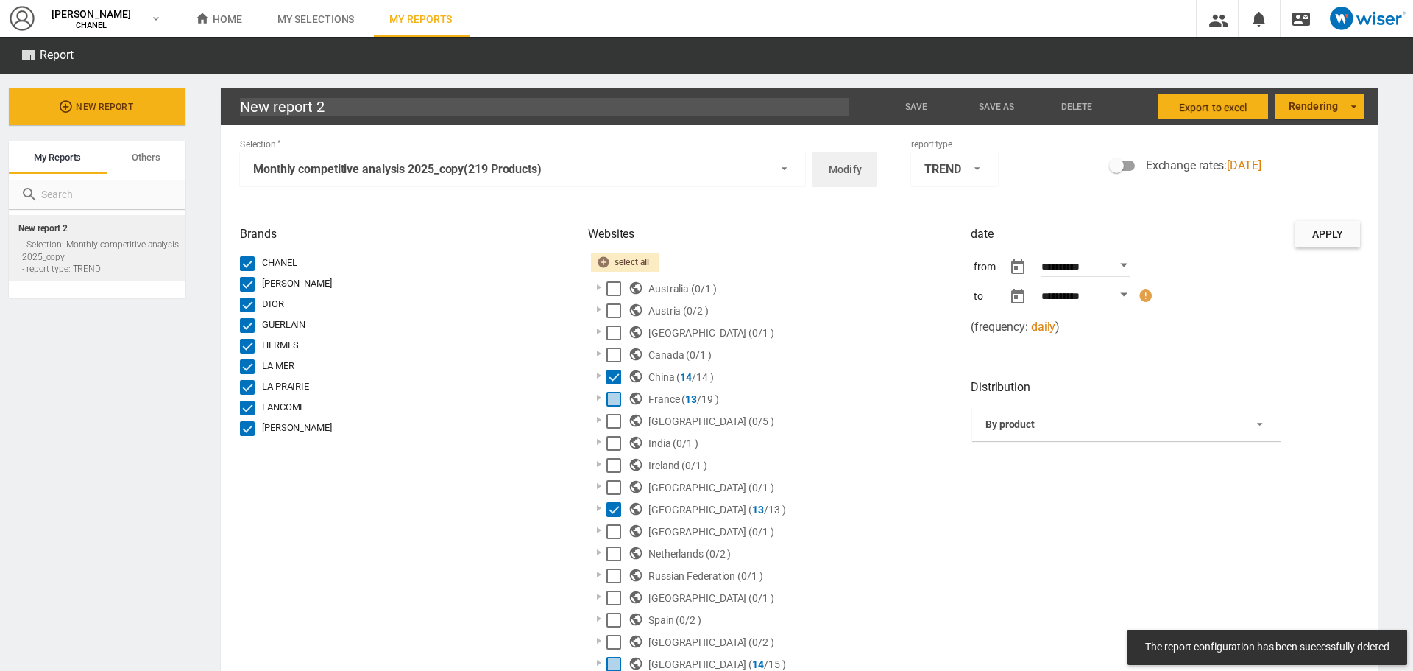
drag, startPoint x: 344, startPoint y: 107, endPoint x: 148, endPoint y: 134, distance: 197.7
click at [148, 134] on div "New report My reports Others My reports Others New report 2 - Selection: Monthl…" at bounding box center [706, 372] width 1413 height 597
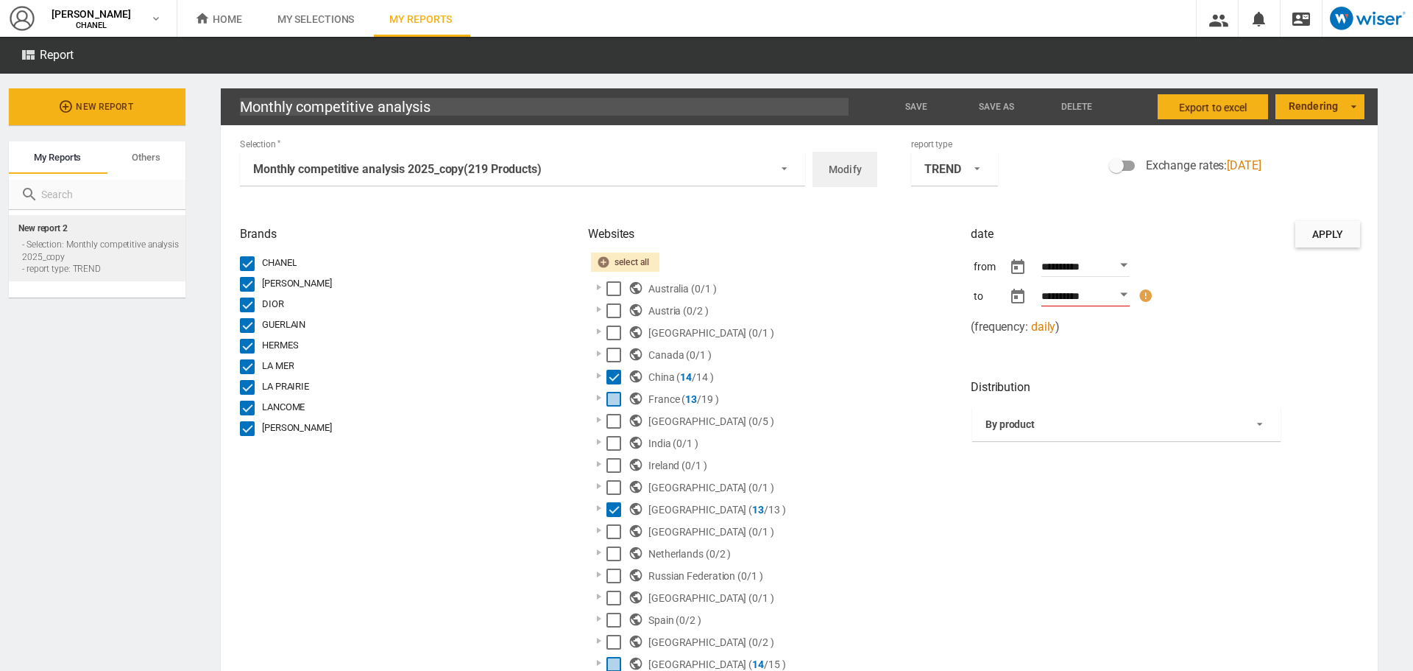
type input "Monthly competitive analysis"
click at [80, 363] on wk-cosmetic-reports-list "New report My reports Others My reports Others New report 2 - Selection: Monthl…" at bounding box center [93, 372] width 186 height 597
click at [88, 384] on wk-cosmetic-reports-list "New report My reports Others My reports Others New report 2 - Selection: Monthl…" at bounding box center [93, 372] width 186 height 597
click at [241, 16] on span "Home" at bounding box center [218, 19] width 47 height 12
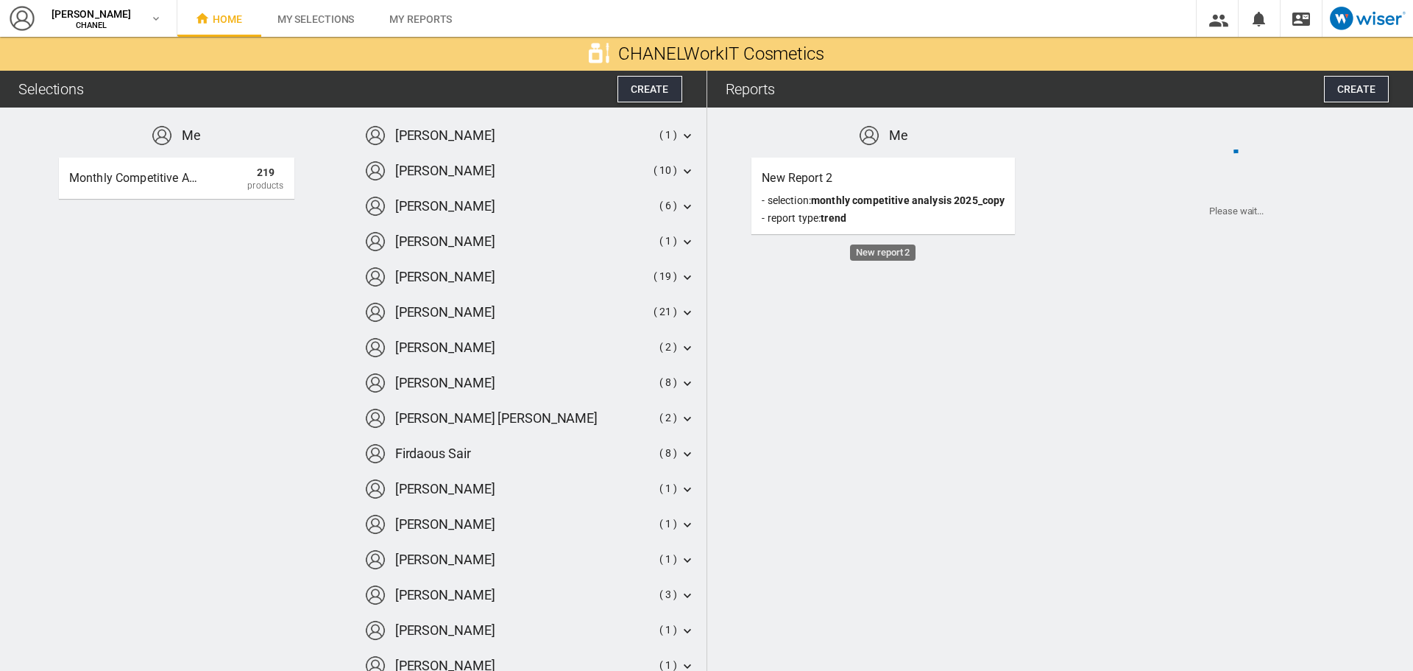
drag, startPoint x: 864, startPoint y: 183, endPoint x: 806, endPoint y: 336, distance: 164.5
click at [806, 336] on md-content "Me New report 2 - Selection: Monthly competitive analysis 2025_copy - report ty…" at bounding box center [1060, 388] width 707 height 563
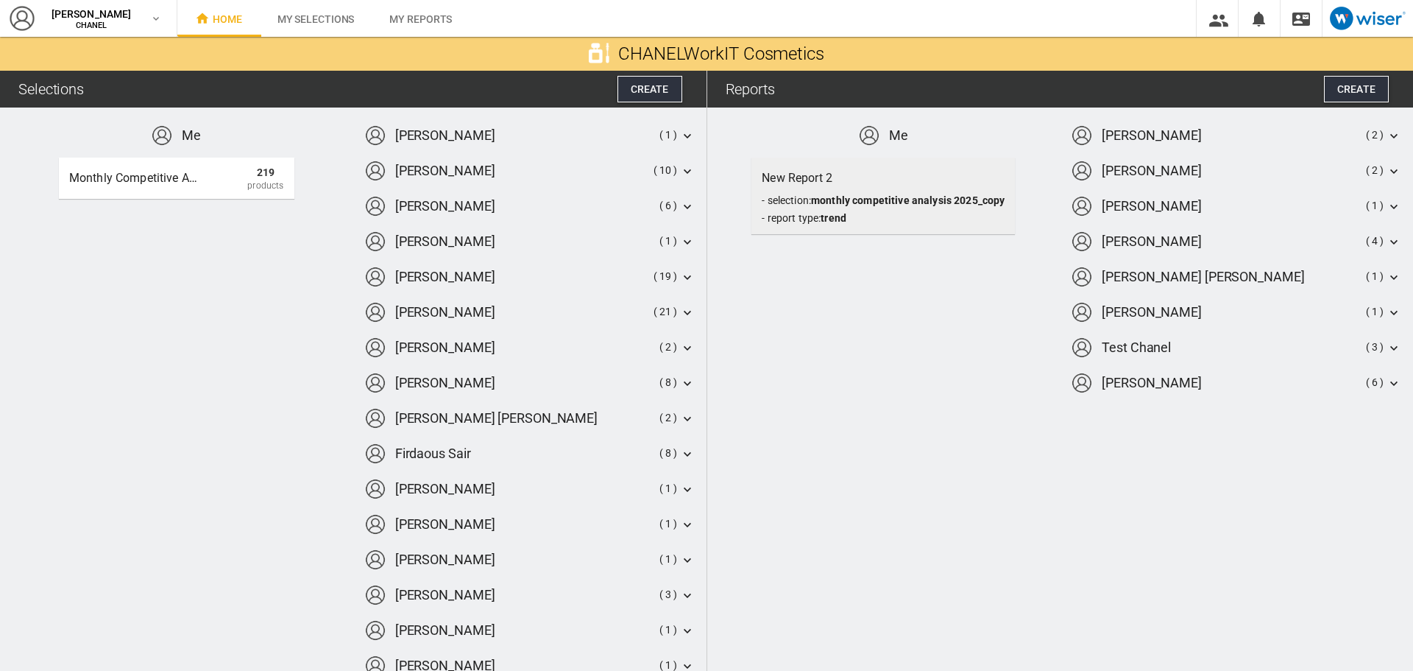
click at [852, 216] on div "New report 2 - Selection: Monthly competitive analysis 2025_copy - report type:…" at bounding box center [884, 196] width 264 height 77
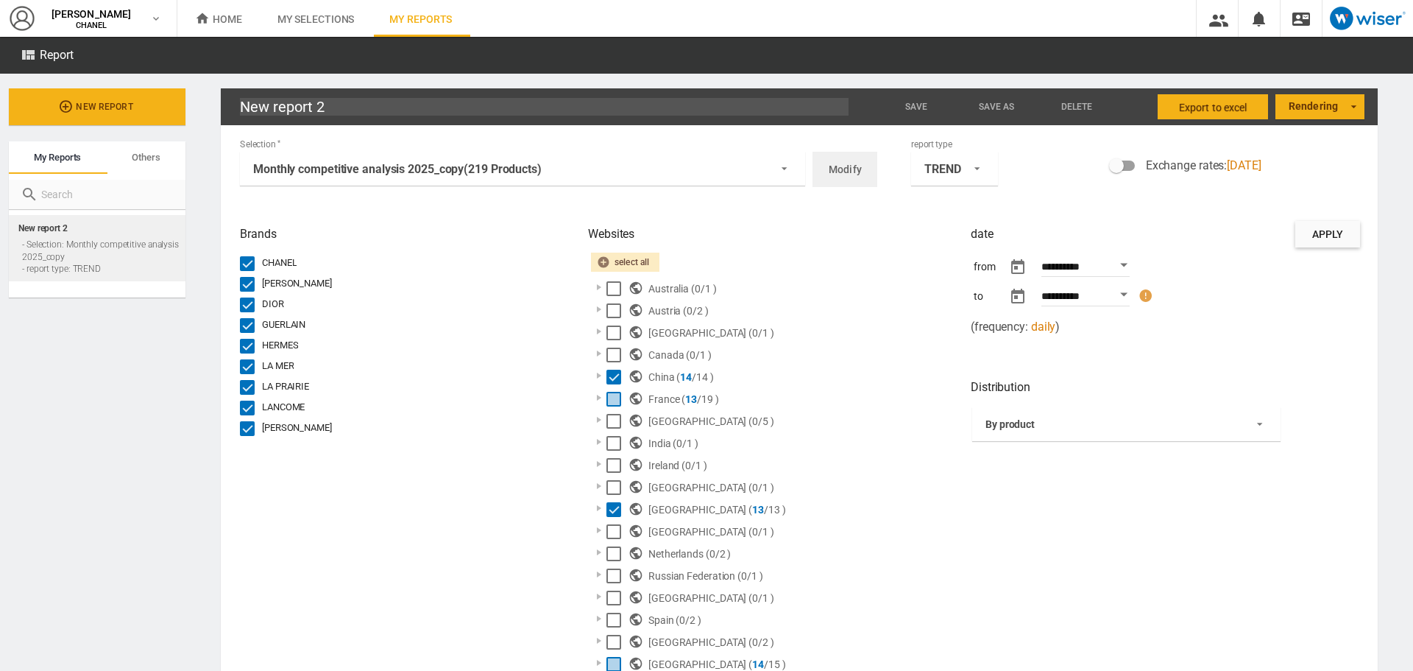
click at [788, 114] on input "New report 2" at bounding box center [544, 107] width 609 height 18
drag, startPoint x: 764, startPoint y: 121, endPoint x: 353, endPoint y: 109, distance: 411.0
click at [353, 109] on div "New report 2 Save Save as Rename [GEOGRAPHIC_DATA] [GEOGRAPHIC_DATA] Export to …" at bounding box center [799, 106] width 1157 height 37
drag, startPoint x: 353, startPoint y: 109, endPoint x: 177, endPoint y: 116, distance: 176.1
click at [177, 116] on div "New report My reports Others My reports Others New report 2 - Selection: Monthl…" at bounding box center [706, 372] width 1413 height 597
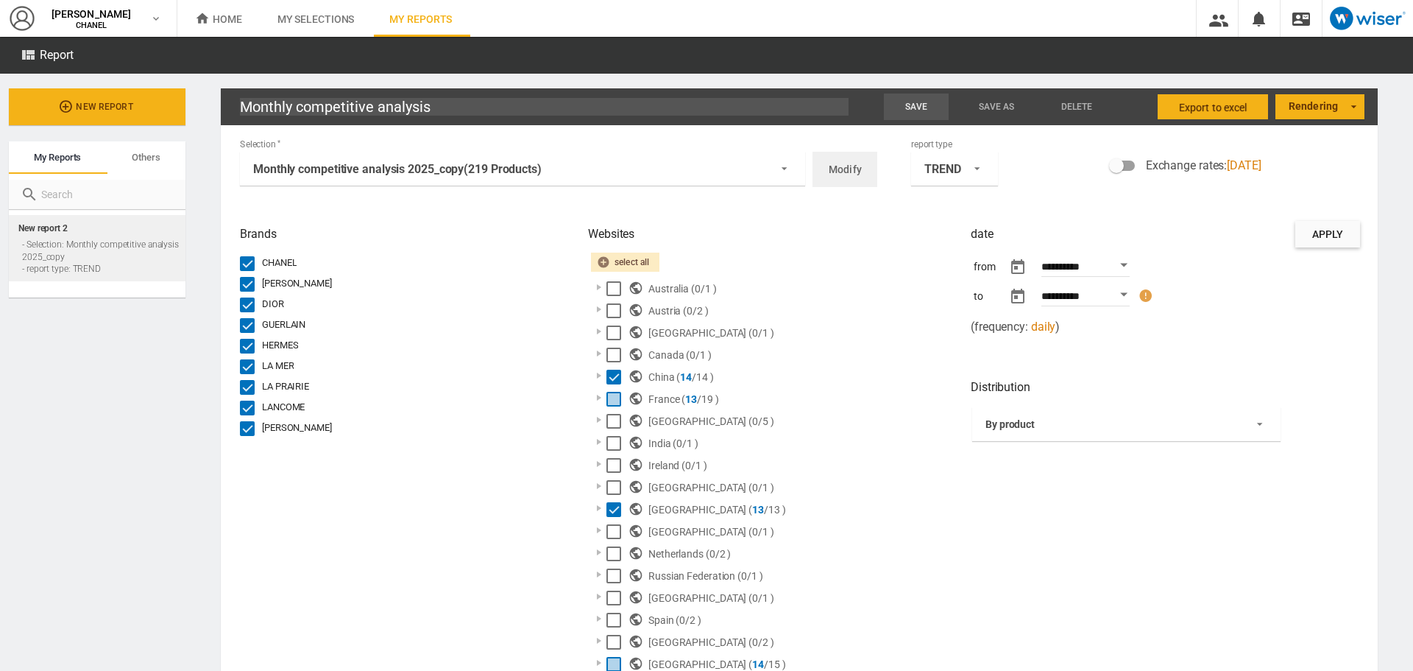
type input "Monthly competitive analysis"
click at [909, 107] on span "Save" at bounding box center [917, 107] width 22 height 10
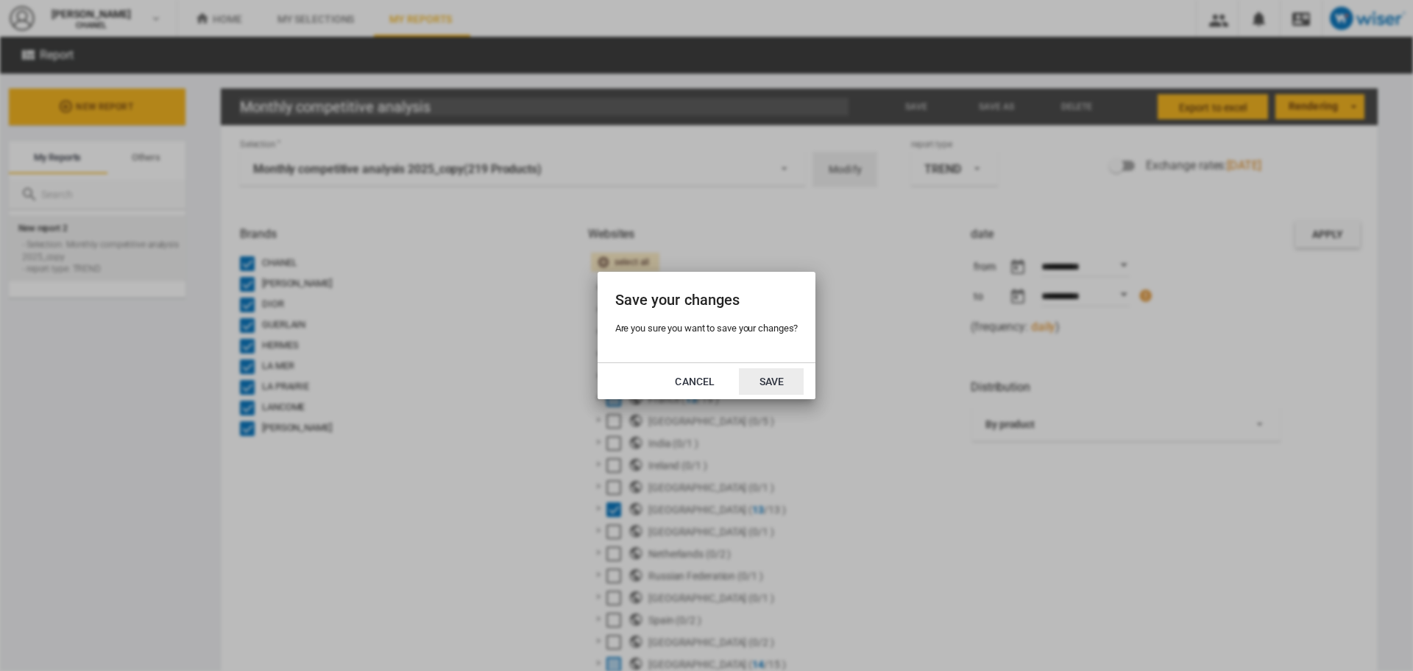
click at [788, 378] on button "Save" at bounding box center [771, 381] width 65 height 27
